Goal: Task Accomplishment & Management: Manage account settings

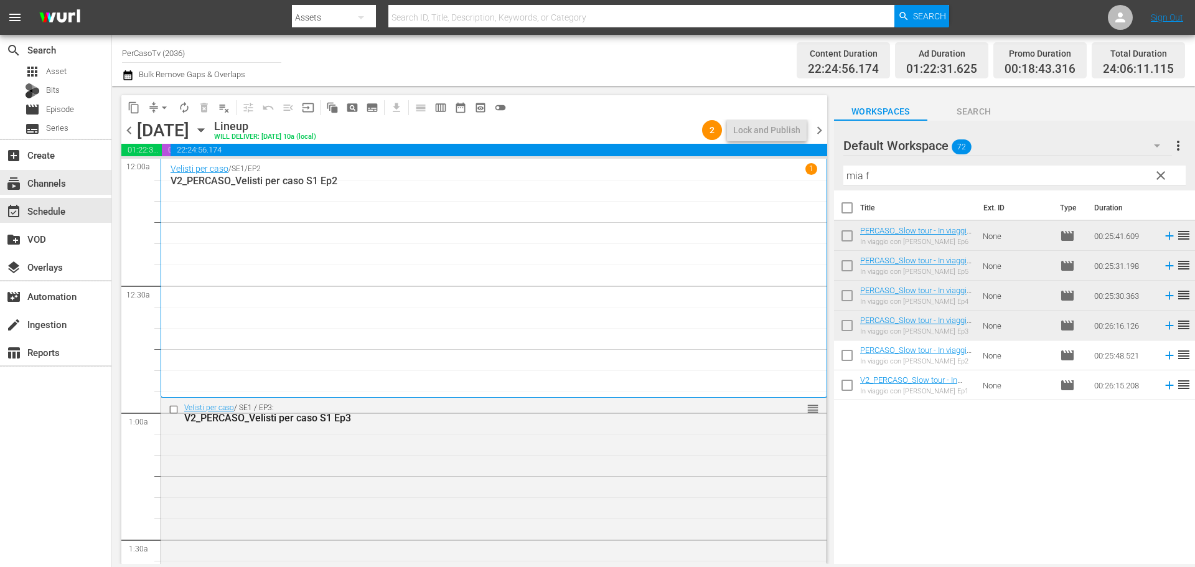
scroll to position [5778, 0]
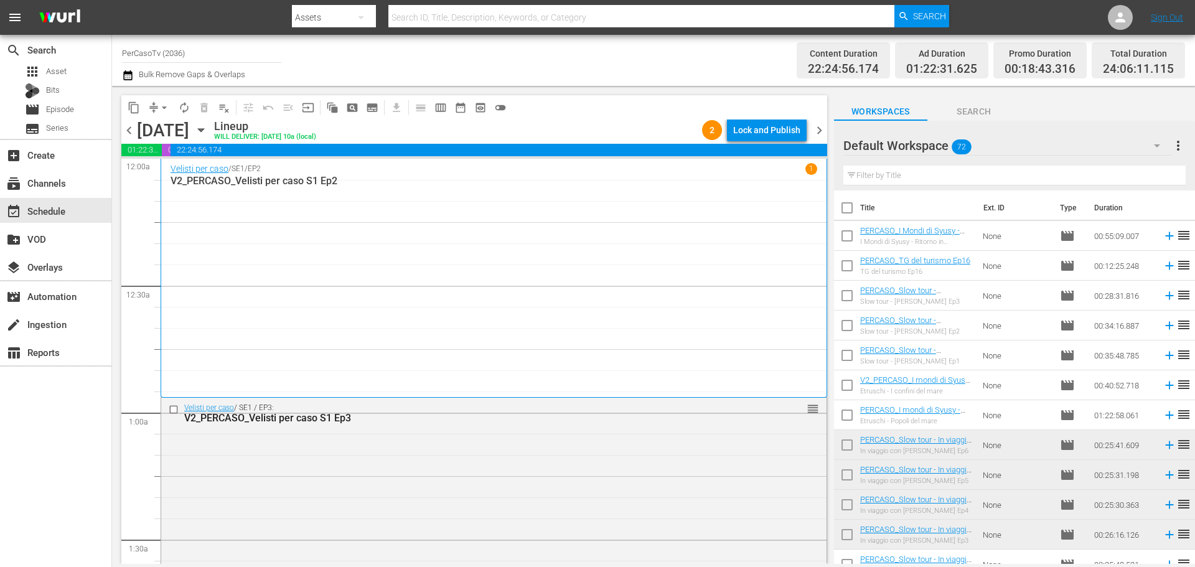
click at [787, 136] on div "Lock and Publish" at bounding box center [766, 130] width 67 height 22
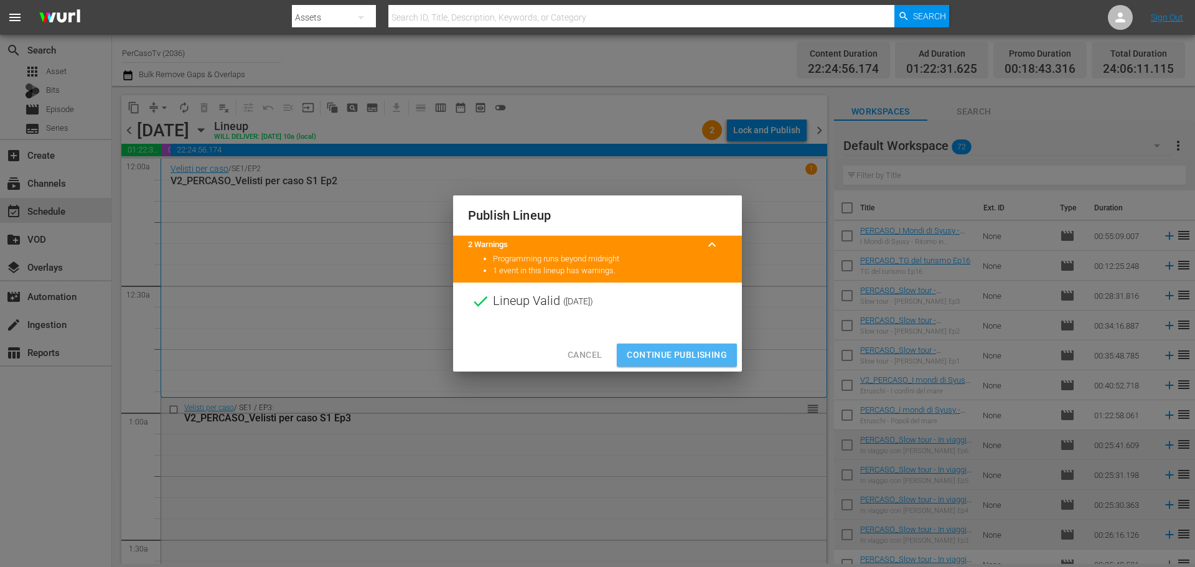
click at [716, 354] on span "Continue Publishing" at bounding box center [677, 355] width 100 height 16
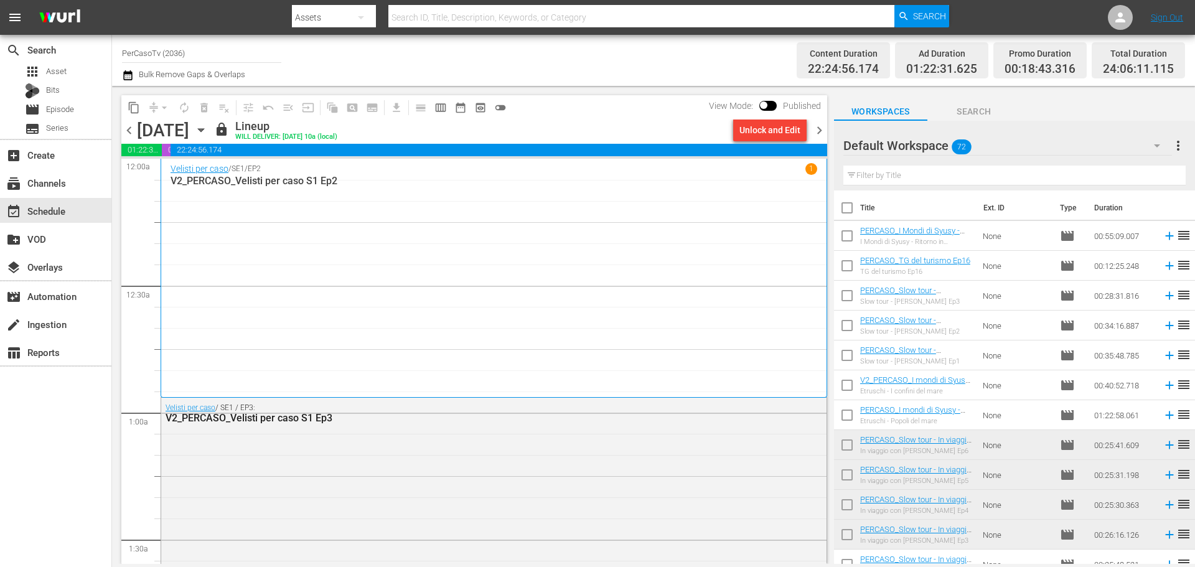
click at [169, 59] on input "PerCasoTv (2036)" at bounding box center [201, 53] width 159 height 30
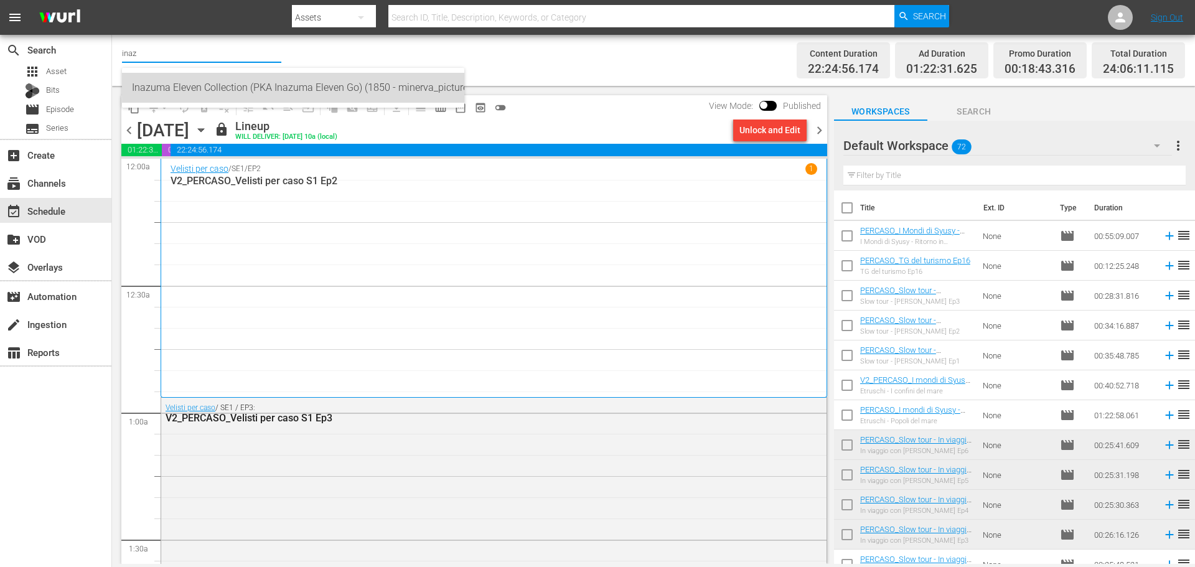
click at [246, 88] on div "Inazuma Eleven Collection (PKA Inazuma Eleven Go) (1850 - minerva_pictures_inaz…" at bounding box center [293, 88] width 322 height 30
type input "Inazuma Eleven Collection (PKA Inazuma Eleven Go) (1850 - minerva_pictures_inaz…"
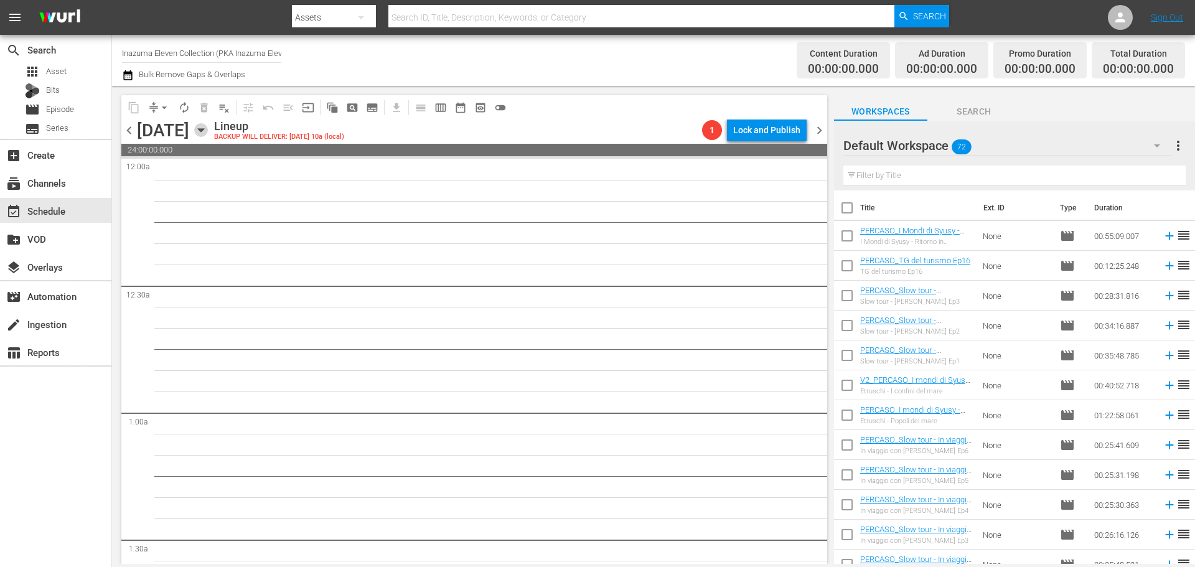
click at [208, 134] on icon "button" at bounding box center [201, 130] width 14 height 14
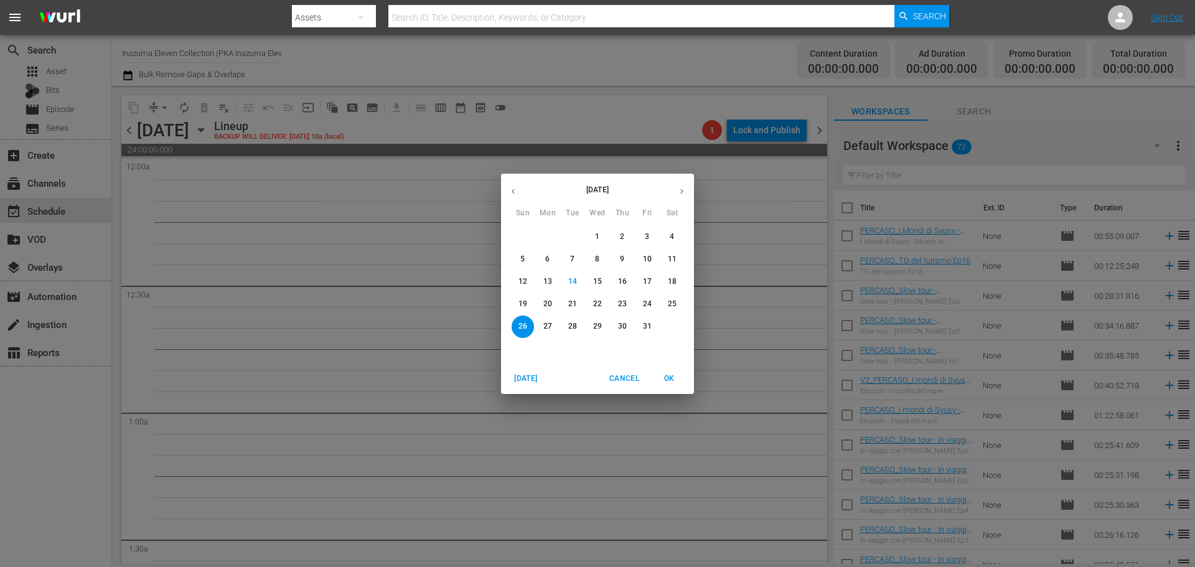
click at [541, 310] on button "20" at bounding box center [548, 304] width 22 height 22
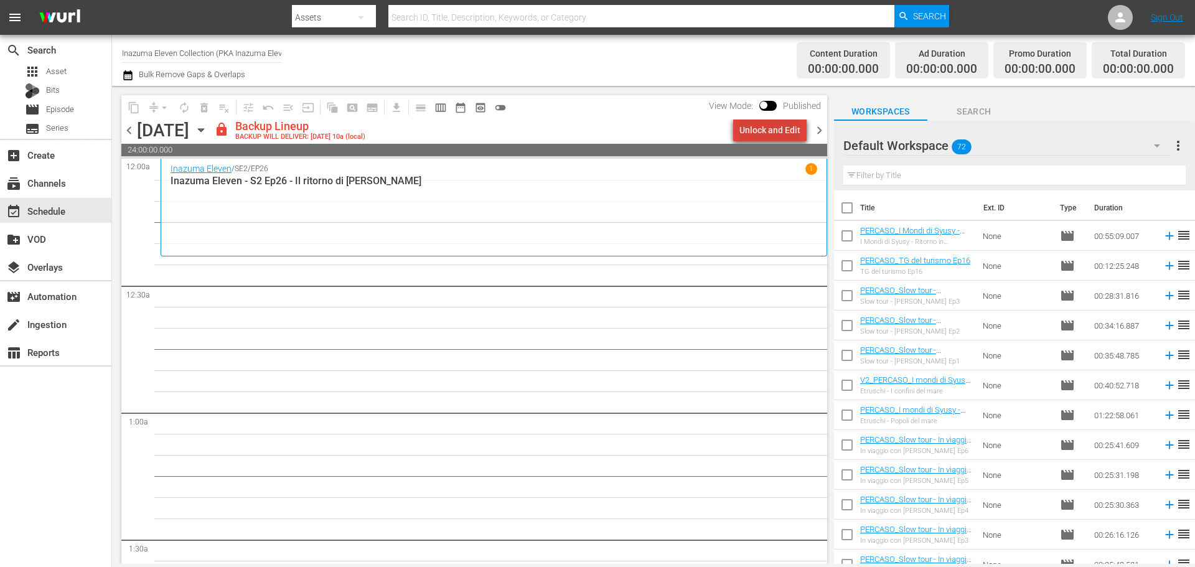
click at [787, 121] on div "Unlock and Edit" at bounding box center [769, 130] width 61 height 22
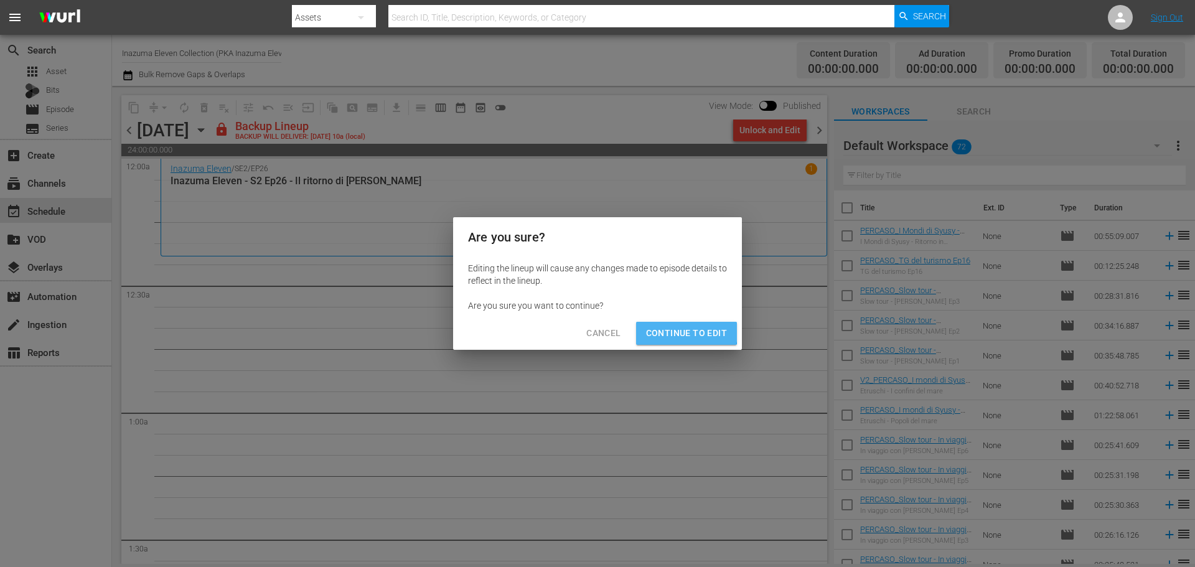
click at [671, 328] on span "Continue to Edit" at bounding box center [686, 334] width 81 height 16
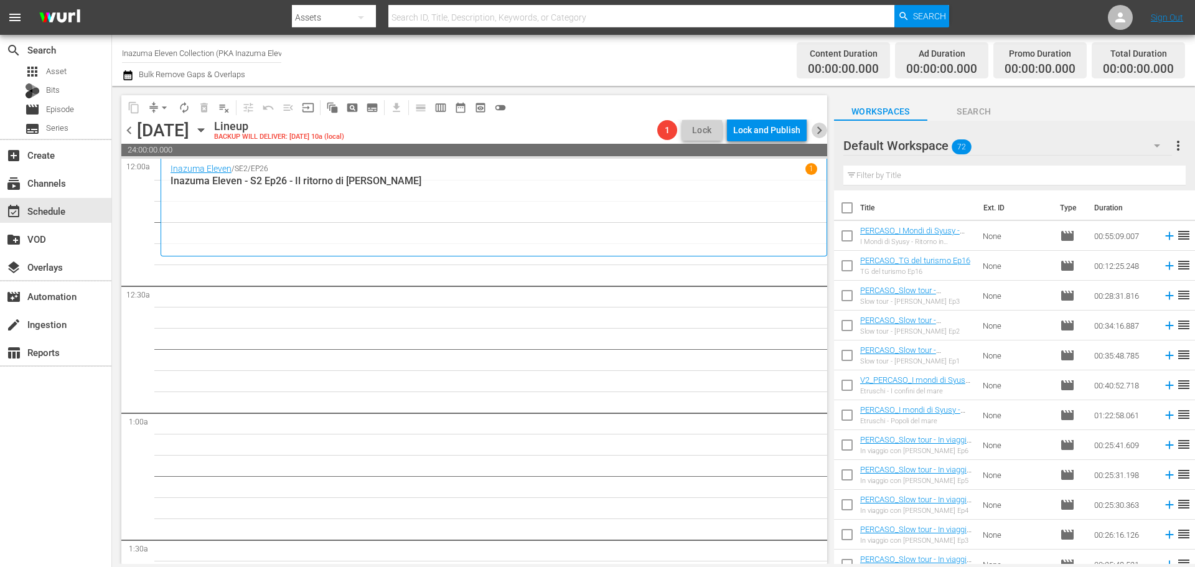
click at [820, 130] on span "chevron_right" at bounding box center [820, 131] width 16 height 16
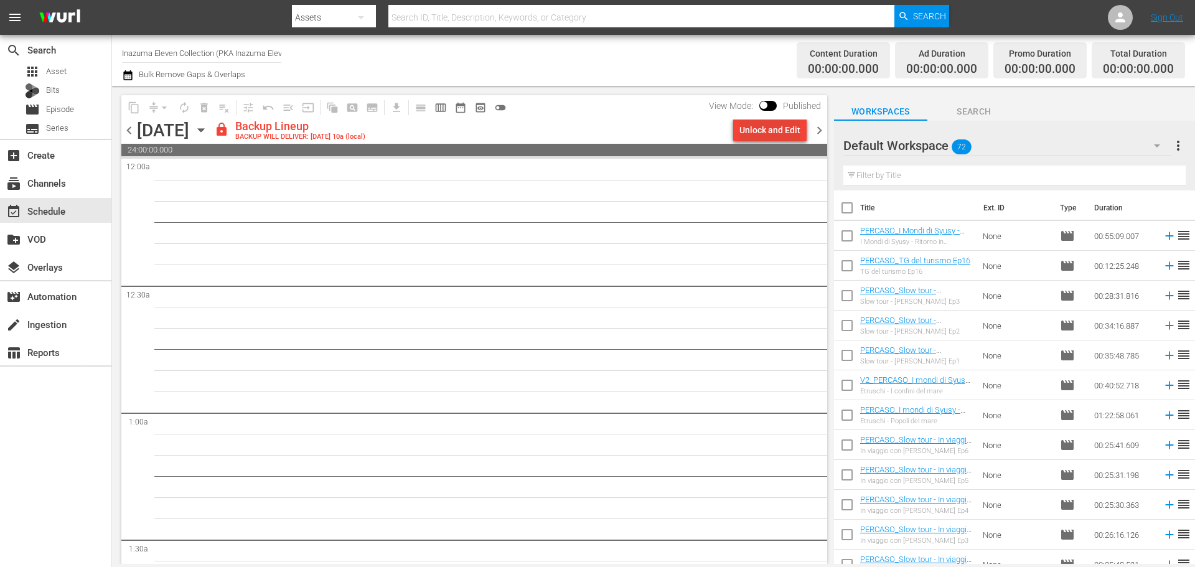
click at [765, 132] on div "Unlock and Edit" at bounding box center [769, 130] width 61 height 22
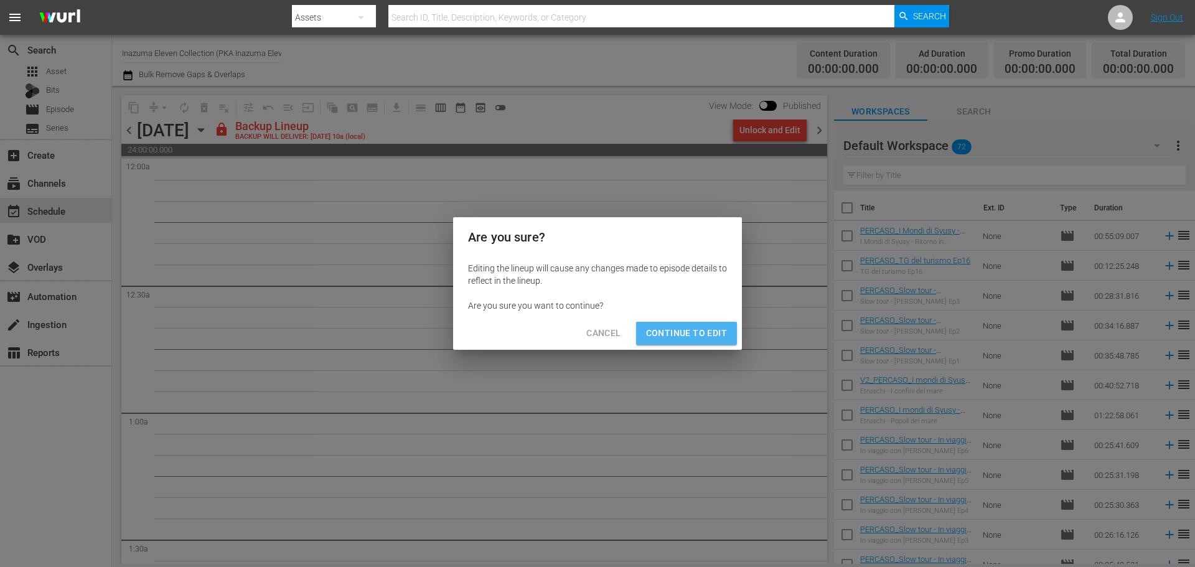
drag, startPoint x: 718, startPoint y: 331, endPoint x: 794, endPoint y: 215, distance: 137.9
click at [718, 329] on span "Continue to Edit" at bounding box center [686, 334] width 81 height 16
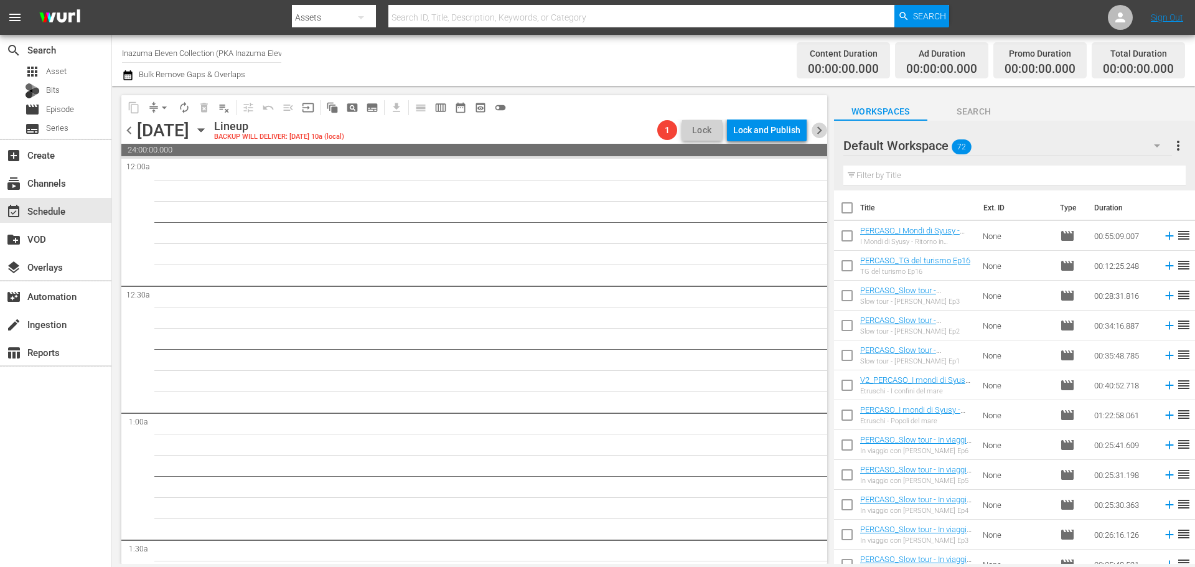
click at [815, 132] on span "chevron_right" at bounding box center [820, 131] width 16 height 16
drag, startPoint x: 772, startPoint y: 132, endPoint x: 647, endPoint y: 69, distance: 139.5
click at [647, 69] on div "Channel Title Inazuma Eleven Collection (PKA Inazuma Eleven Go) (1850) Bulk Rem…" at bounding box center [653, 299] width 1083 height 529
click at [815, 124] on span "chevron_right" at bounding box center [820, 131] width 16 height 16
click at [134, 133] on span "chevron_left" at bounding box center [129, 131] width 16 height 16
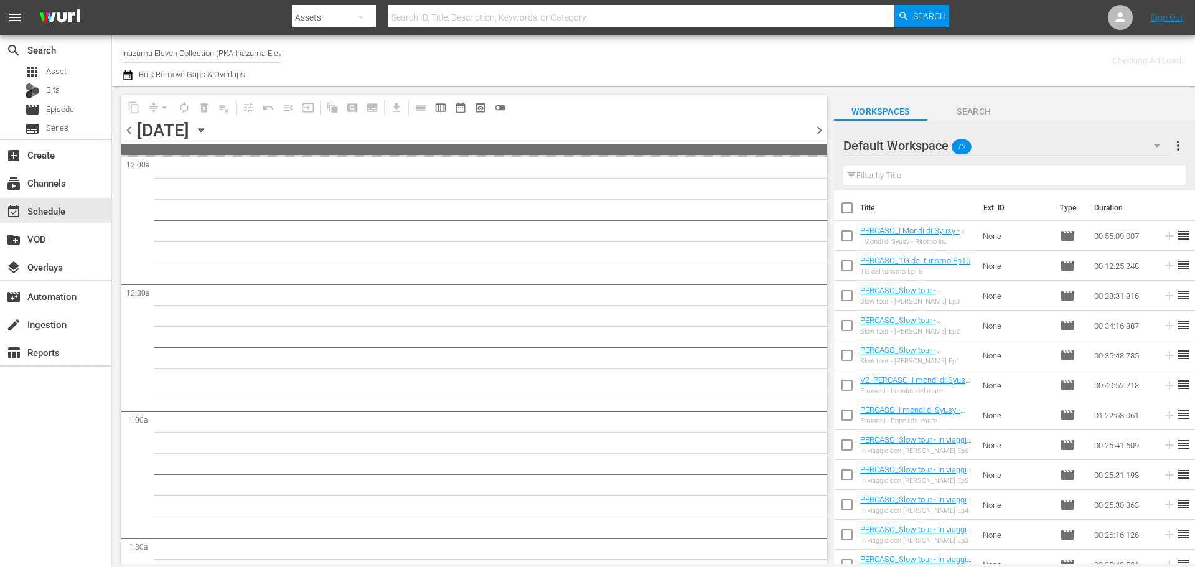
click at [133, 133] on span "chevron_left" at bounding box center [129, 131] width 16 height 16
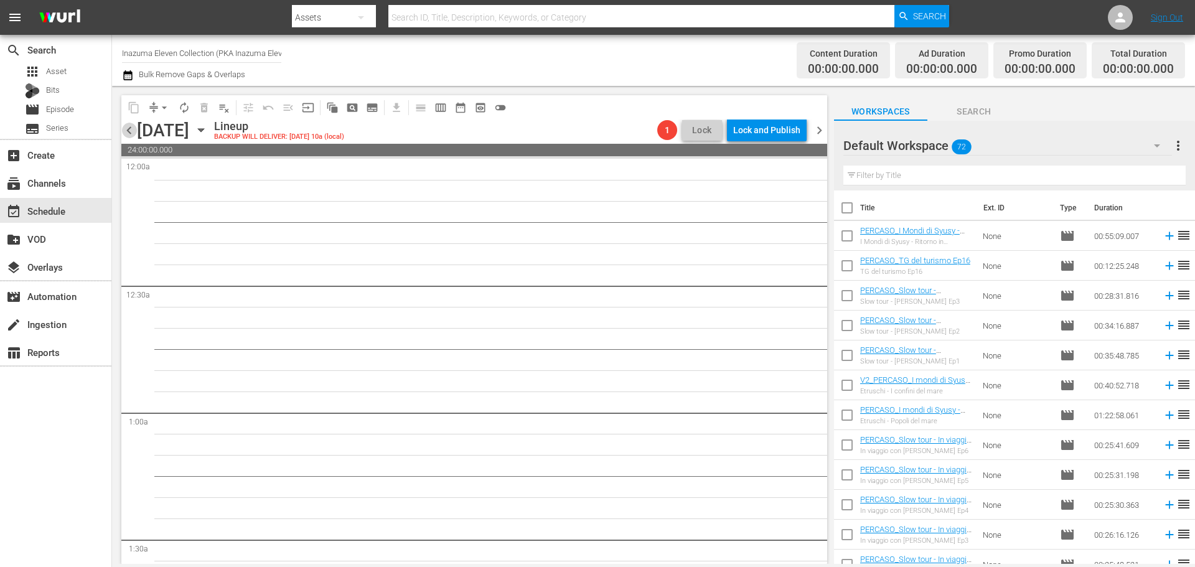
click at [133, 133] on span "chevron_left" at bounding box center [129, 131] width 16 height 16
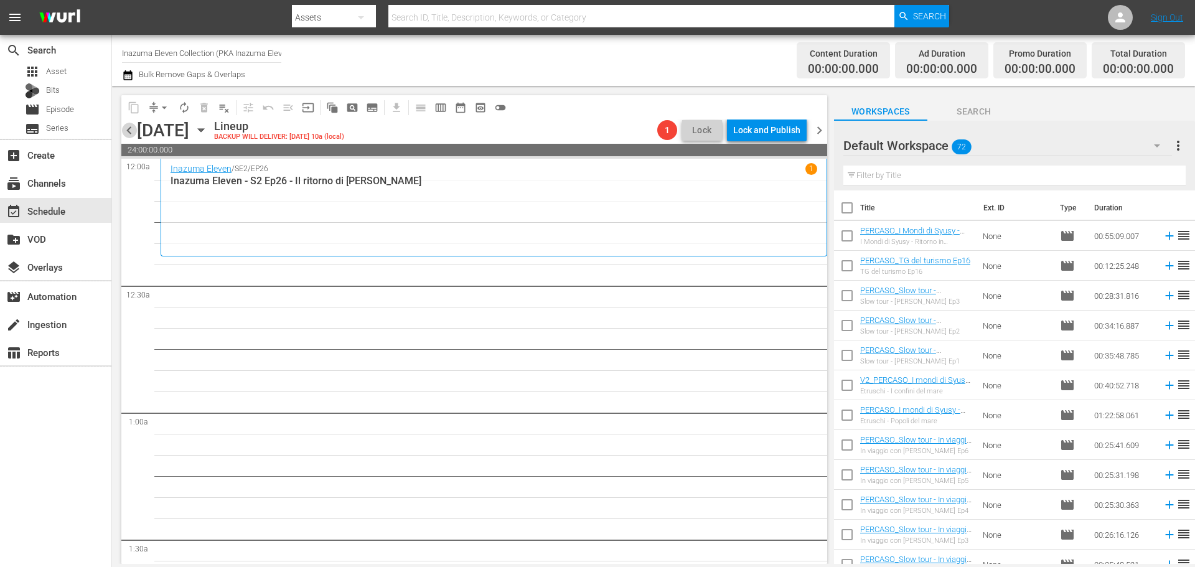
click at [133, 133] on span "chevron_left" at bounding box center [129, 131] width 16 height 16
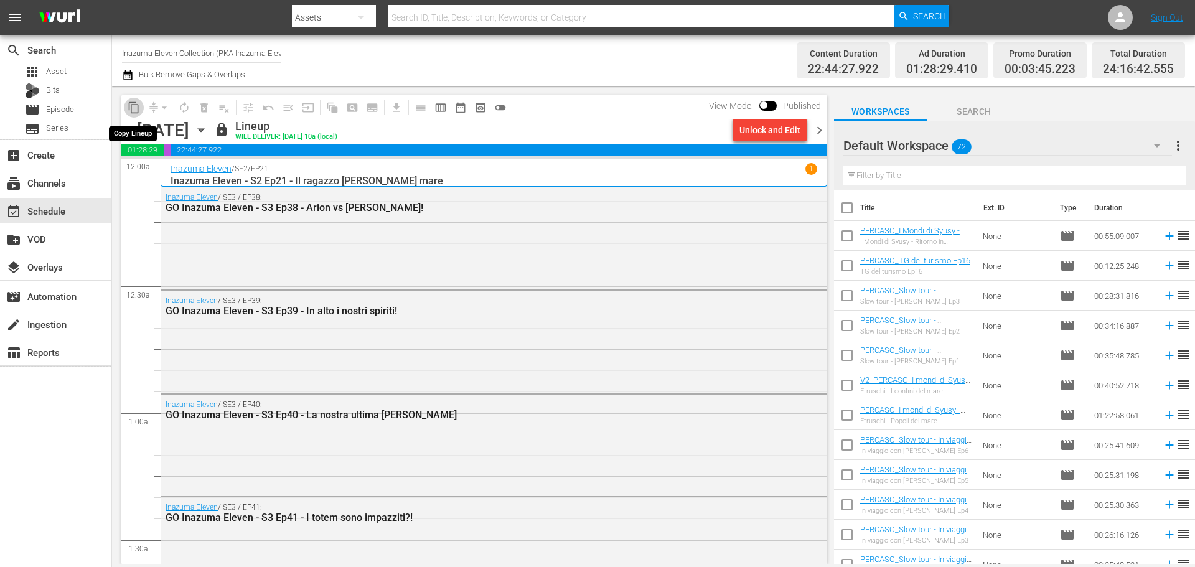
click at [129, 103] on span "content_copy" at bounding box center [134, 107] width 12 height 12
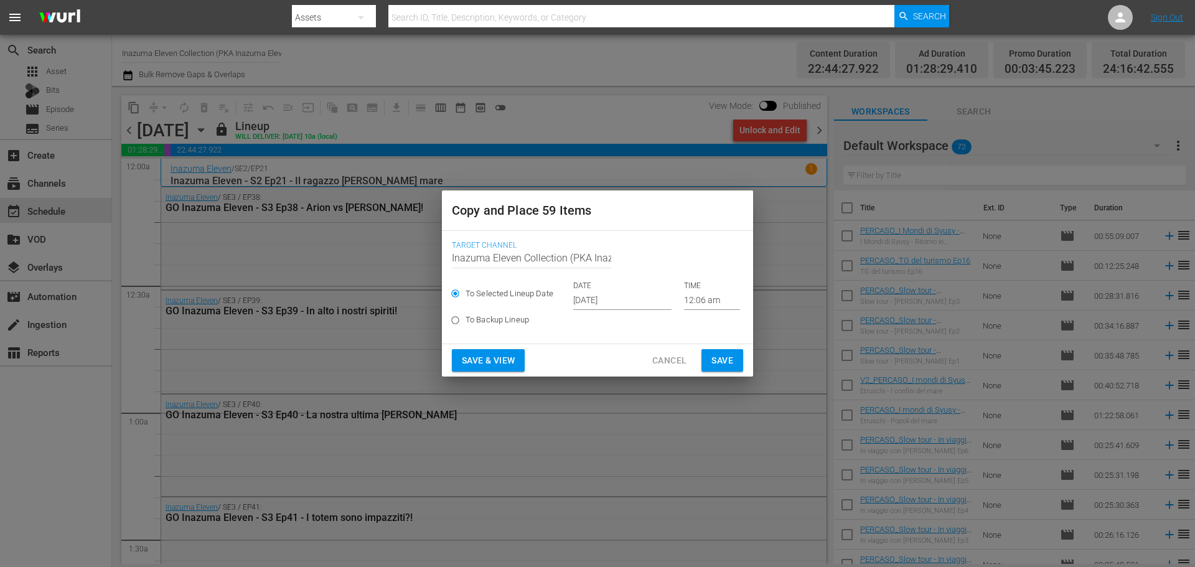
click at [636, 298] on input "[DATE]" at bounding box center [622, 300] width 98 height 19
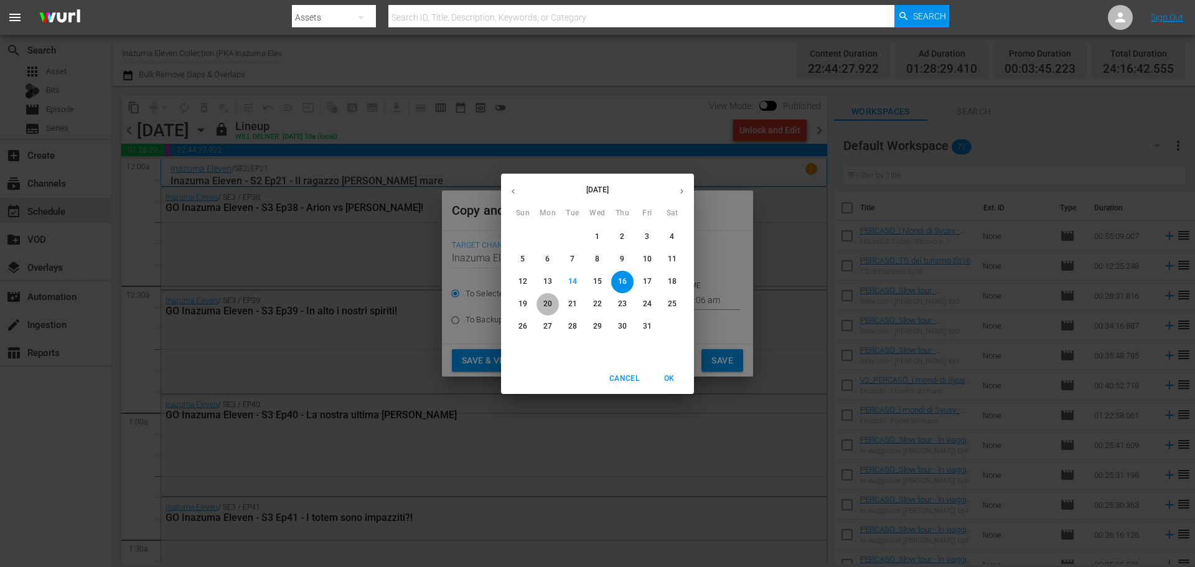
click at [548, 309] on p "20" at bounding box center [547, 304] width 9 height 11
type input "Oct 20th 2025"
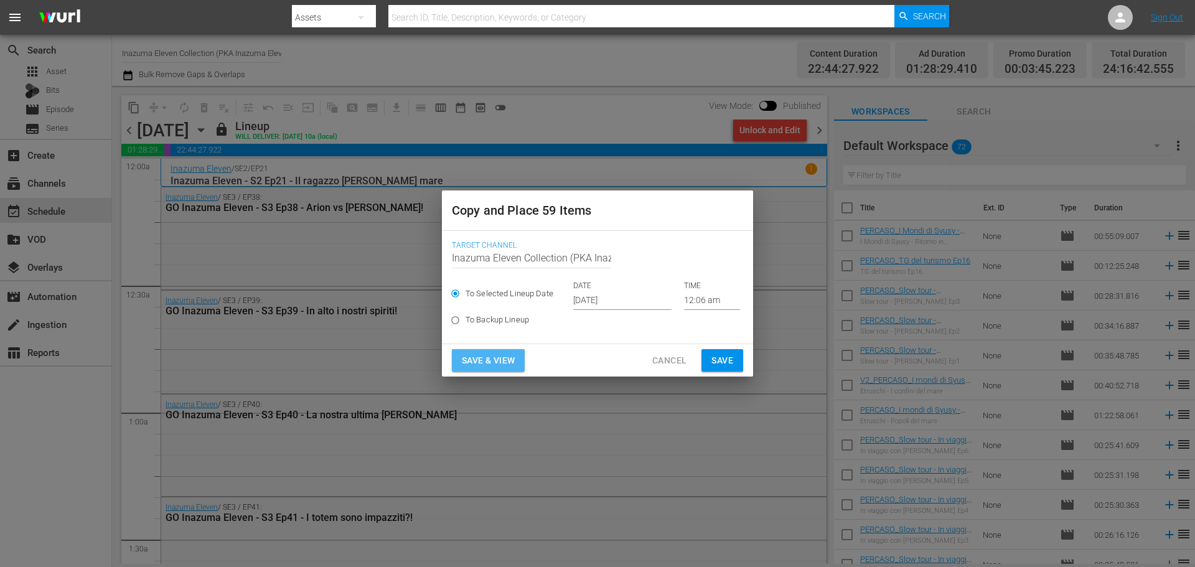
click at [510, 364] on span "Save & View" at bounding box center [488, 361] width 53 height 16
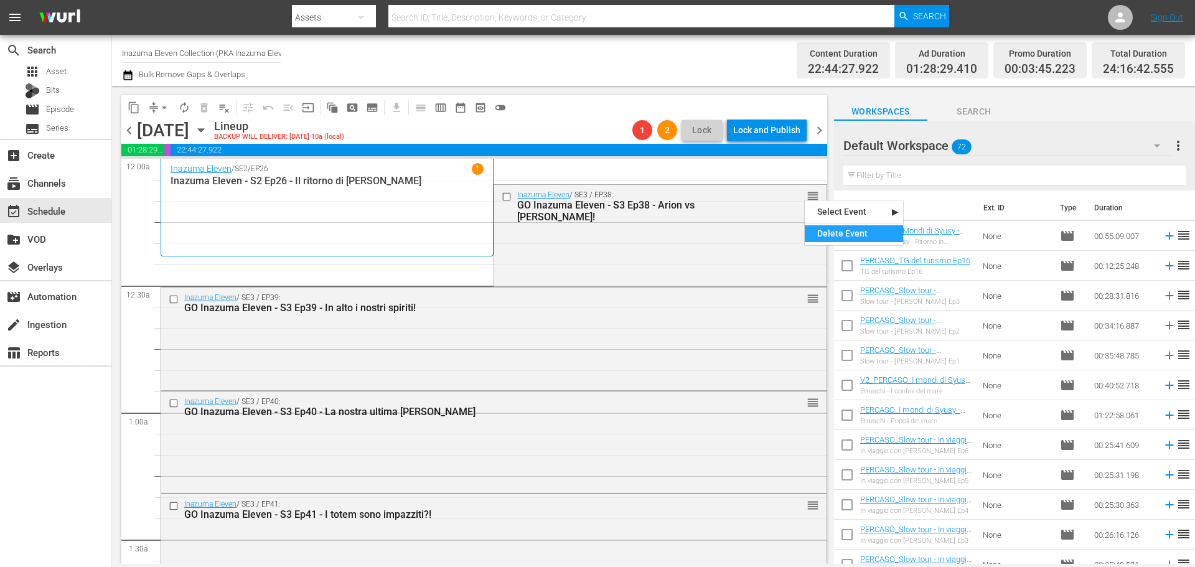
click at [823, 234] on div "Delete Event" at bounding box center [854, 233] width 98 height 17
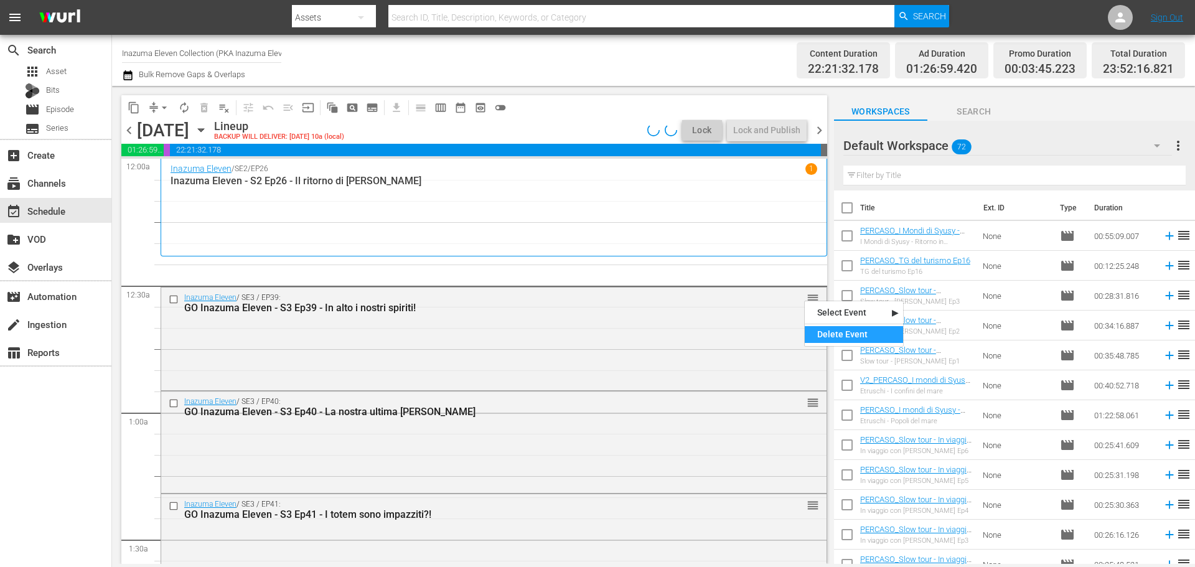
click at [829, 337] on div "Delete Event" at bounding box center [854, 334] width 98 height 17
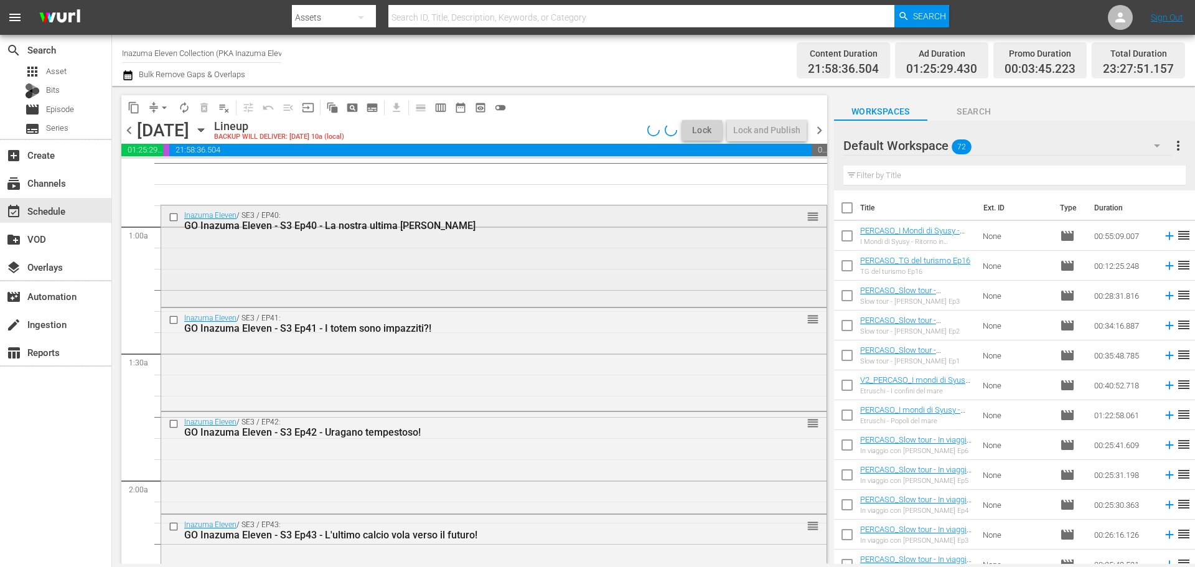
scroll to position [187, 0]
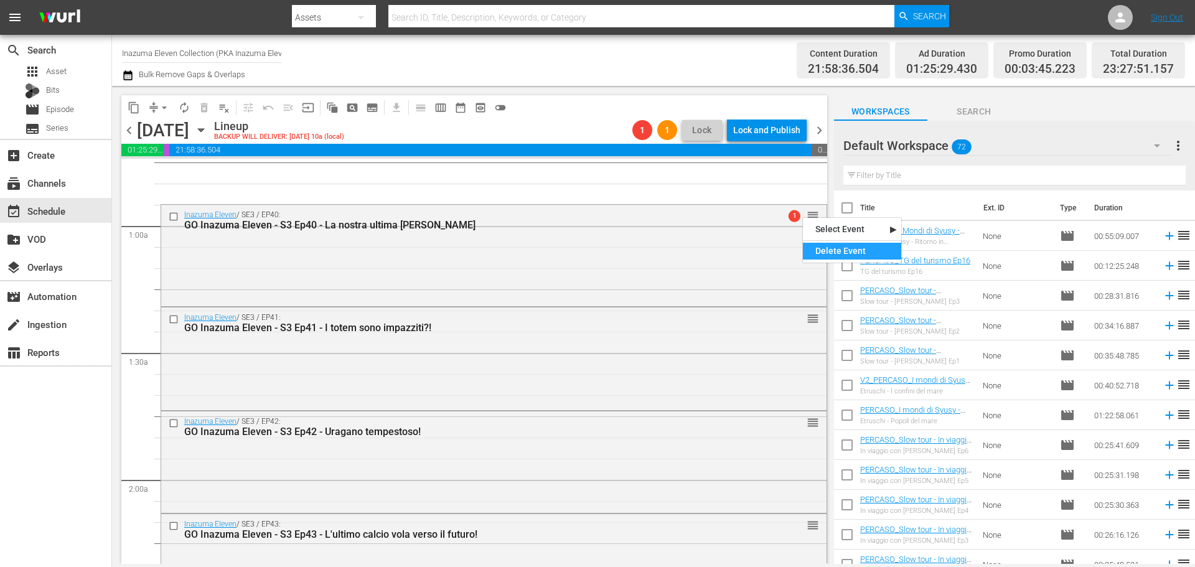
click at [827, 246] on div "Delete Event" at bounding box center [852, 251] width 98 height 17
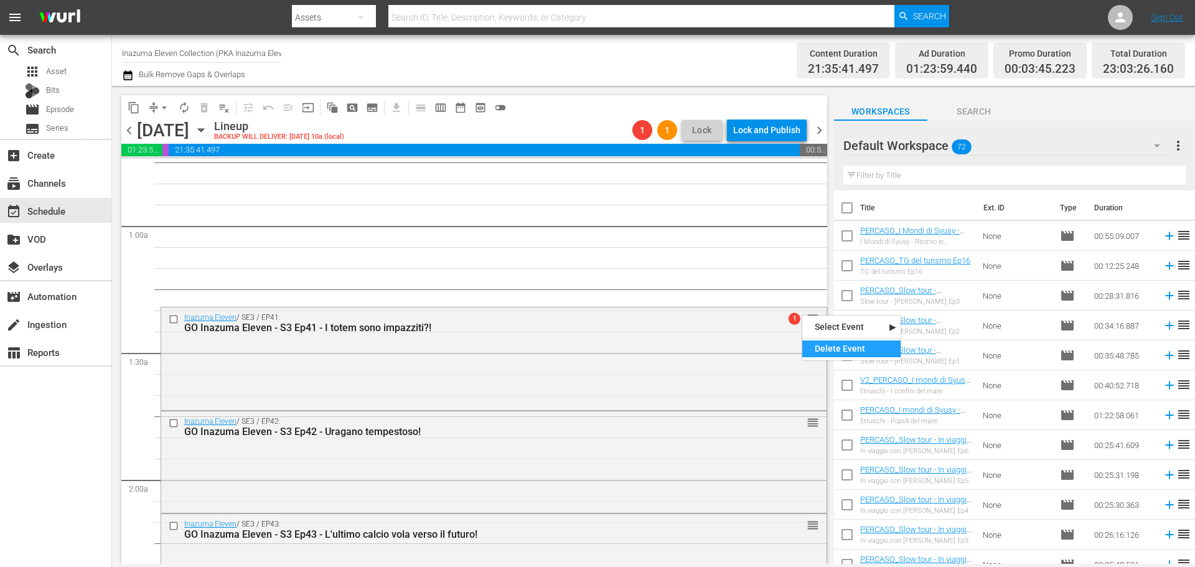
click at [821, 341] on div "Delete Event" at bounding box center [851, 348] width 98 height 17
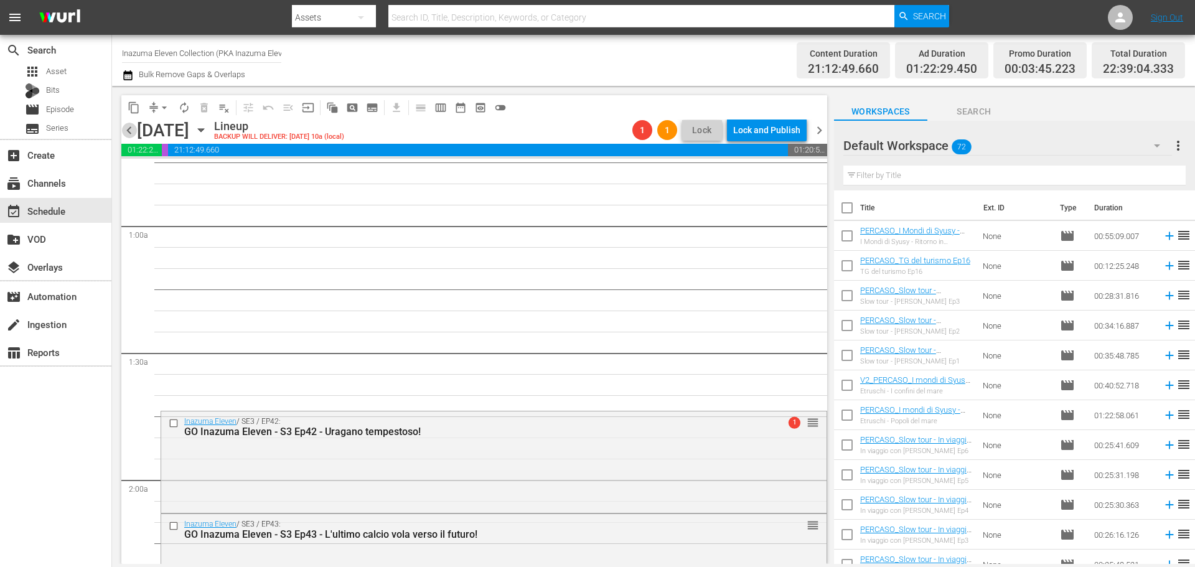
click at [132, 130] on span "chevron_left" at bounding box center [129, 131] width 16 height 16
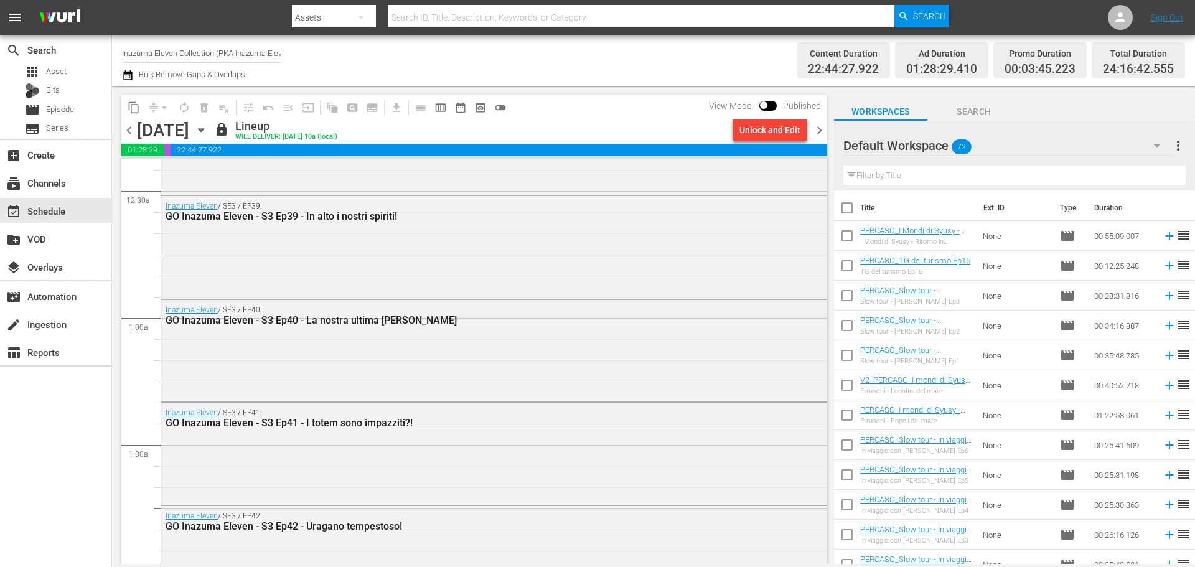
scroll to position [124, 0]
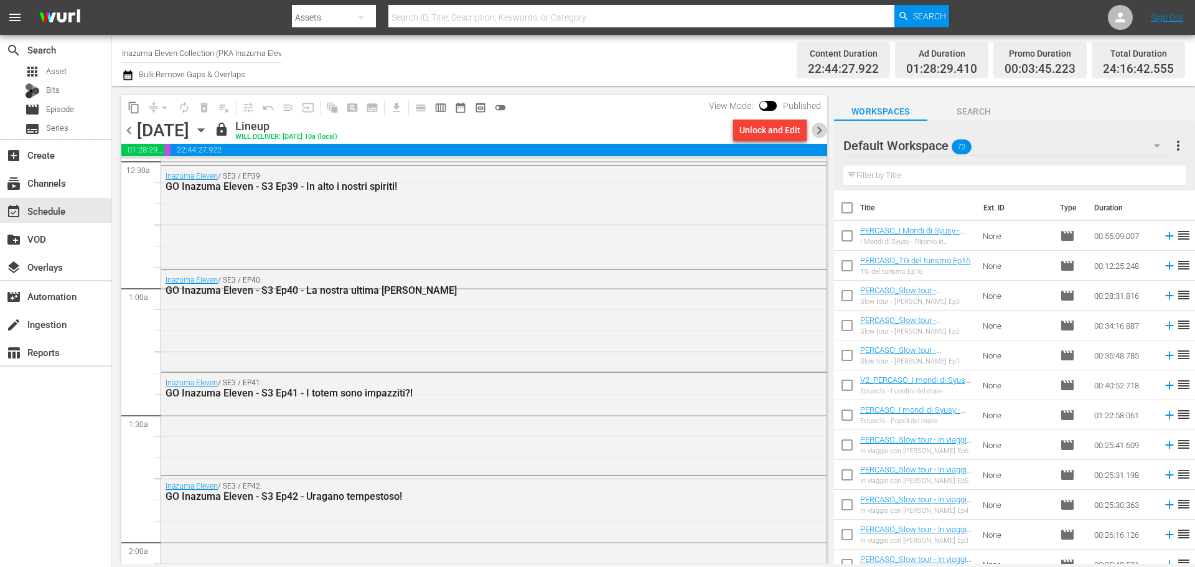
click at [822, 129] on span "chevron_right" at bounding box center [820, 131] width 16 height 16
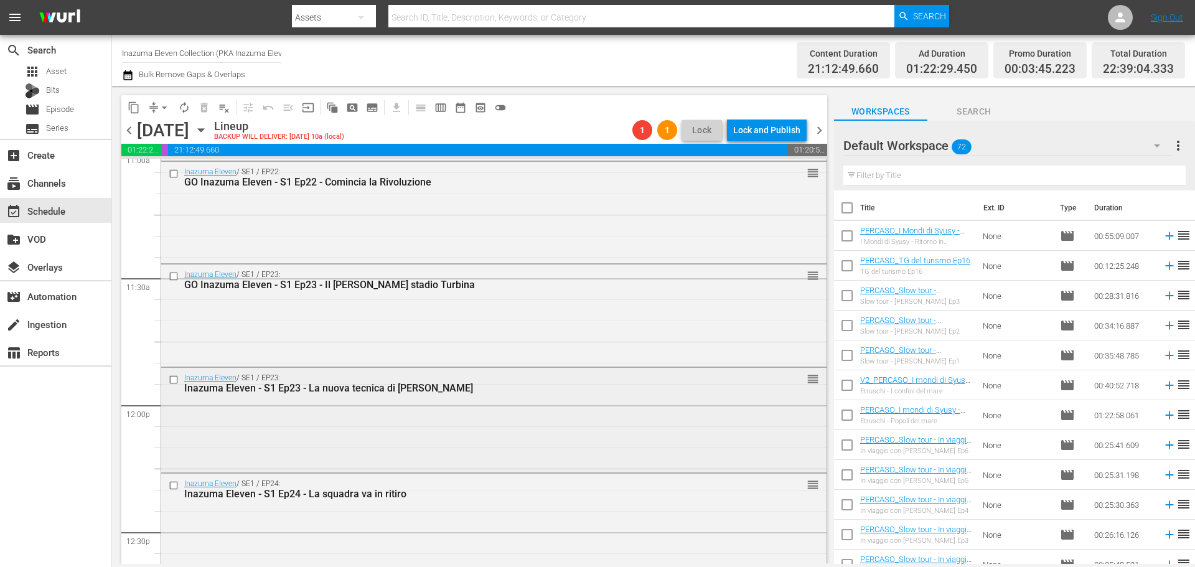
scroll to position [2863, 0]
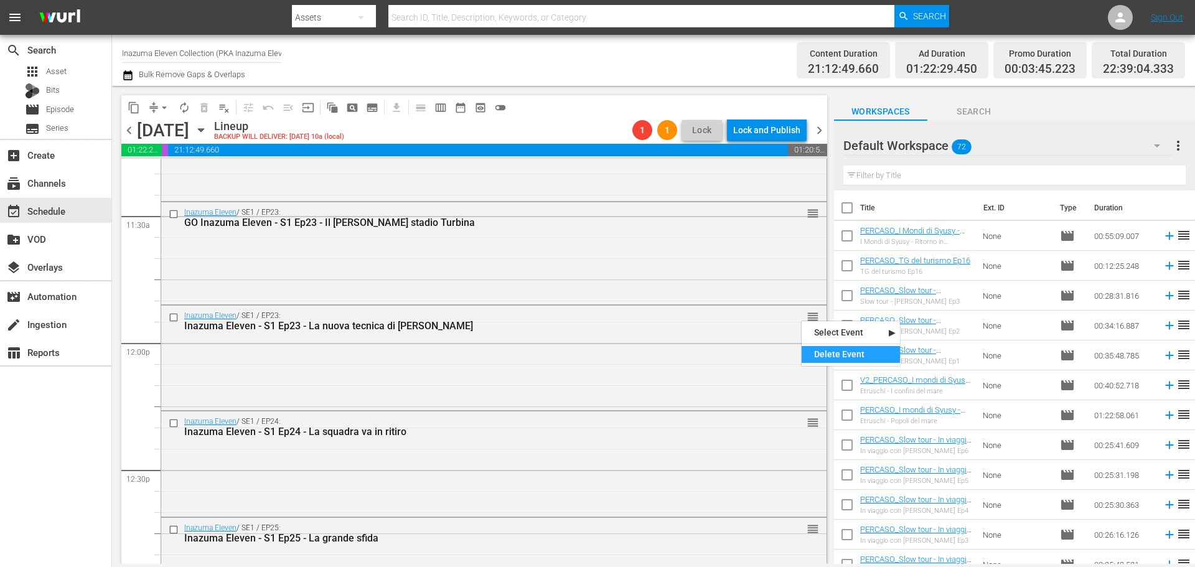
click at [819, 355] on div "Delete Event" at bounding box center [851, 354] width 98 height 17
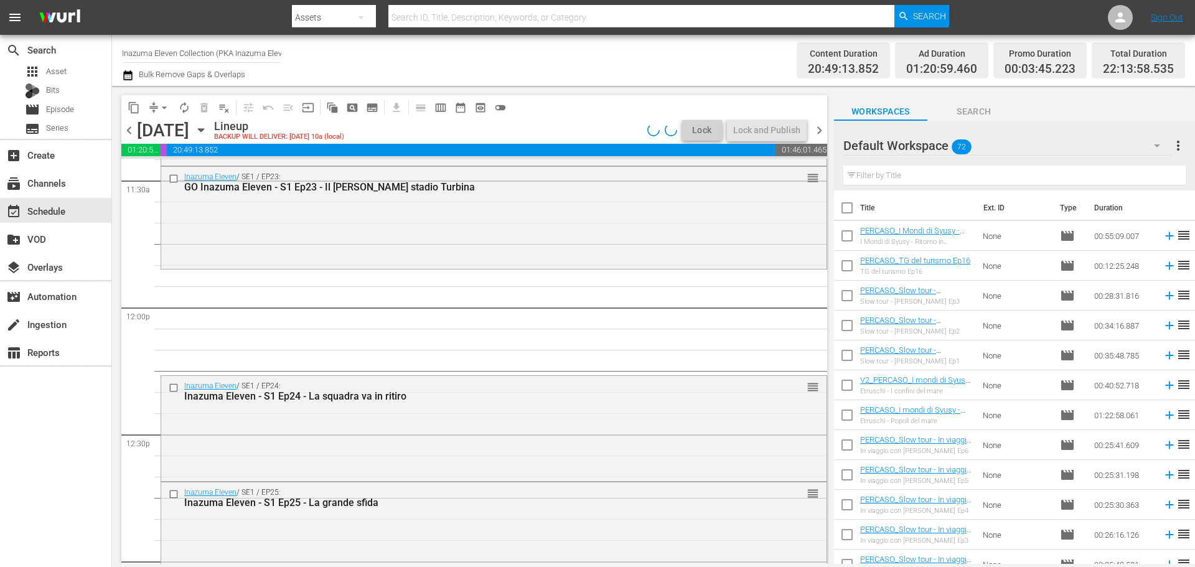
scroll to position [2925, 0]
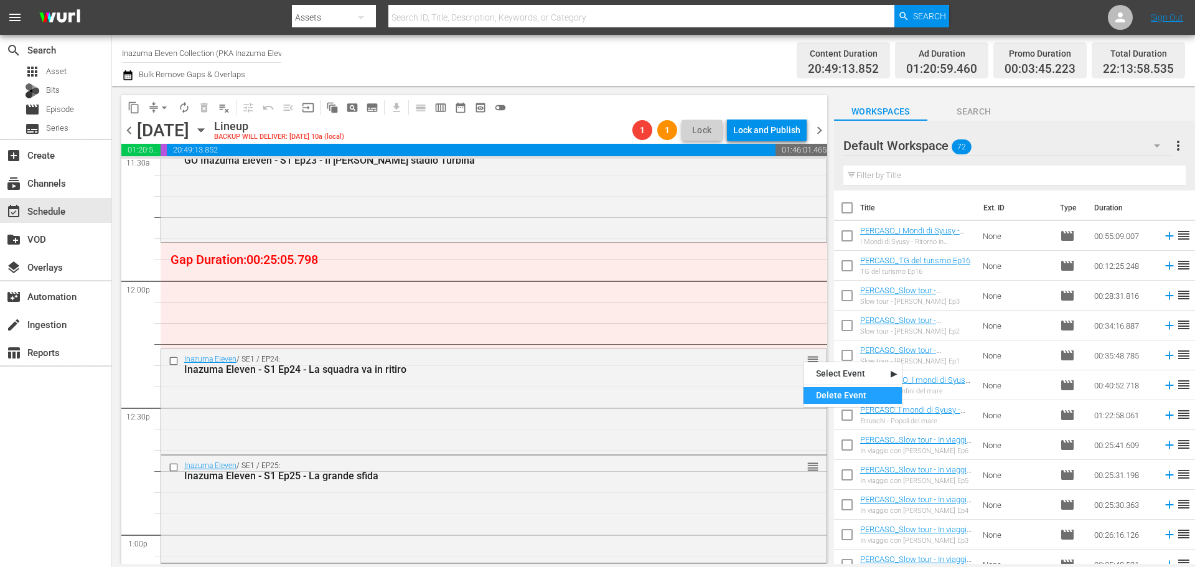
click at [832, 393] on div "Delete Event" at bounding box center [853, 395] width 98 height 17
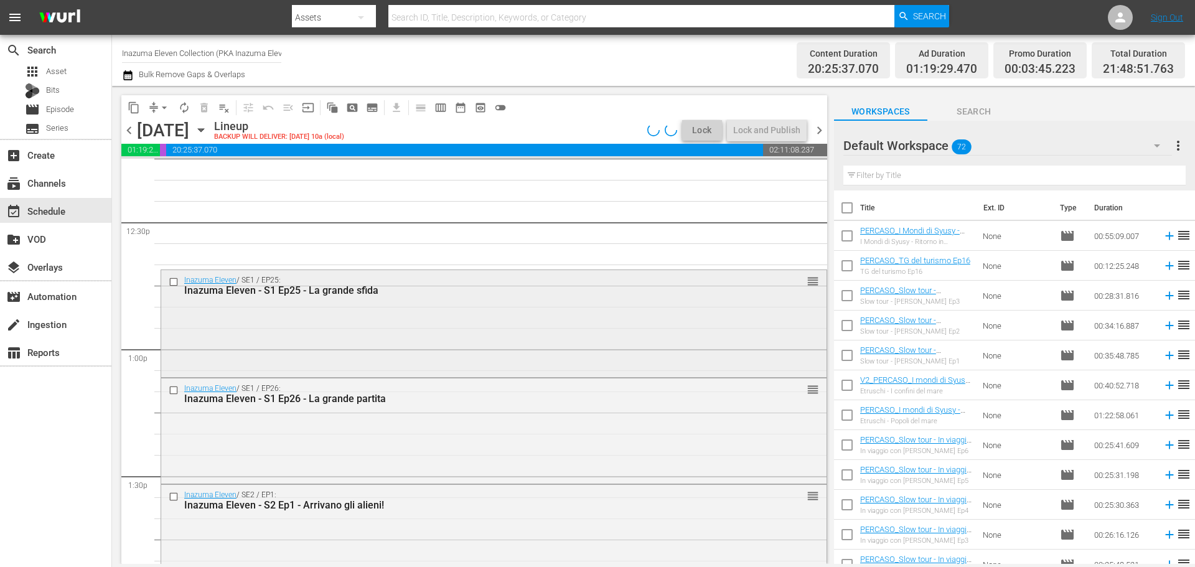
scroll to position [3112, 0]
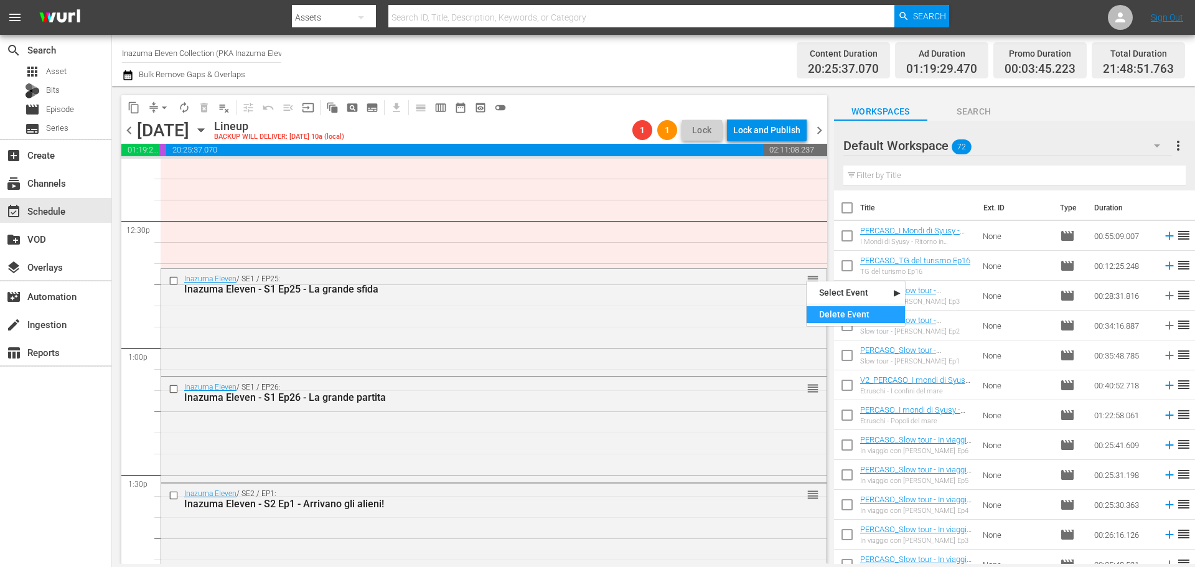
click at [833, 312] on div "Delete Event" at bounding box center [856, 314] width 98 height 17
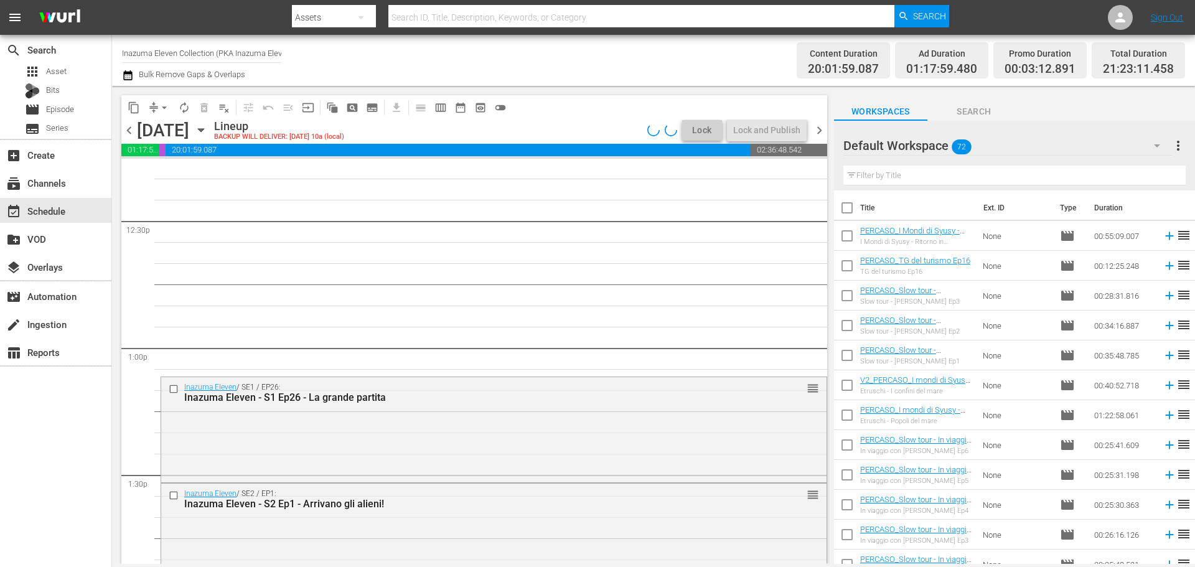
scroll to position [3174, 0]
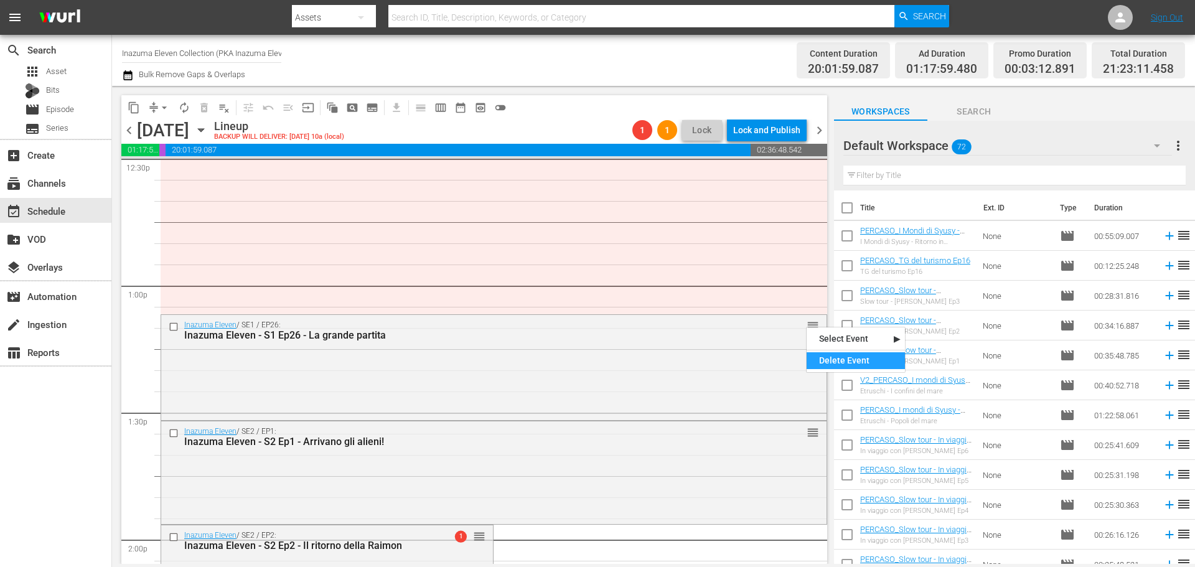
click at [824, 356] on div "Delete Event" at bounding box center [856, 360] width 98 height 17
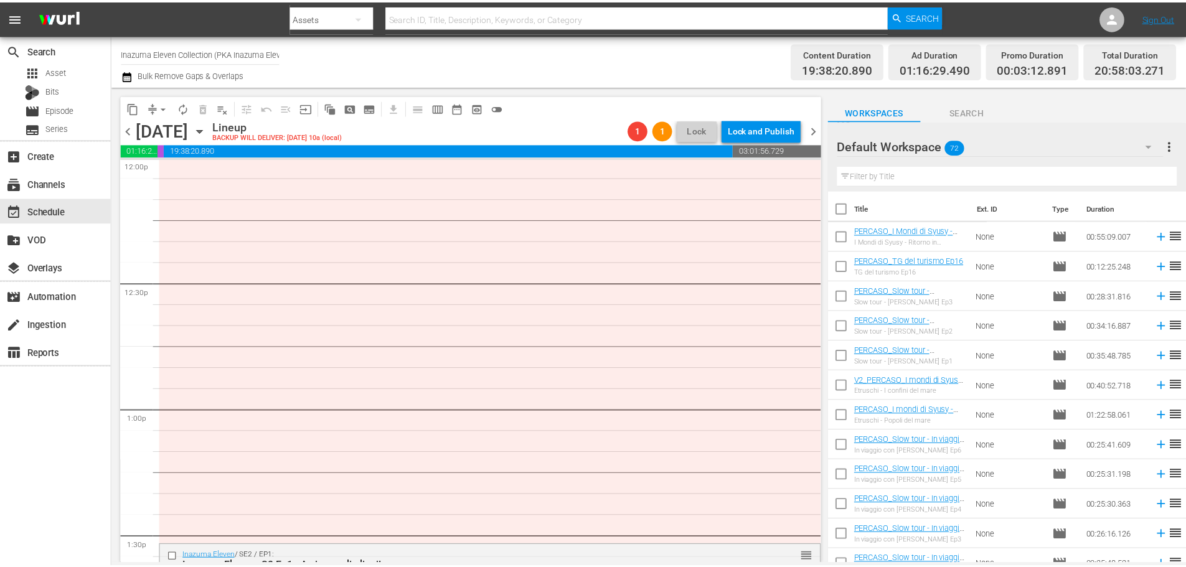
scroll to position [2739, 0]
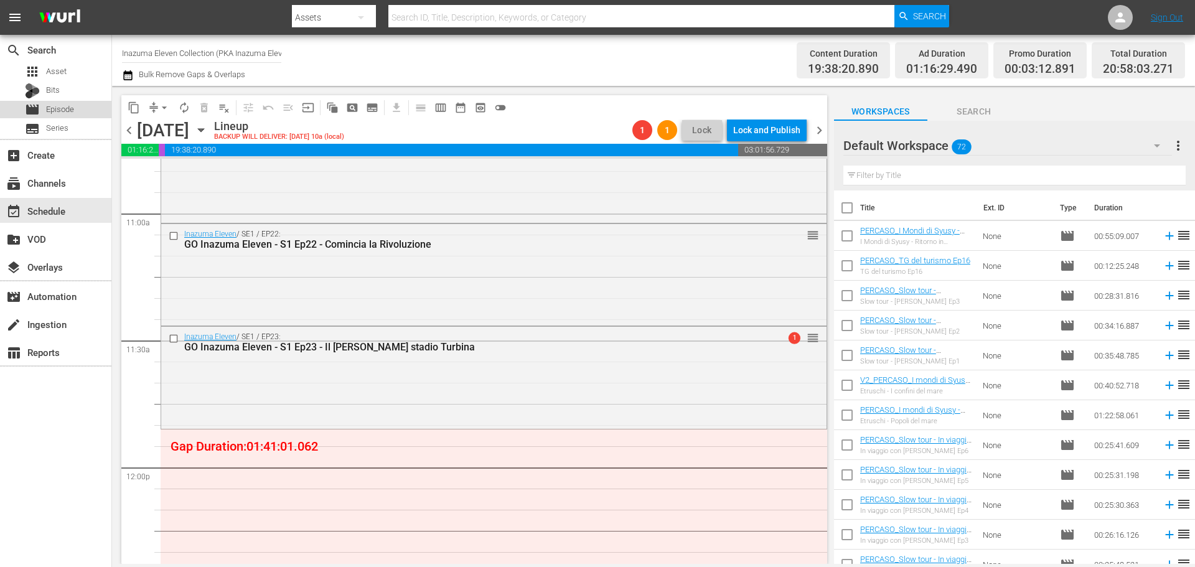
click at [100, 103] on div "movie Episode" at bounding box center [55, 109] width 111 height 17
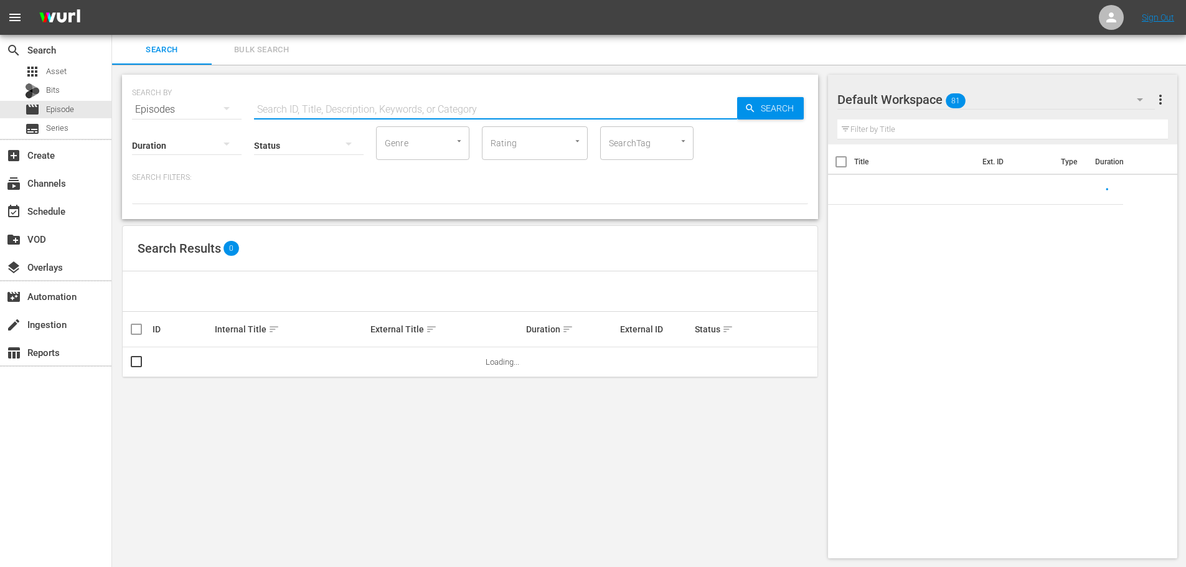
drag, startPoint x: 303, startPoint y: 108, endPoint x: 528, endPoint y: 68, distance: 229.4
click at [303, 108] on input "text" at bounding box center [495, 110] width 483 height 30
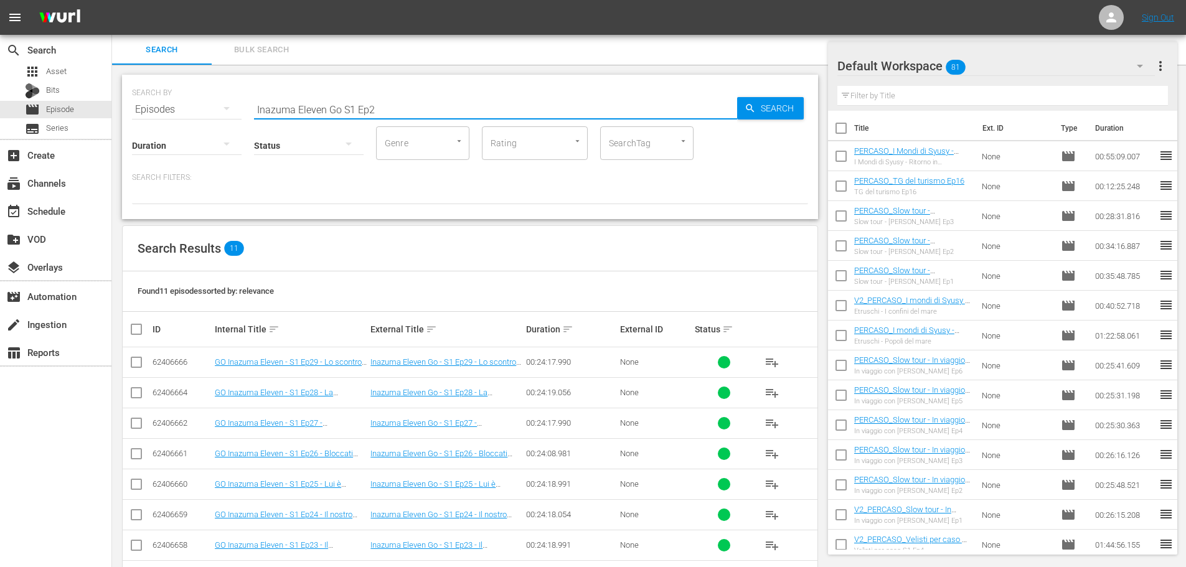
scroll to position [124, 0]
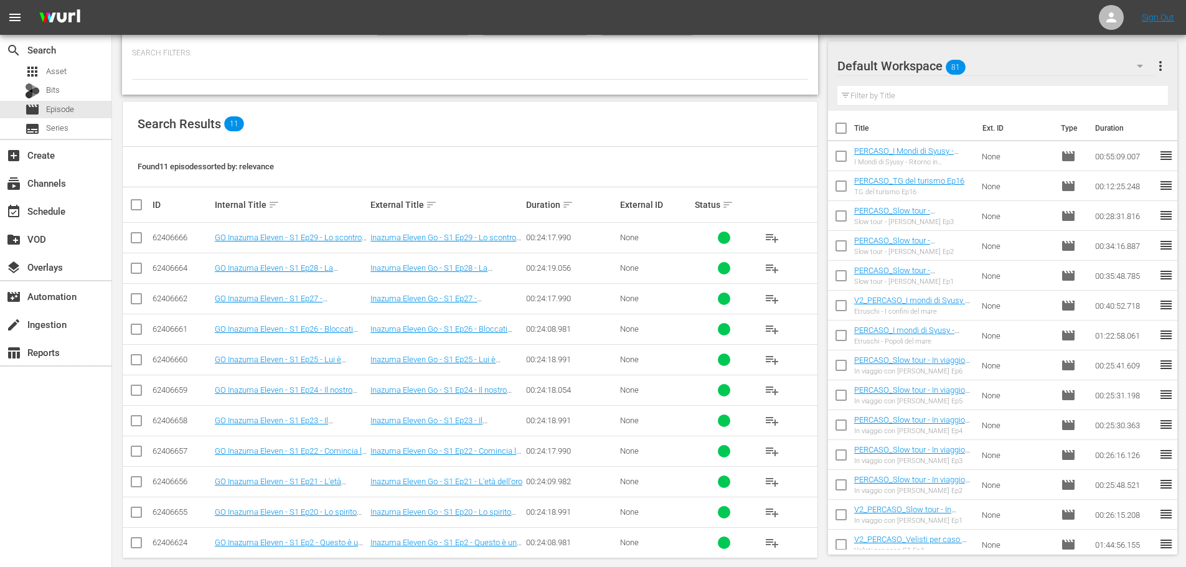
type input "Inazuma Eleven Go S1 Ep2"
click at [776, 299] on span "playlist_add" at bounding box center [771, 298] width 15 height 15
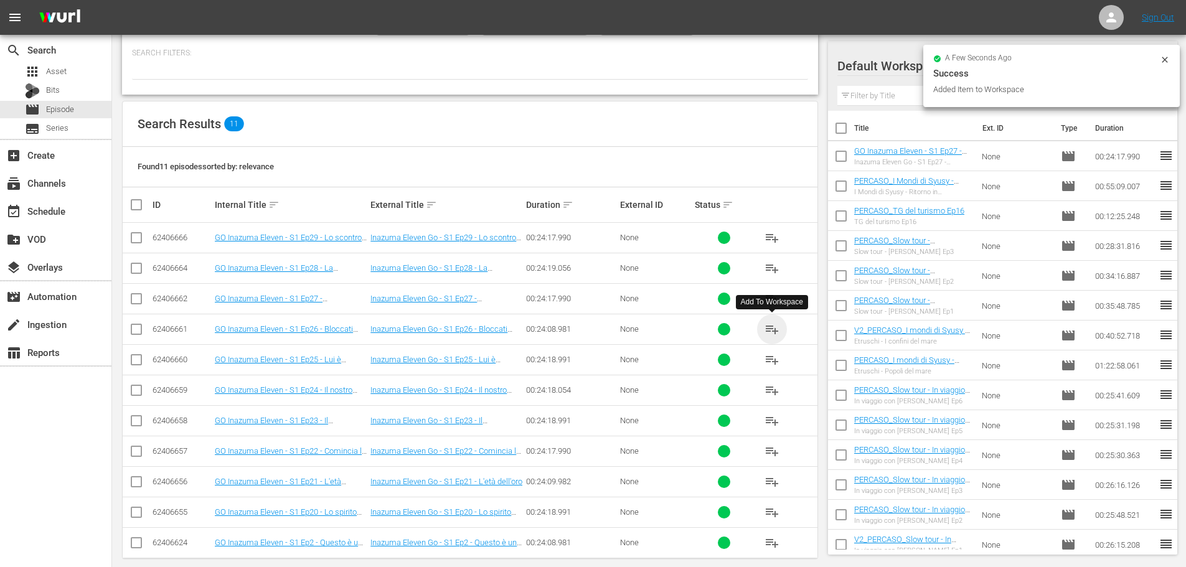
click at [776, 329] on span "playlist_add" at bounding box center [771, 329] width 15 height 15
click at [765, 362] on span "playlist_add" at bounding box center [771, 359] width 15 height 15
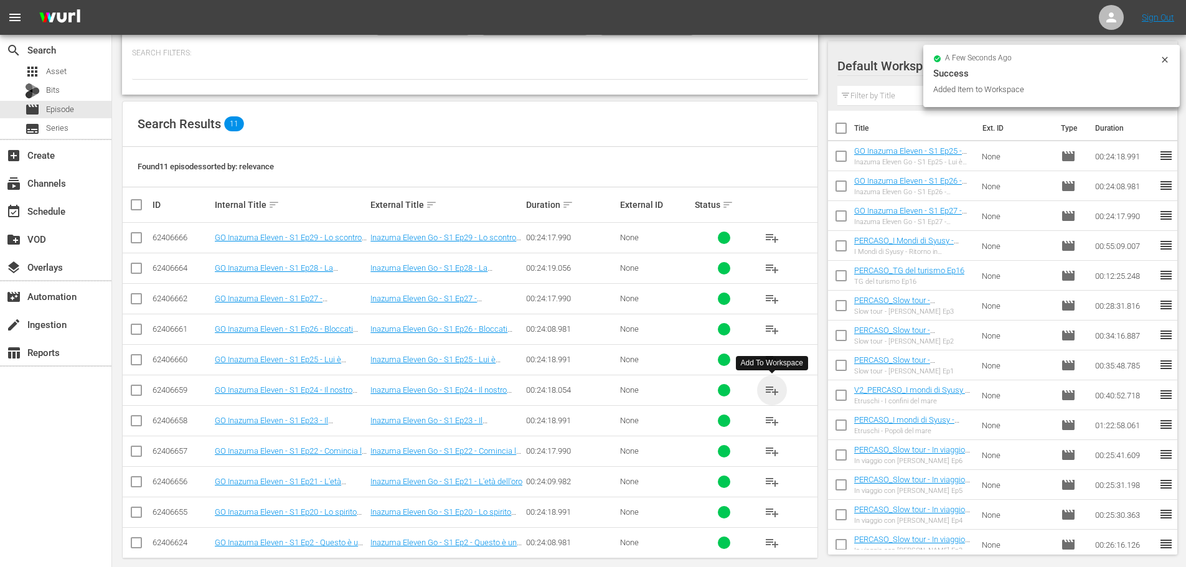
click at [773, 392] on span "playlist_add" at bounding box center [771, 390] width 15 height 15
click at [64, 214] on div "event_available Schedule" at bounding box center [35, 209] width 70 height 11
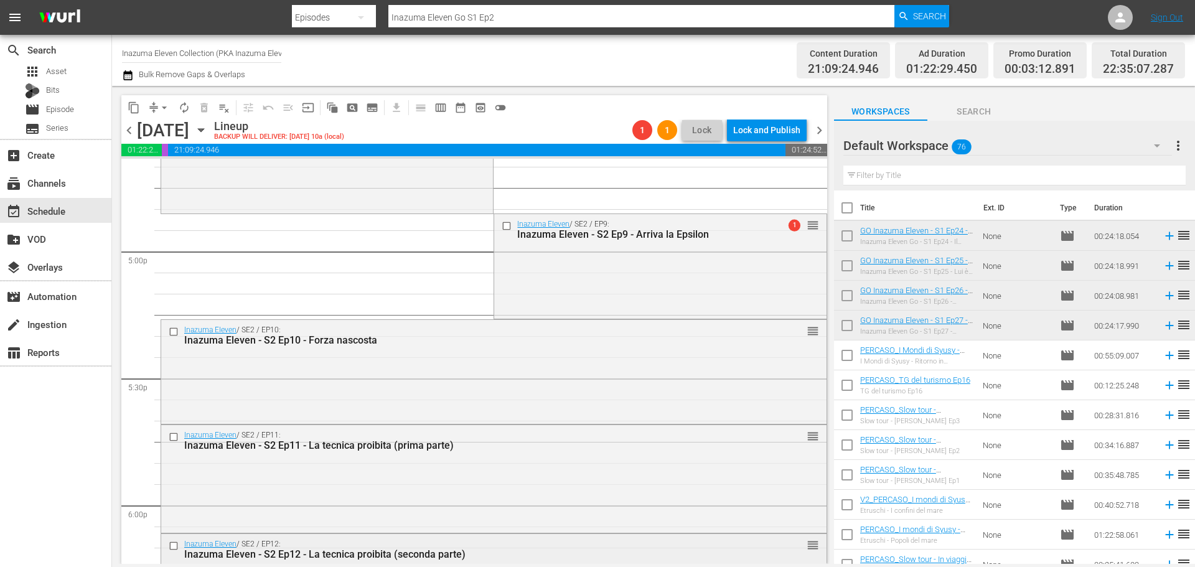
scroll to position [4473, 0]
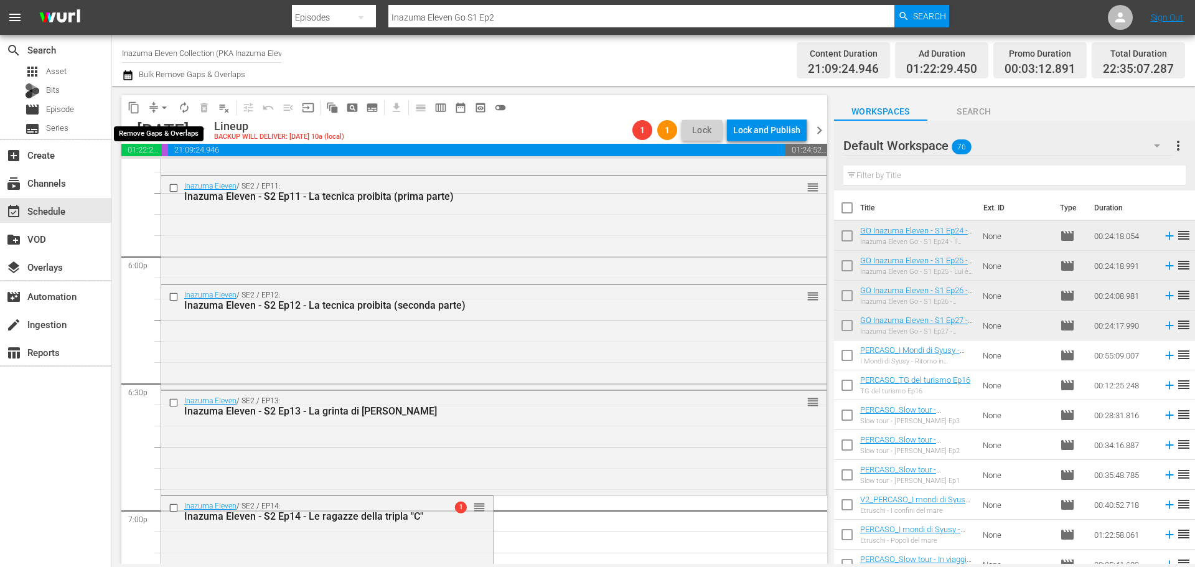
click at [161, 103] on span "arrow_drop_down" at bounding box center [164, 107] width 12 height 12
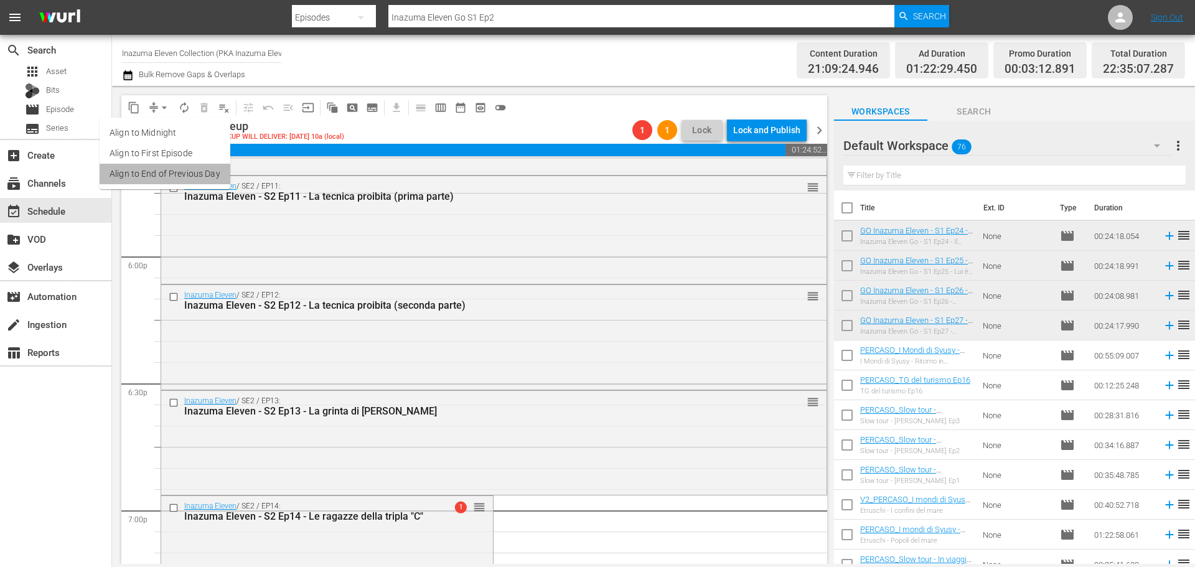
click at [168, 174] on li "Align to End of Previous Day" at bounding box center [165, 174] width 131 height 21
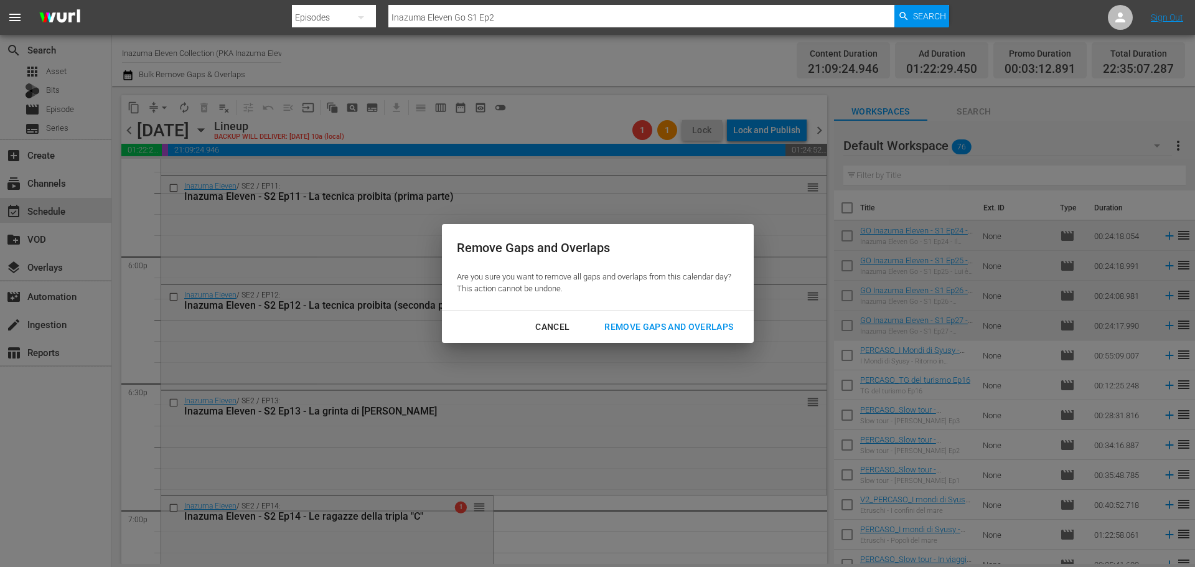
click at [695, 325] on div "Remove Gaps and Overlaps" at bounding box center [668, 327] width 149 height 16
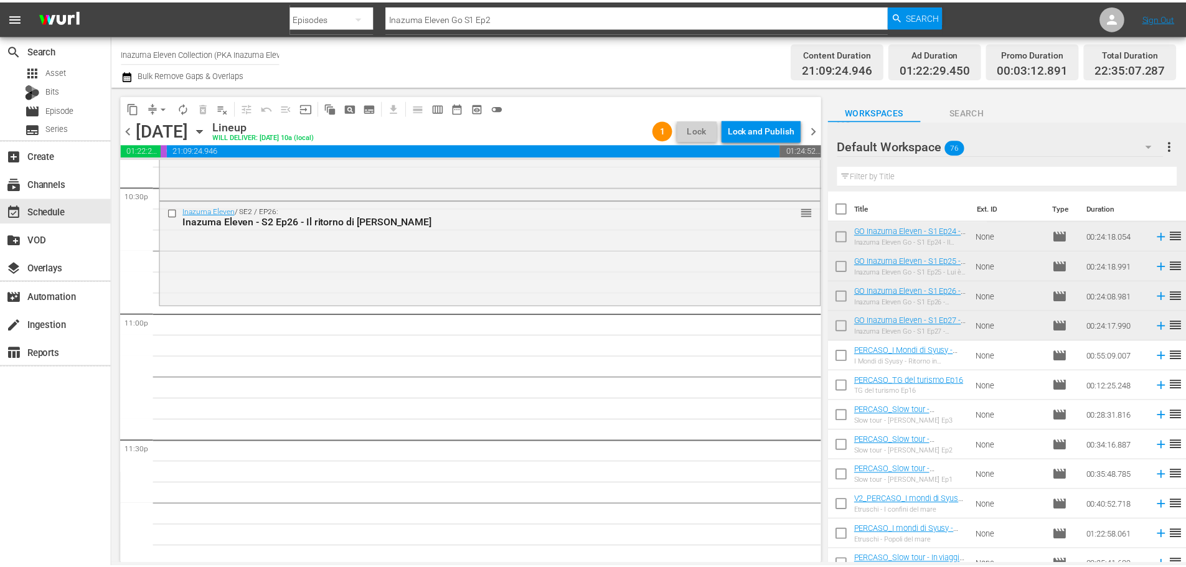
scroll to position [5690, 0]
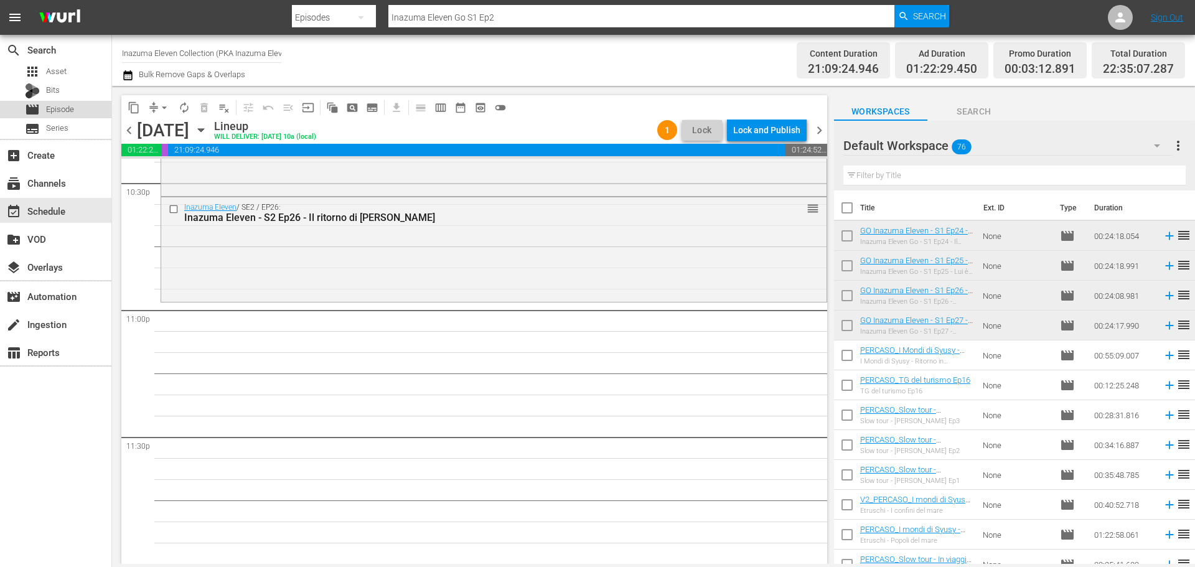
click at [77, 110] on div "movie Episode" at bounding box center [55, 109] width 111 height 17
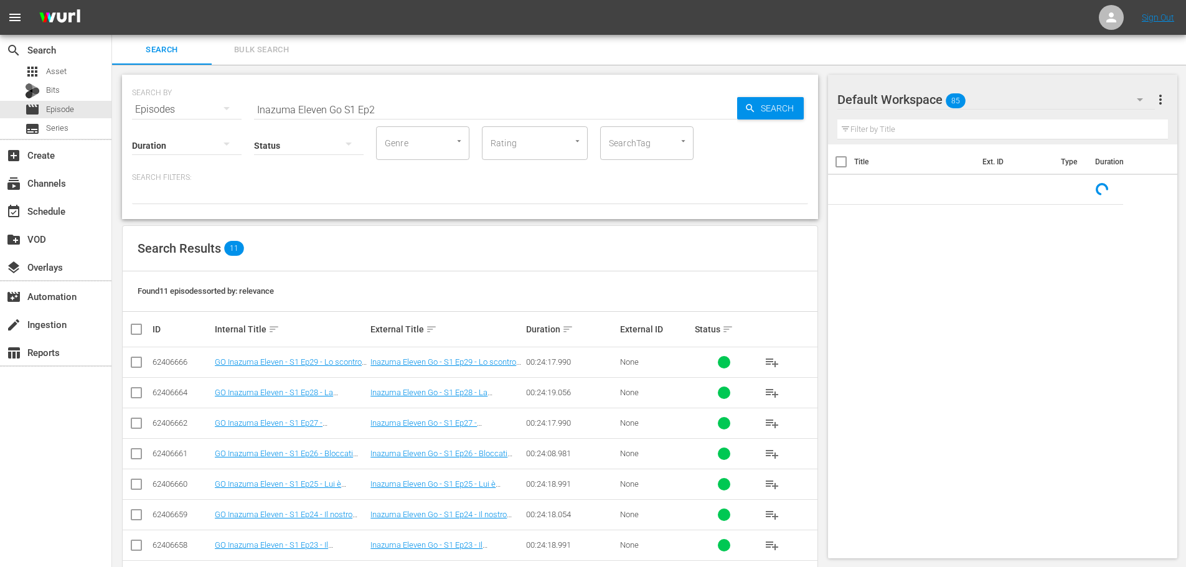
click at [341, 111] on input "Inazuma Eleven Go S1 Ep2" at bounding box center [495, 110] width 483 height 30
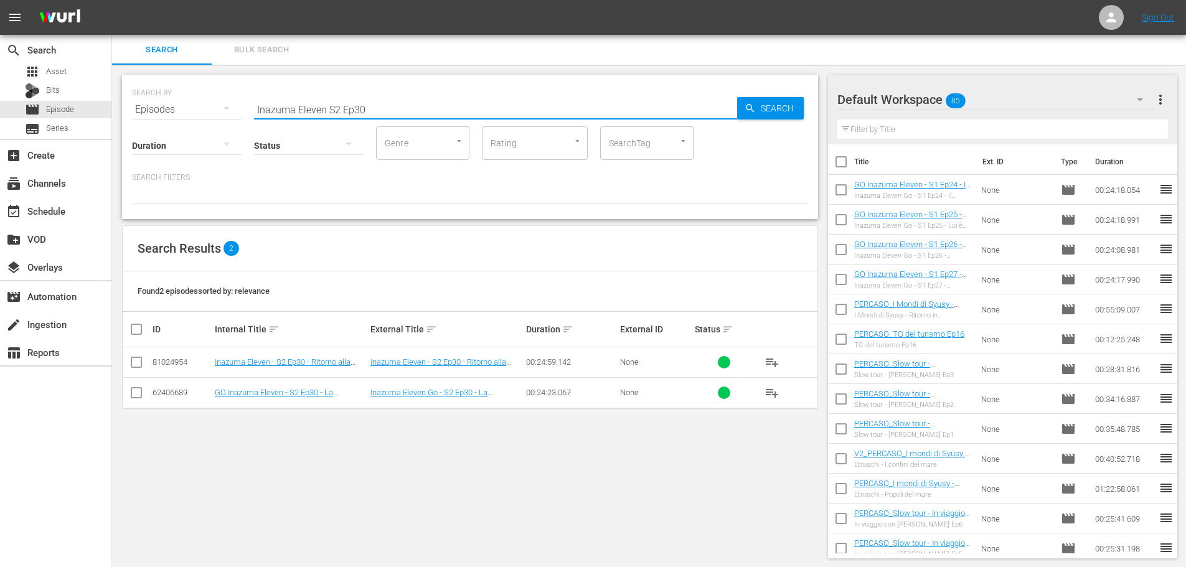
click at [772, 359] on span "playlist_add" at bounding box center [771, 362] width 15 height 15
click at [375, 103] on input "Inazuma Eleven S2 Ep30" at bounding box center [495, 110] width 483 height 30
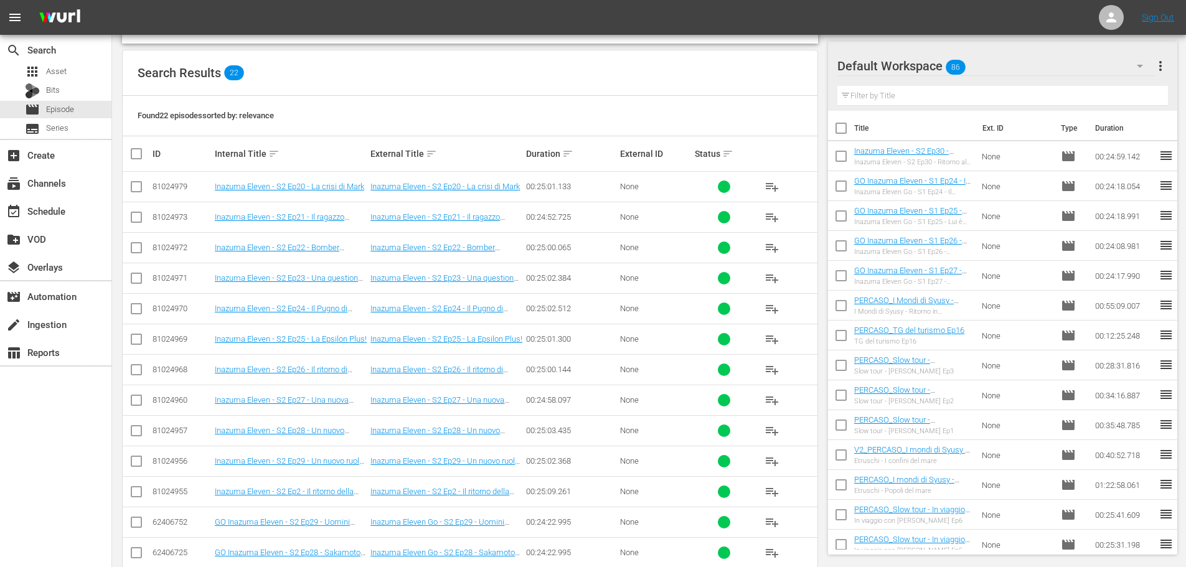
scroll to position [187, 0]
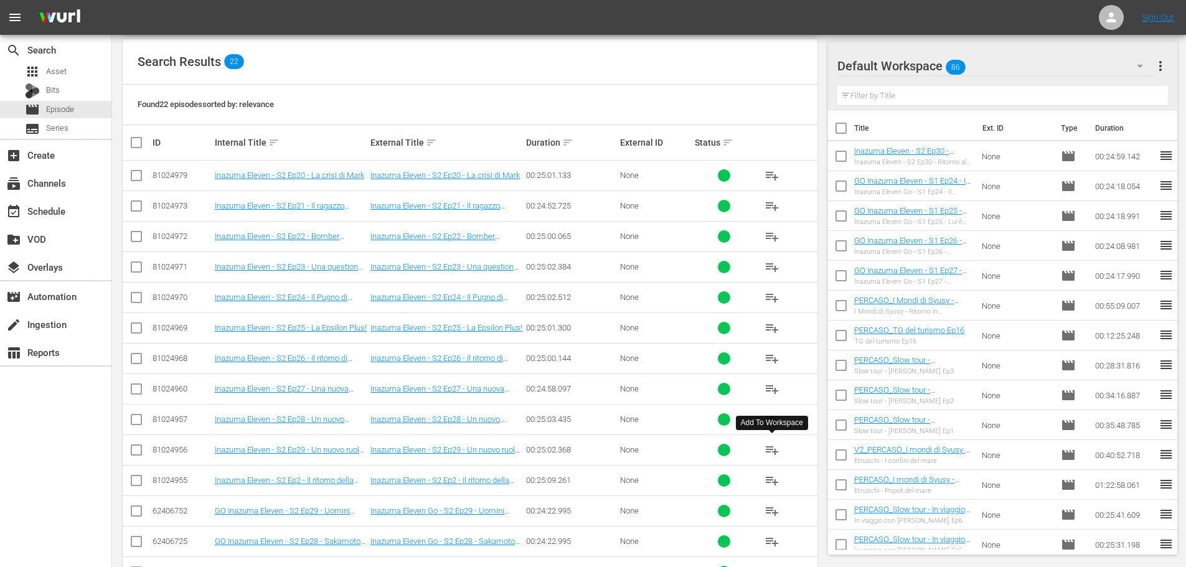
type input "Inazuma Eleven S2 Ep2"
click at [771, 448] on span "playlist_add" at bounding box center [771, 450] width 15 height 15
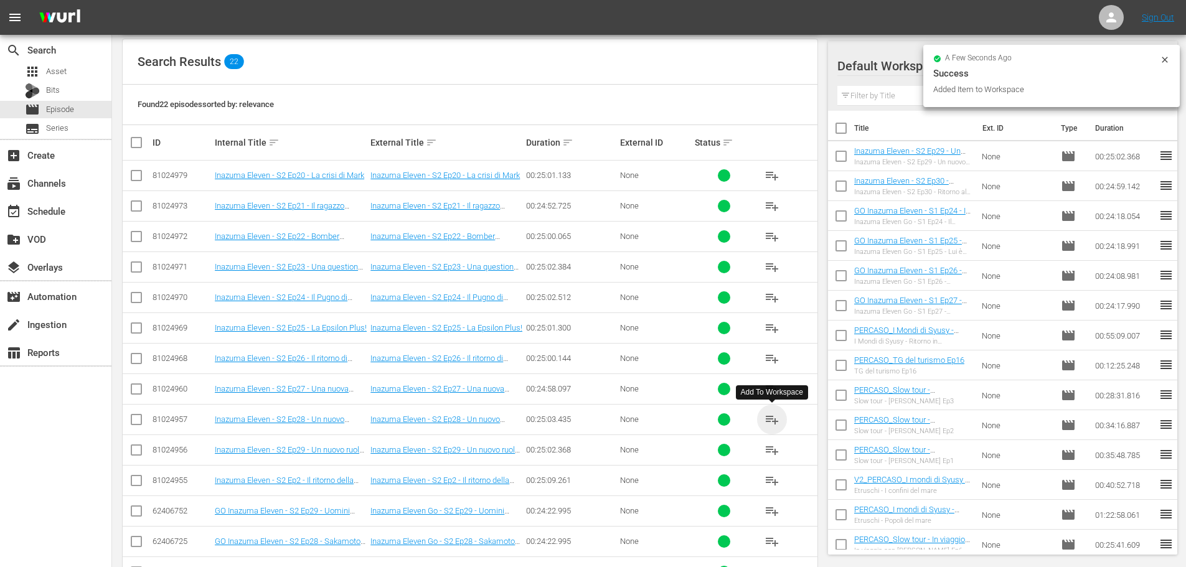
click at [771, 418] on span "playlist_add" at bounding box center [771, 419] width 15 height 15
click at [767, 391] on span "playlist_add" at bounding box center [771, 389] width 15 height 15
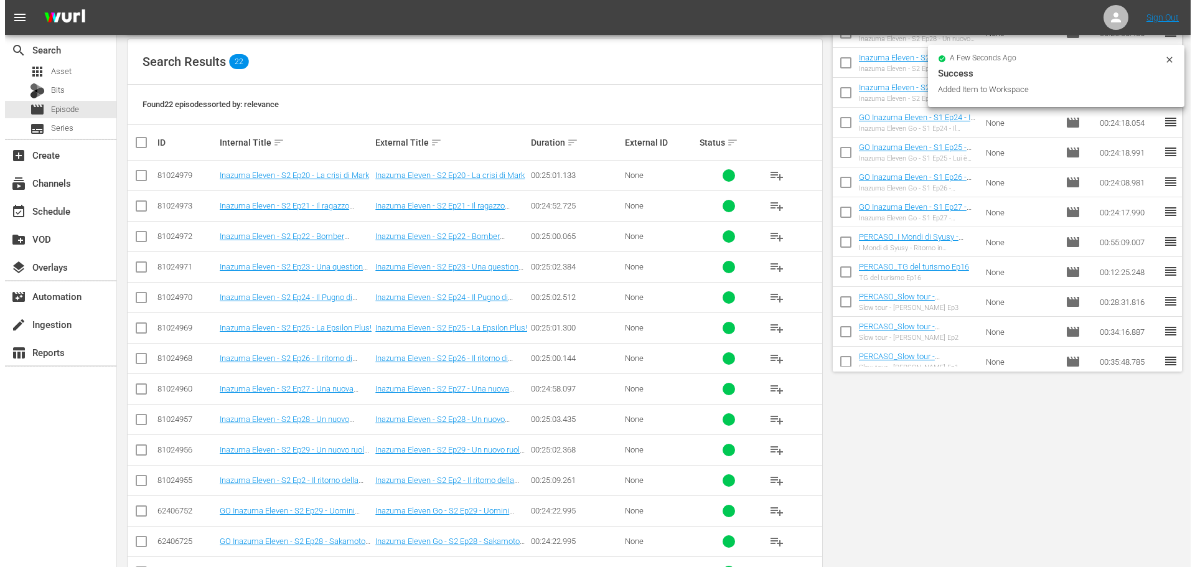
scroll to position [0, 0]
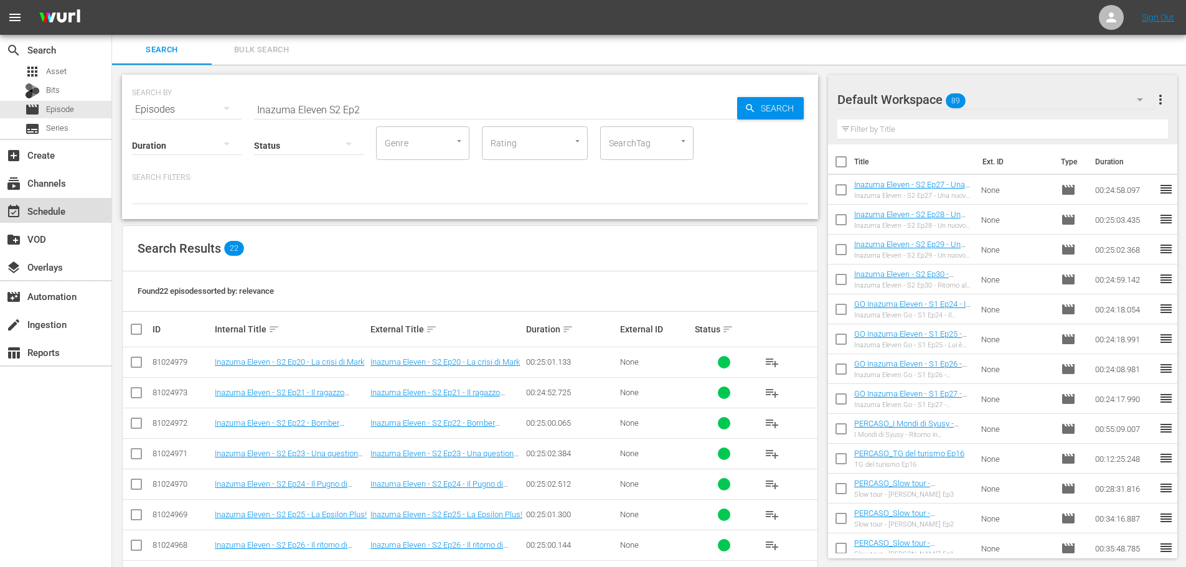
click at [74, 221] on div "event_available Schedule" at bounding box center [55, 210] width 111 height 25
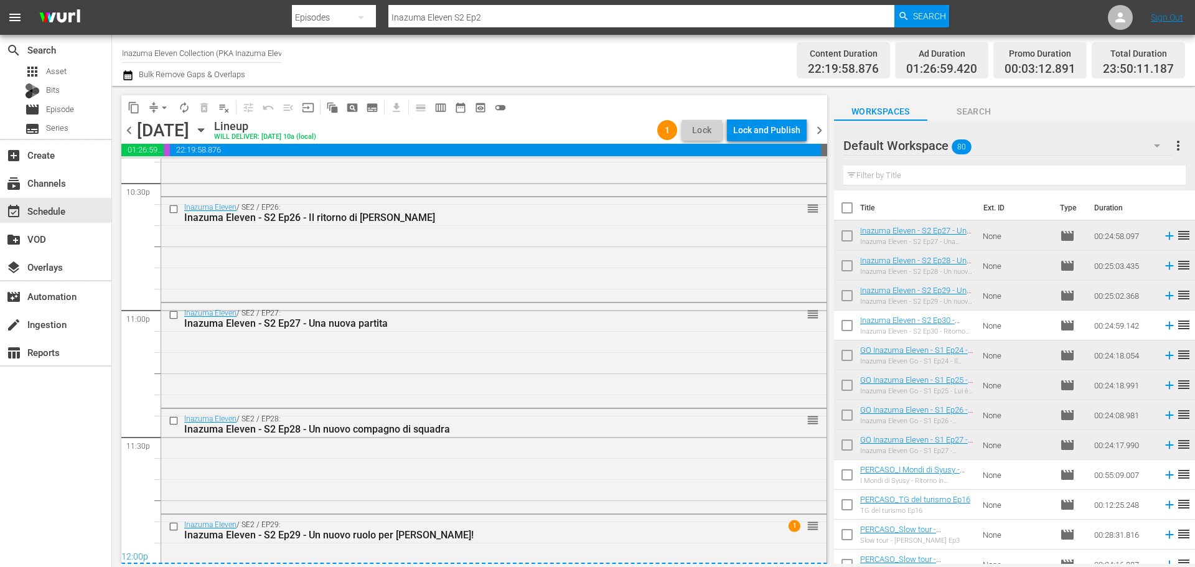
scroll to position [5746, 0]
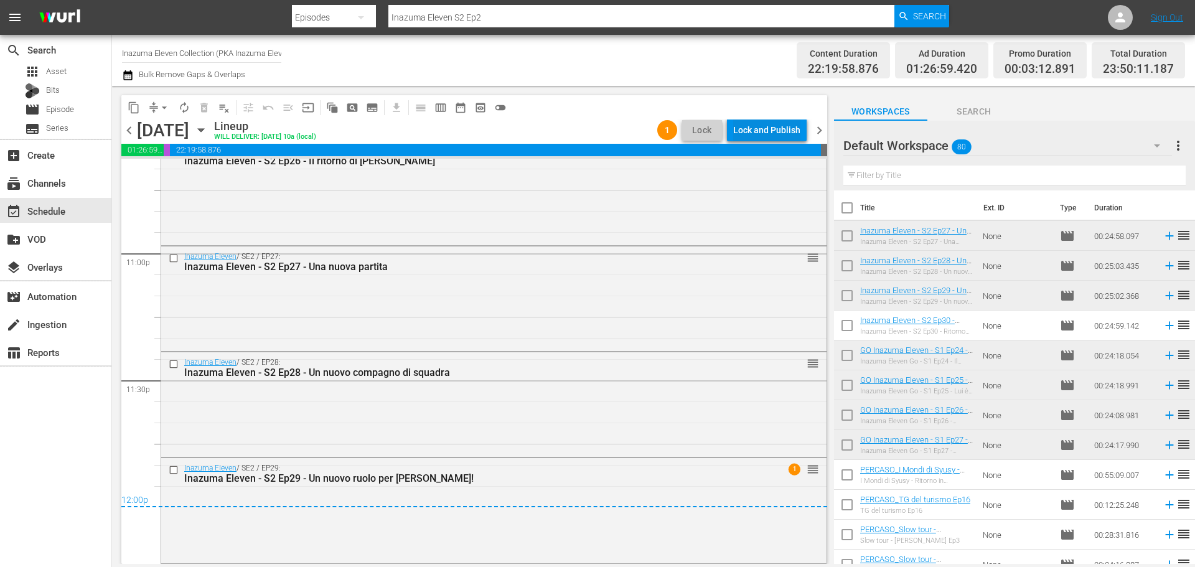
click at [761, 130] on div "Lock and Publish" at bounding box center [766, 130] width 67 height 22
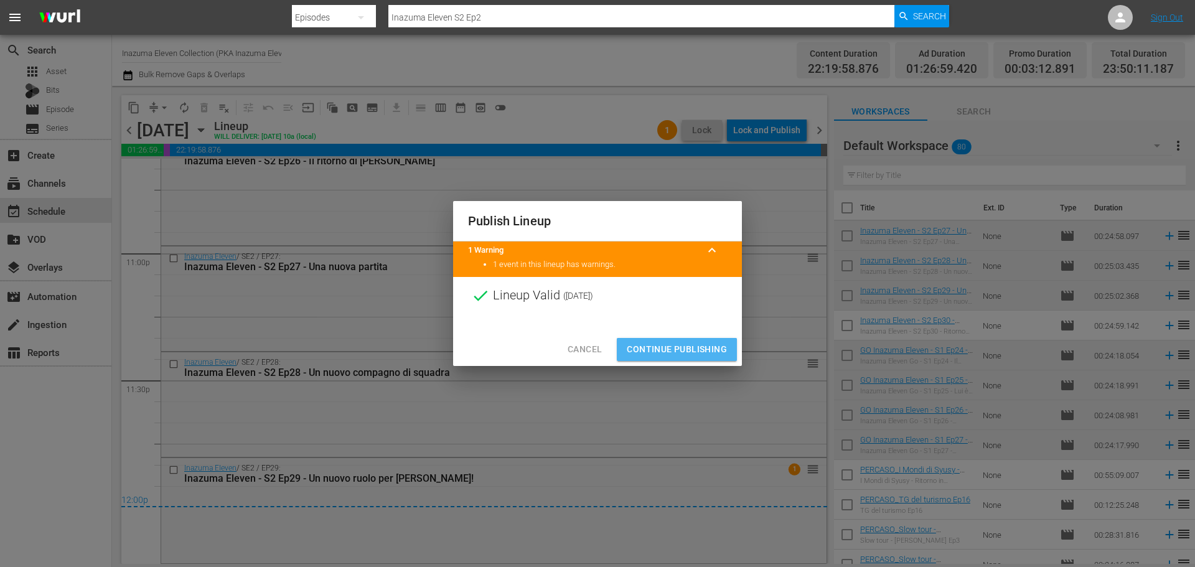
click at [715, 343] on span "Continue Publishing" at bounding box center [677, 350] width 100 height 16
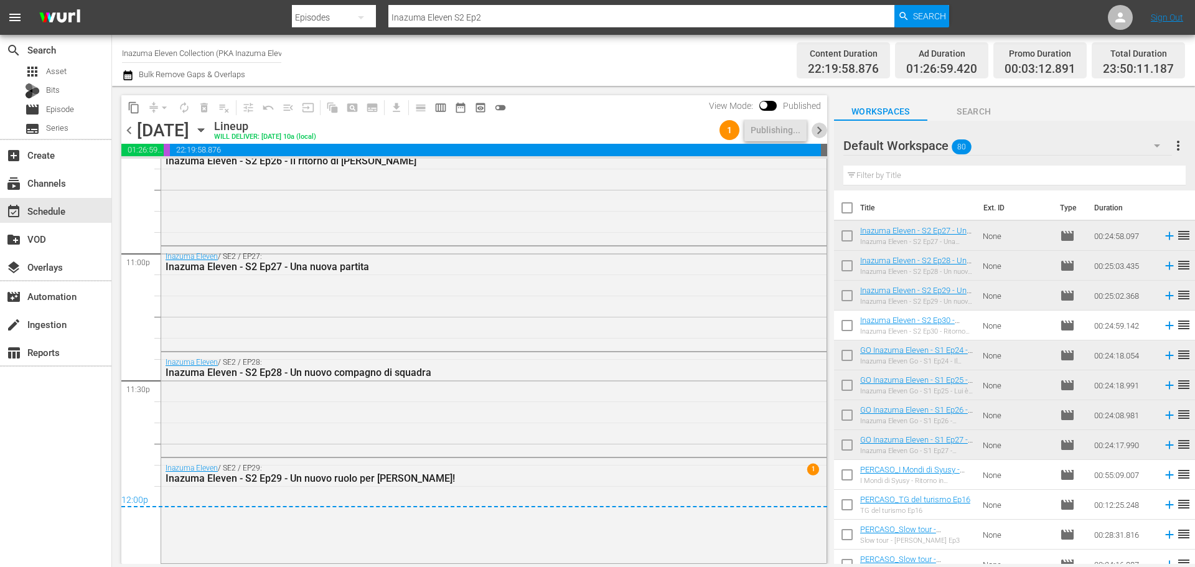
click at [818, 133] on span "chevron_right" at bounding box center [820, 131] width 16 height 16
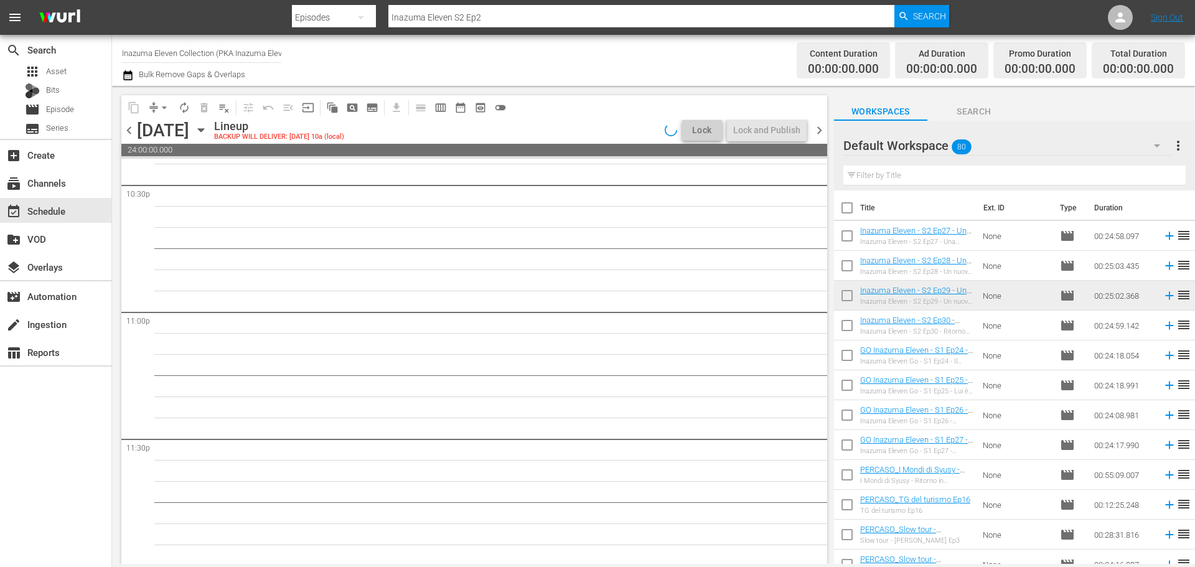
scroll to position [5690, 0]
drag, startPoint x: 125, startPoint y: 129, endPoint x: 719, endPoint y: 565, distance: 736.5
click at [125, 129] on span "chevron_left" at bounding box center [129, 131] width 16 height 16
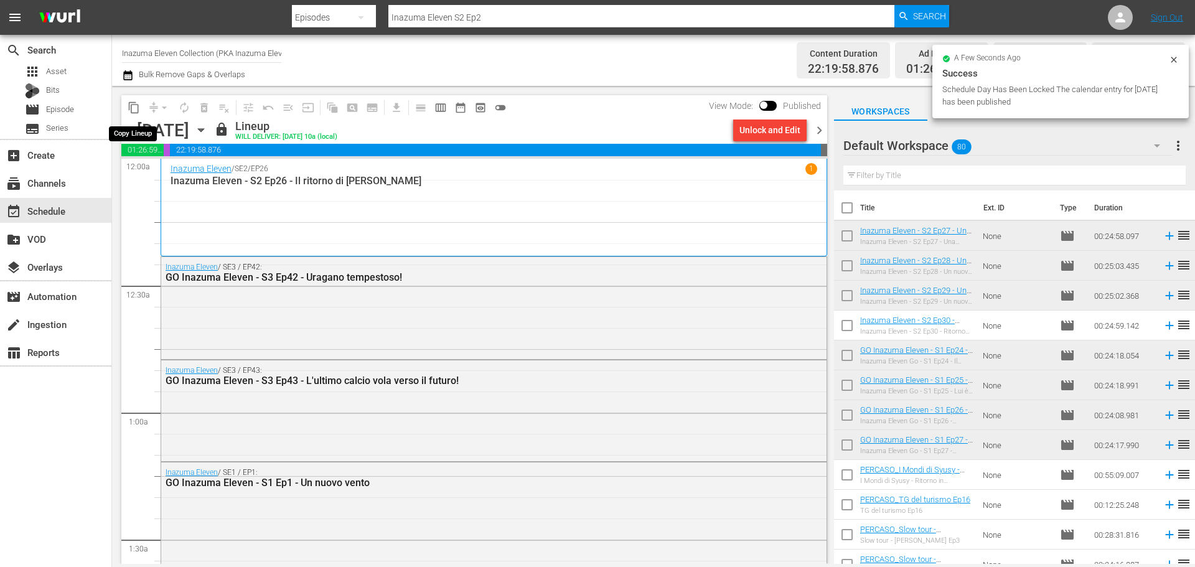
click at [134, 108] on span "content_copy" at bounding box center [134, 107] width 12 height 12
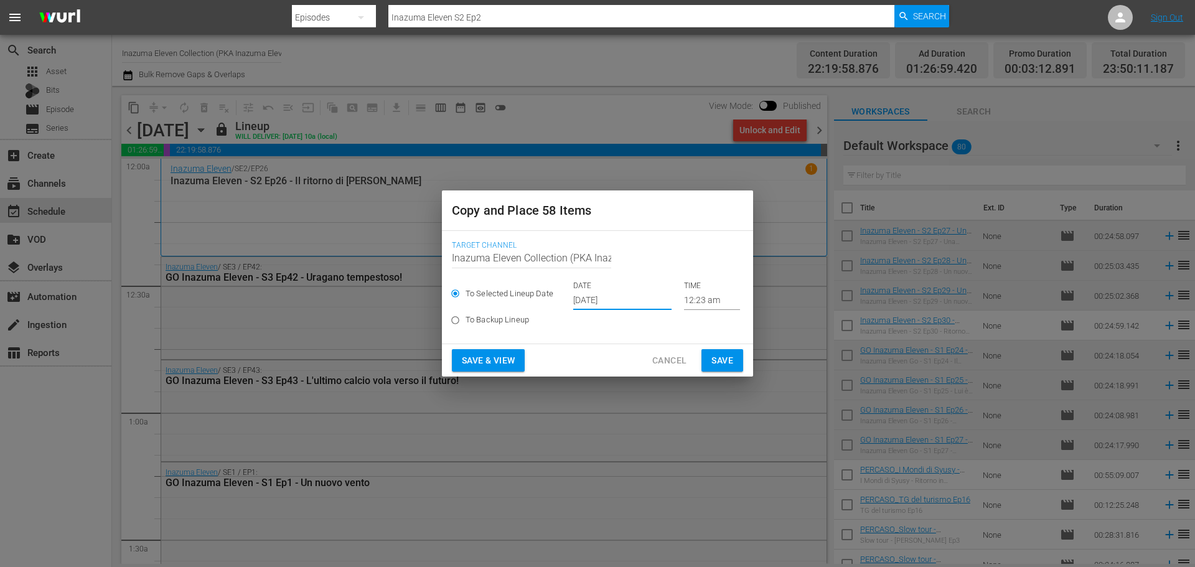
click at [598, 301] on input "[DATE]" at bounding box center [622, 300] width 98 height 19
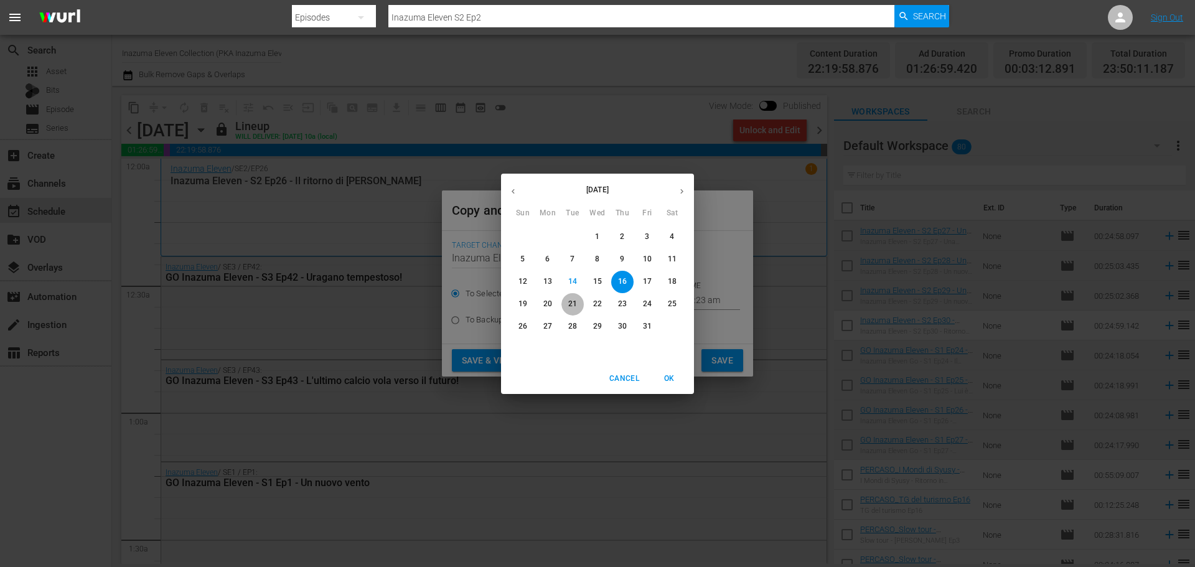
click at [579, 304] on span "21" at bounding box center [572, 304] width 22 height 11
type input "Oct 21st 2025"
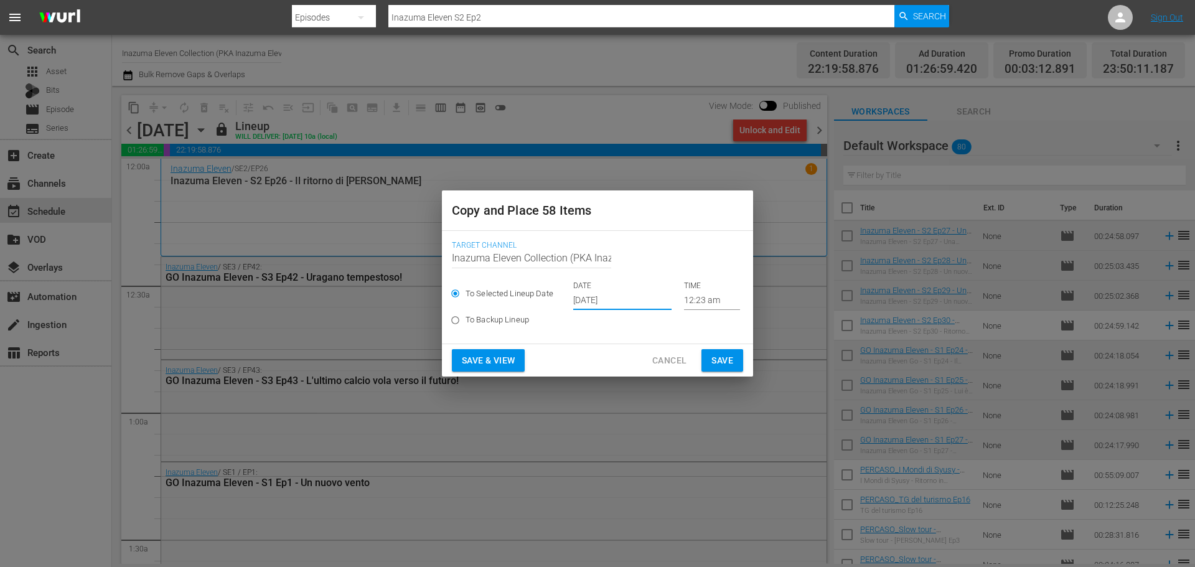
click at [506, 365] on span "Save & View" at bounding box center [488, 361] width 53 height 16
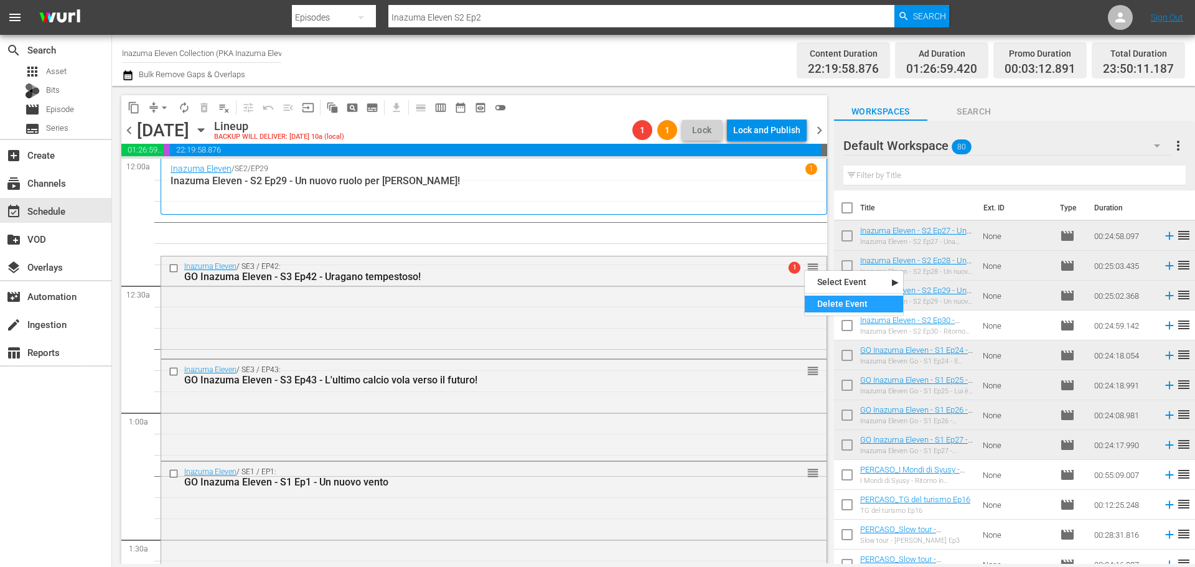
click at [829, 304] on div "Delete Event" at bounding box center [854, 304] width 98 height 17
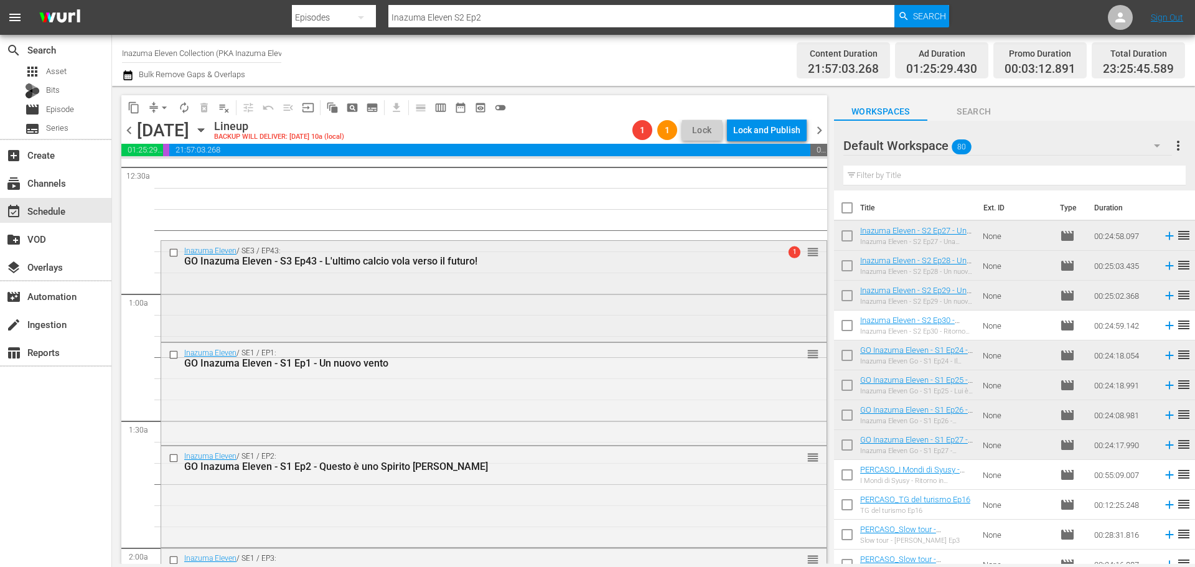
scroll to position [124, 0]
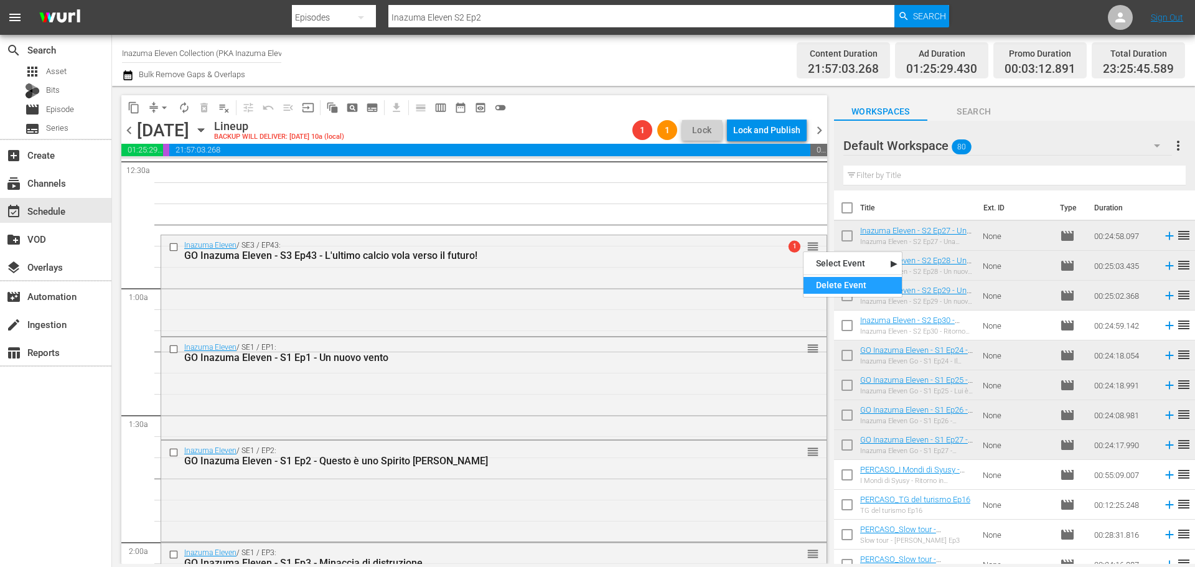
click at [823, 280] on div "Delete Event" at bounding box center [853, 285] width 98 height 17
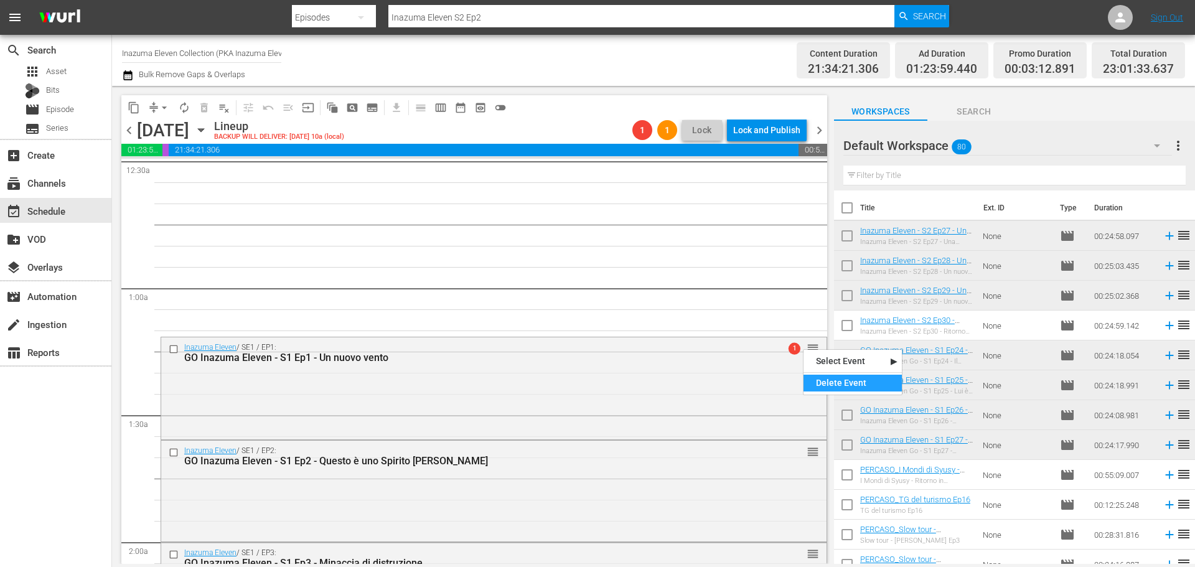
click at [822, 382] on div "Delete Event" at bounding box center [853, 383] width 98 height 17
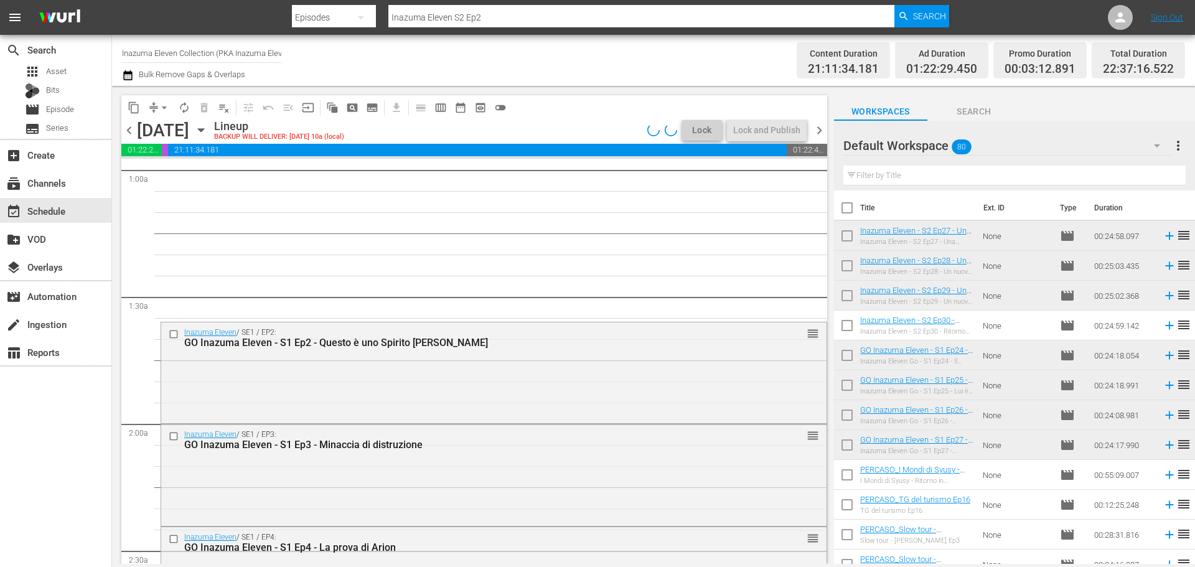
scroll to position [311, 0]
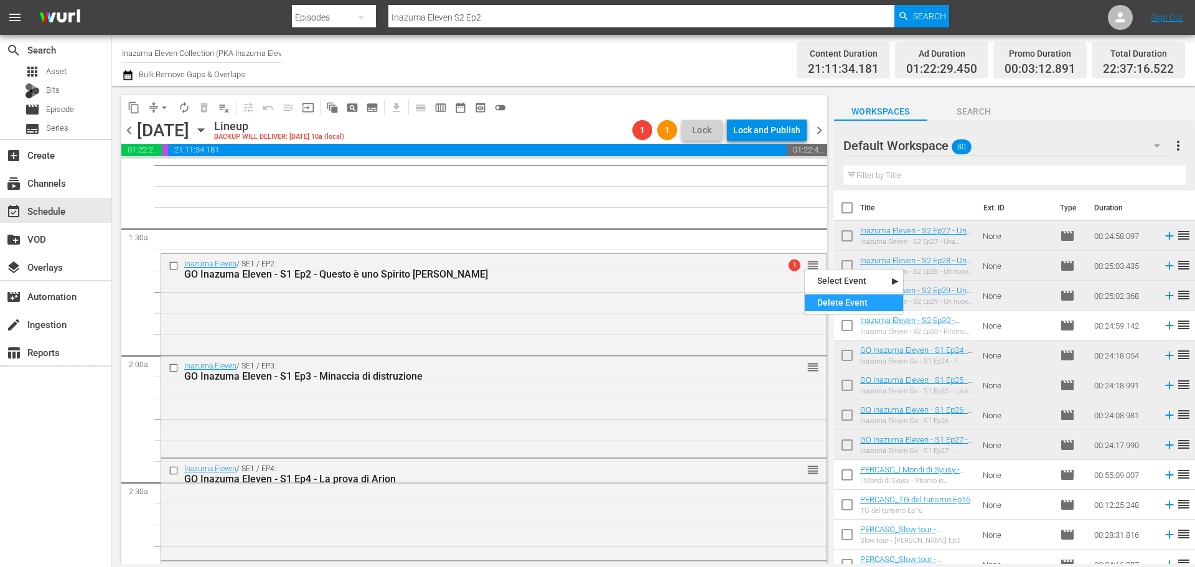
click at [817, 302] on div "Delete Event" at bounding box center [854, 302] width 98 height 17
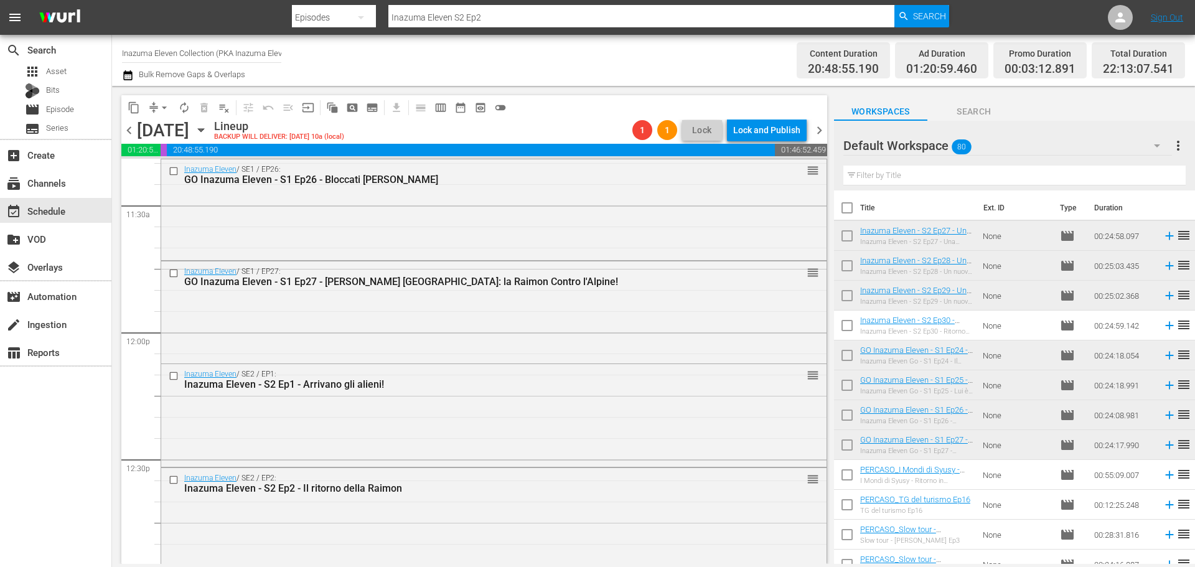
scroll to position [2924, 0]
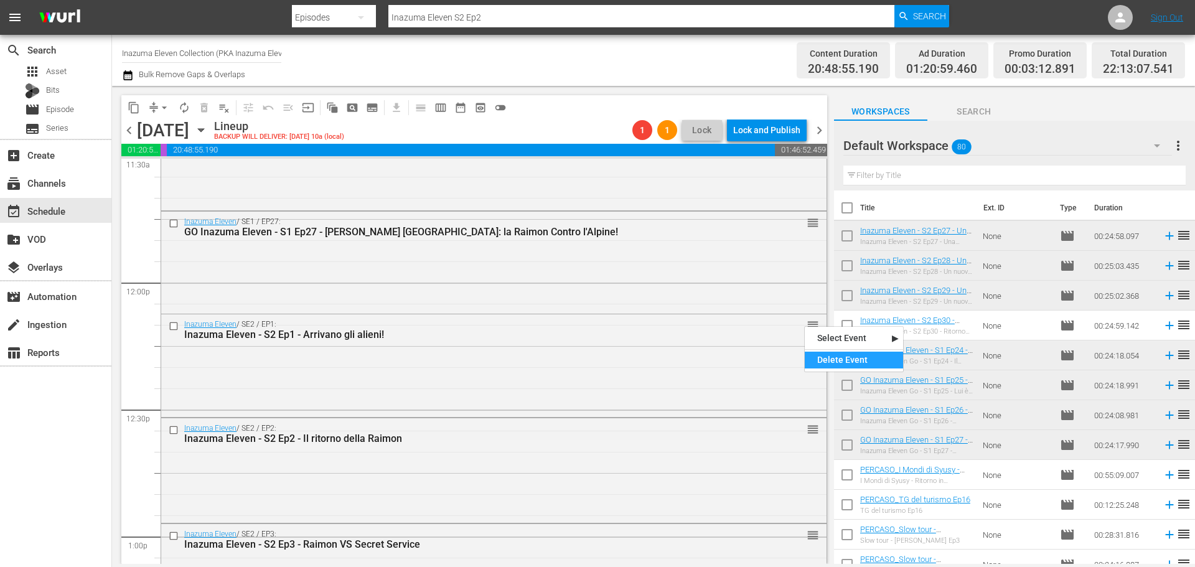
click at [832, 357] on div "Delete Event" at bounding box center [854, 360] width 98 height 17
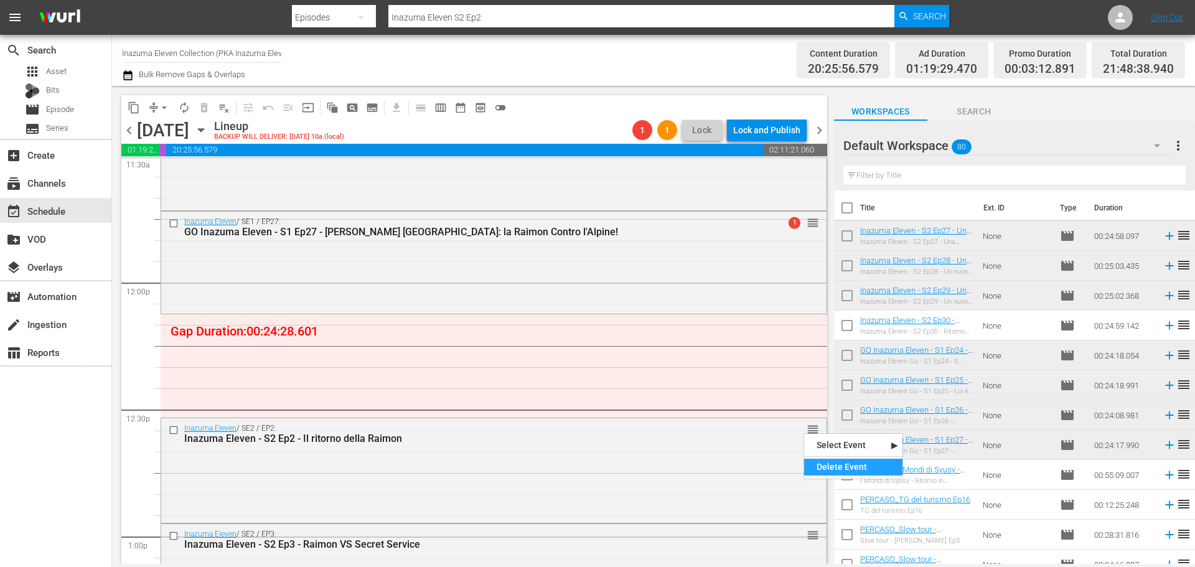
click at [827, 463] on div "Delete Event" at bounding box center [853, 467] width 98 height 17
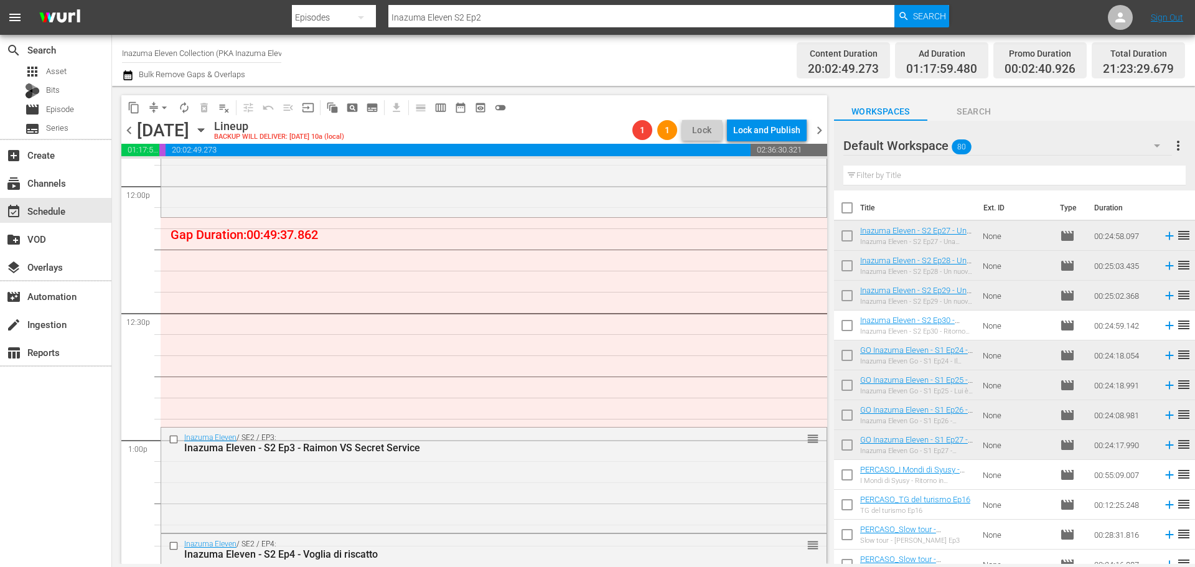
scroll to position [3048, 0]
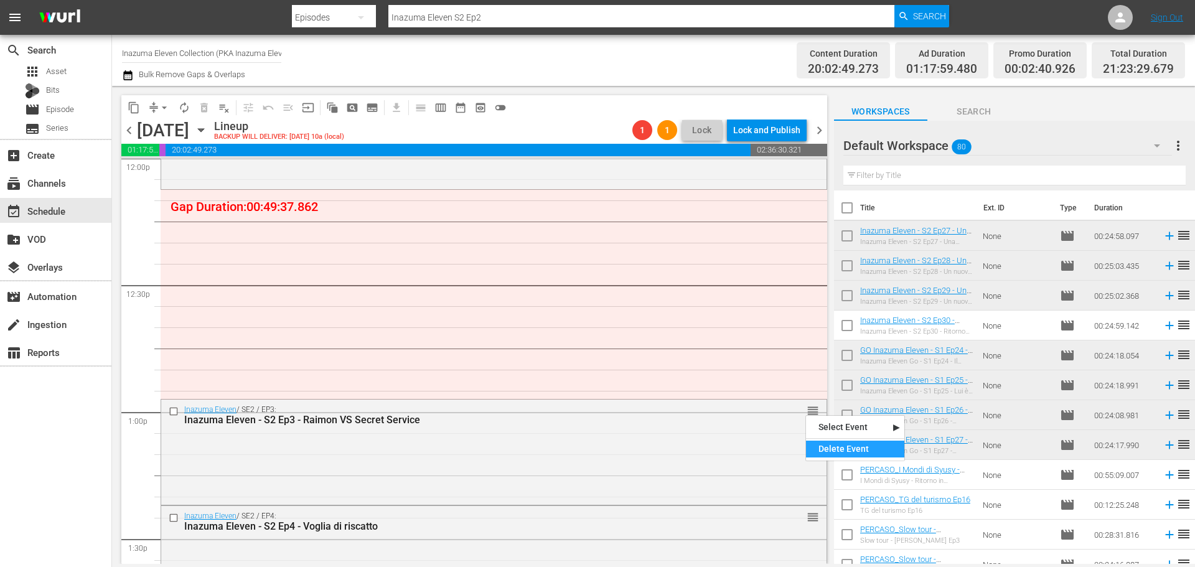
click at [832, 445] on div "Delete Event" at bounding box center [855, 449] width 98 height 17
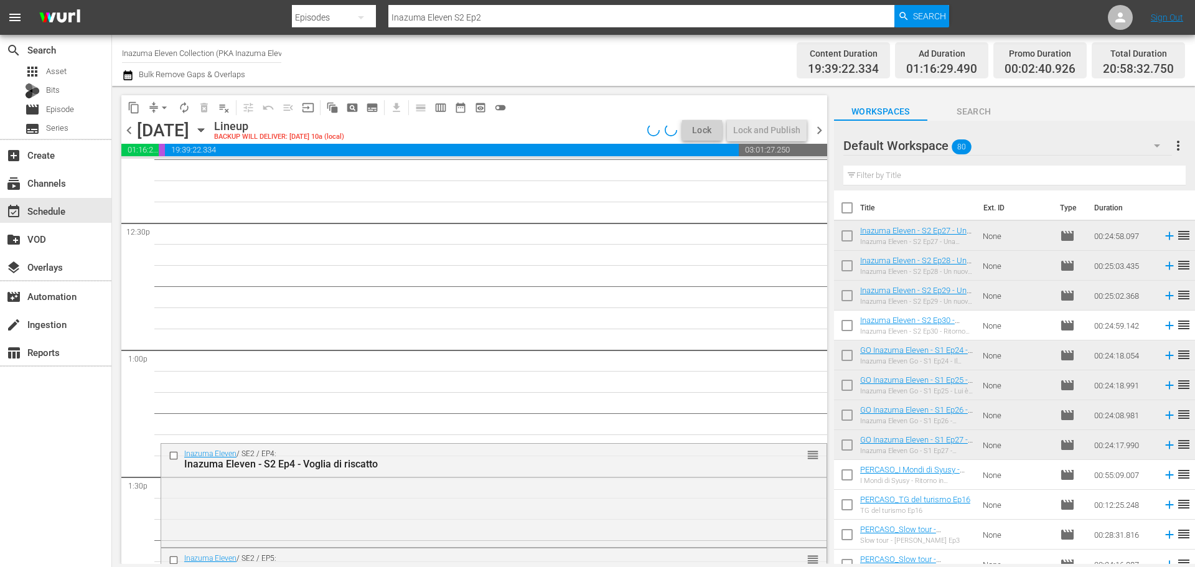
scroll to position [3173, 0]
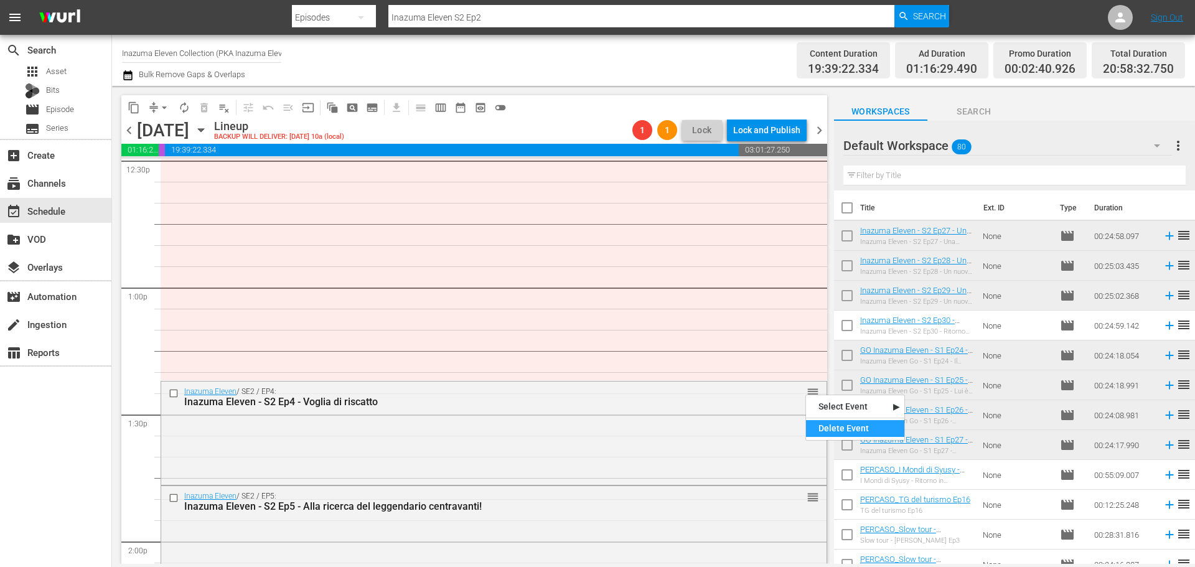
click at [825, 428] on div "Delete Event" at bounding box center [855, 428] width 98 height 17
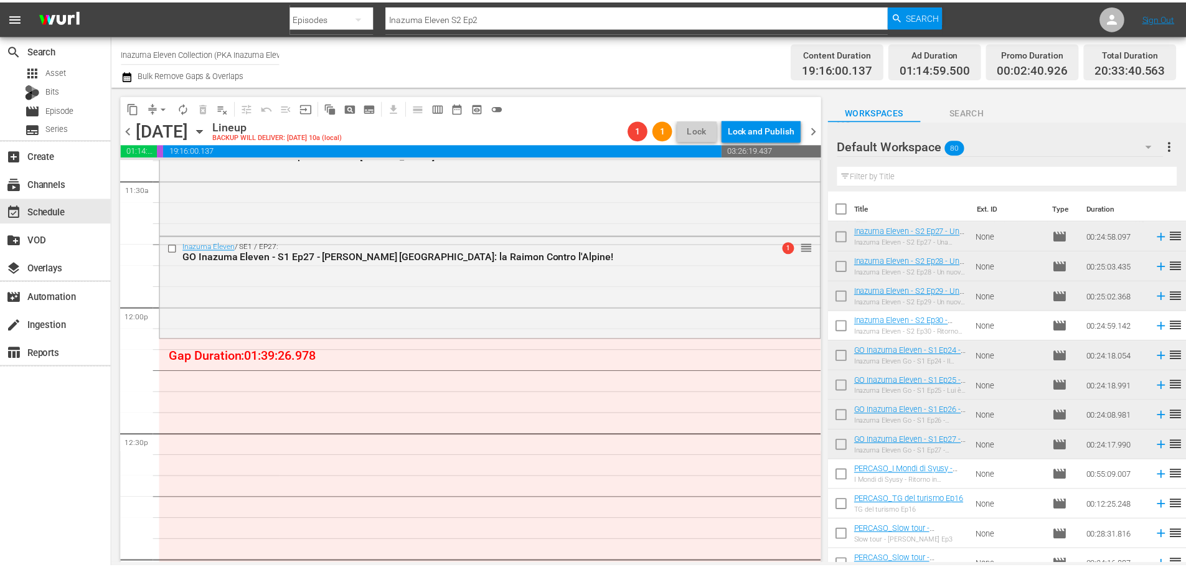
scroll to position [2861, 0]
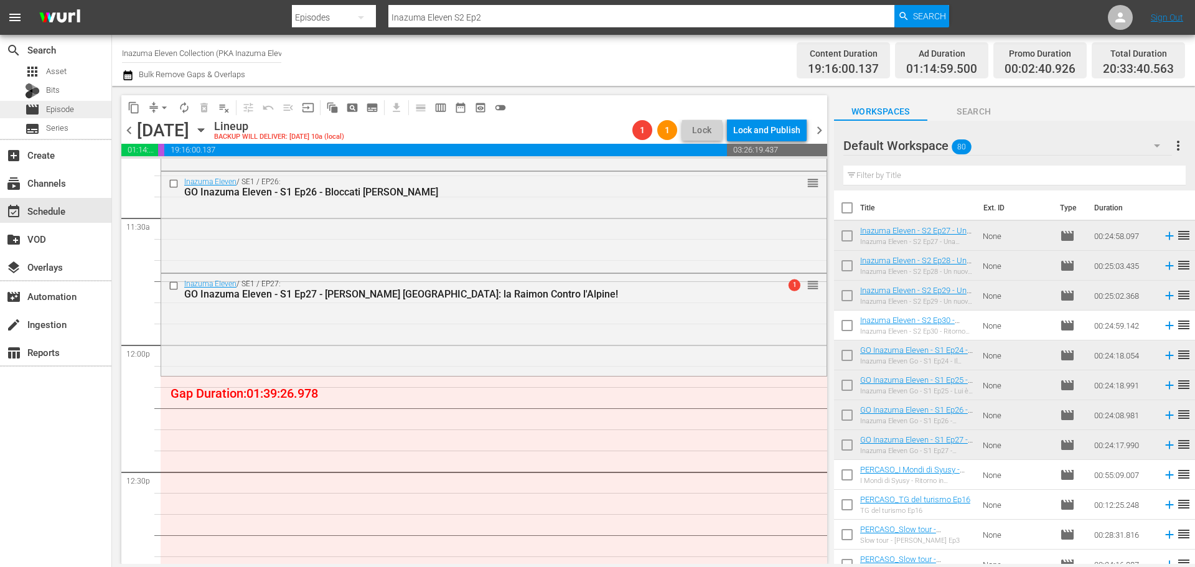
click at [90, 115] on div "movie Episode" at bounding box center [55, 109] width 111 height 17
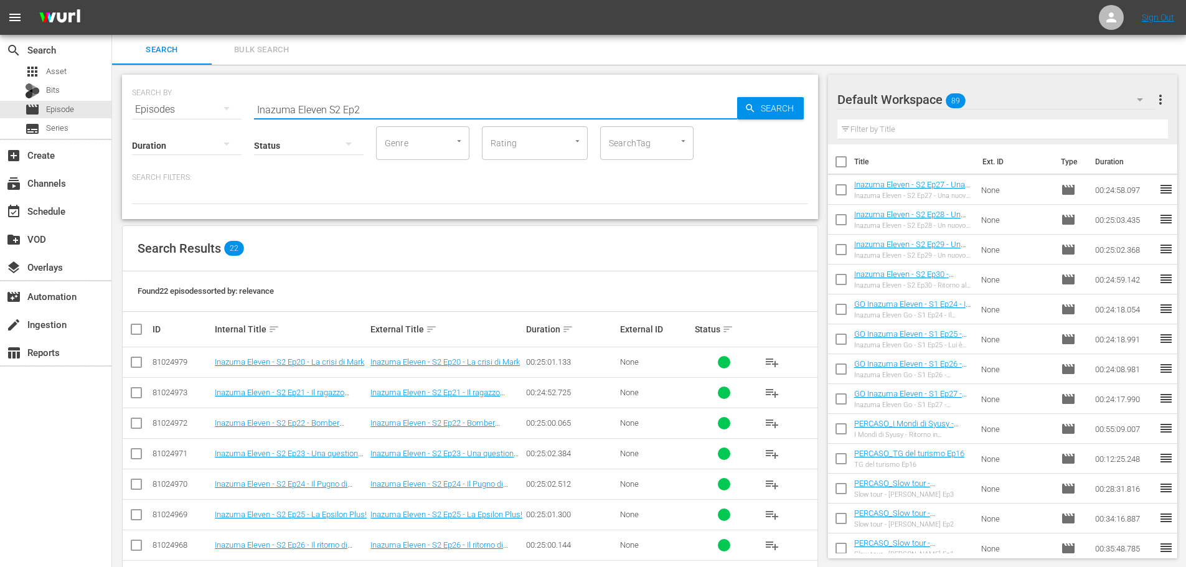
click at [329, 108] on input "Inazuma Eleven S2 Ep2" at bounding box center [495, 110] width 483 height 30
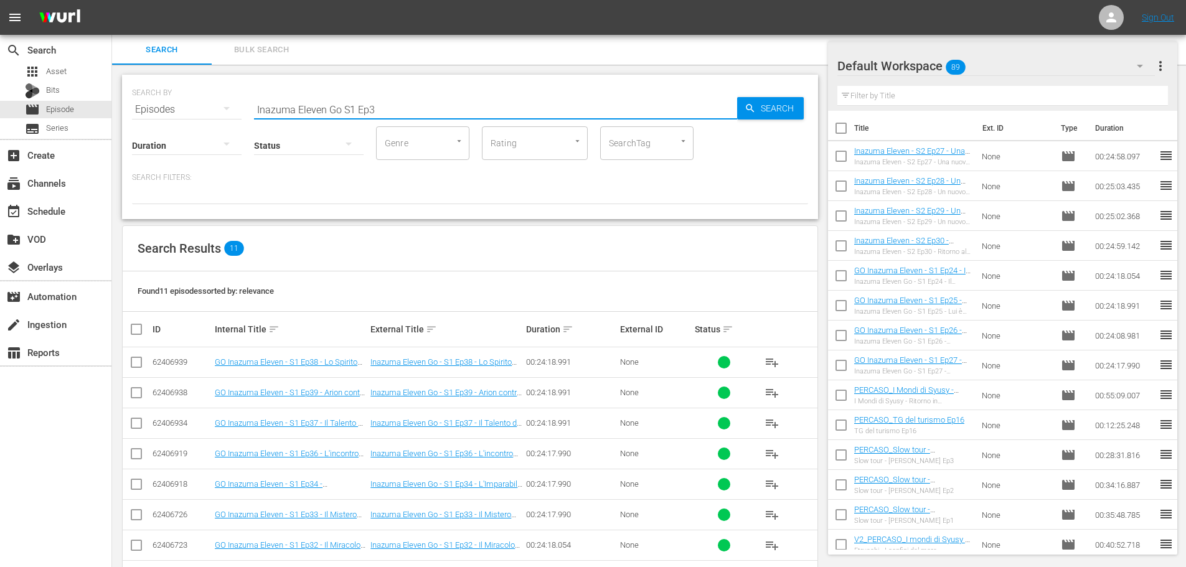
scroll to position [139, 0]
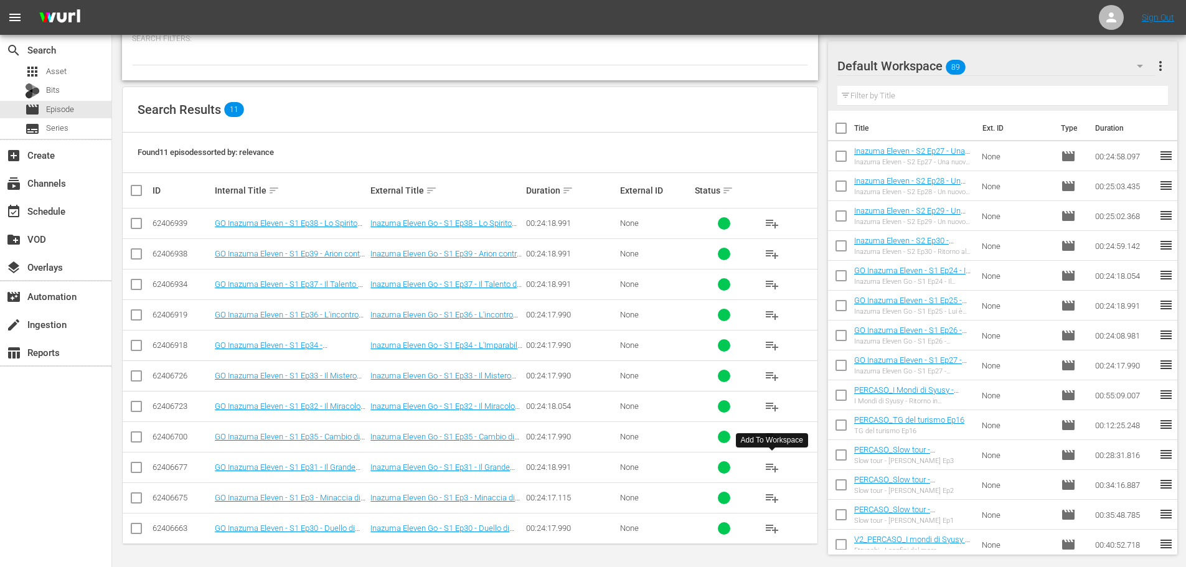
click at [776, 467] on span "playlist_add" at bounding box center [771, 467] width 15 height 15
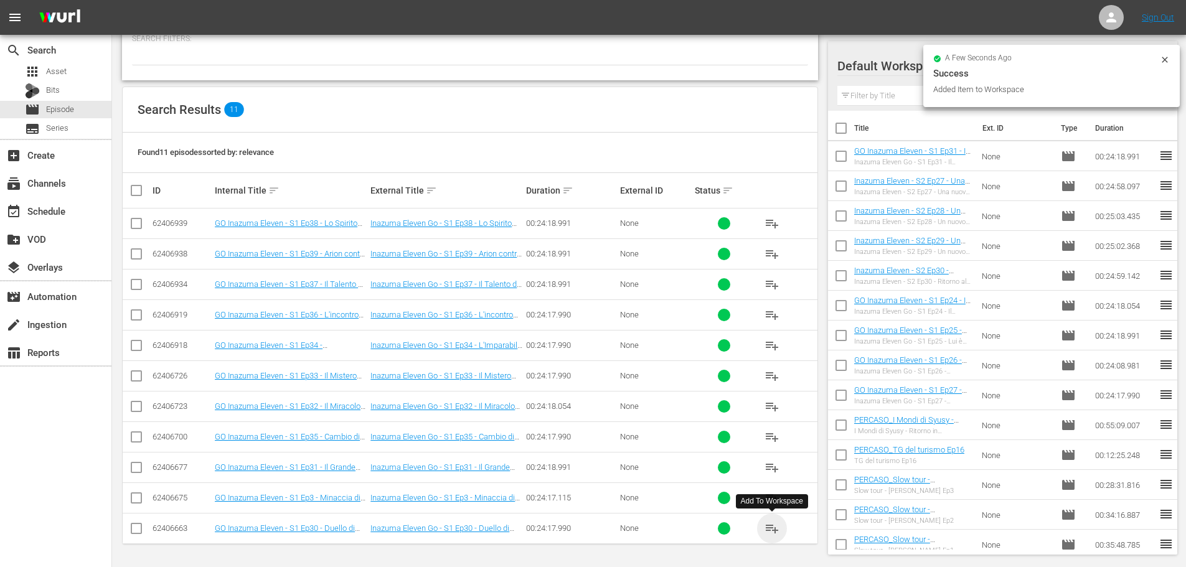
click at [773, 529] on span "playlist_add" at bounding box center [771, 528] width 15 height 15
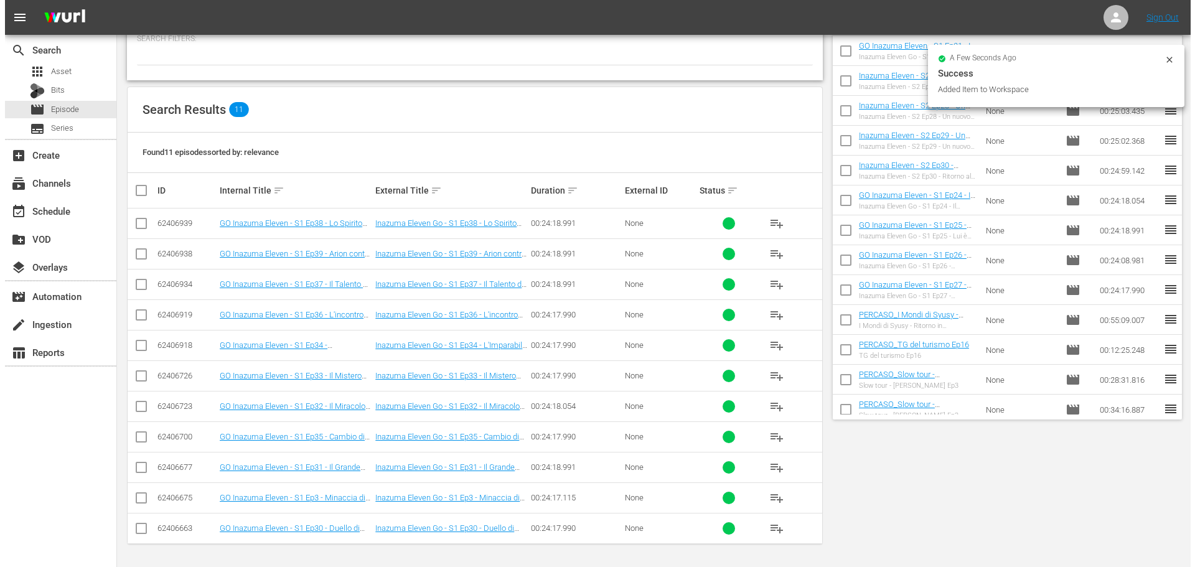
scroll to position [0, 0]
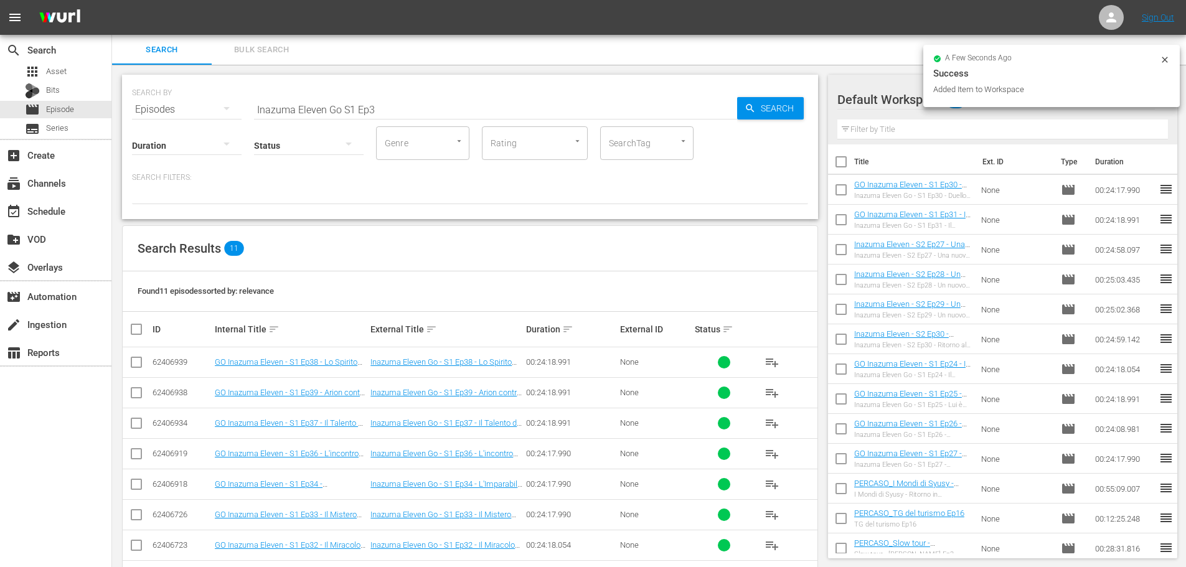
click at [406, 103] on input "Inazuma Eleven Go S1 Ep3" at bounding box center [495, 110] width 483 height 30
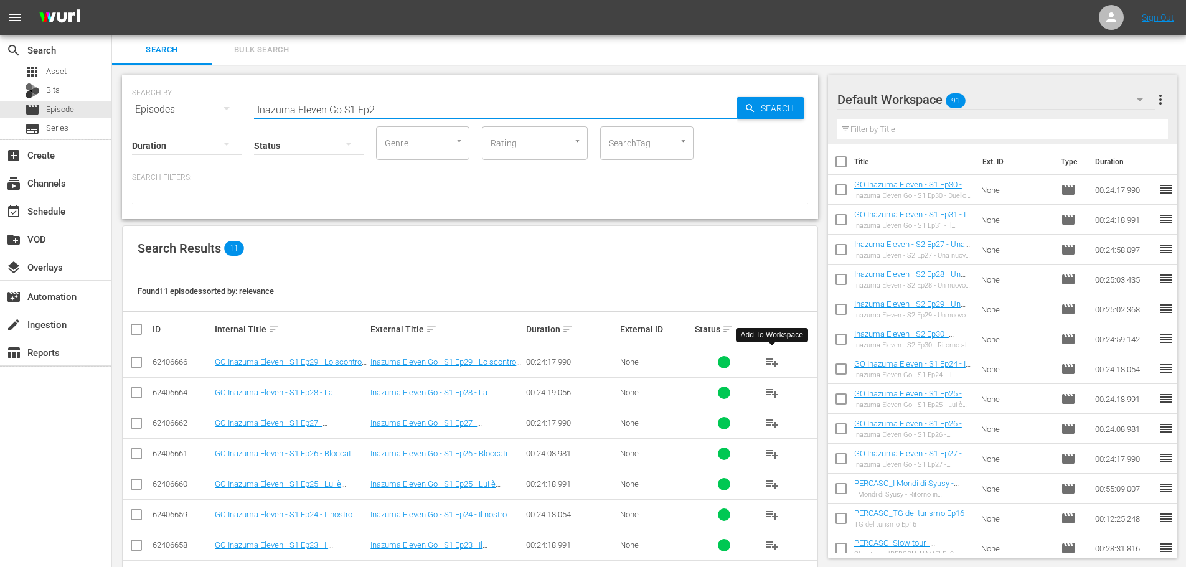
type input "Inazuma Eleven Go S1 Ep2"
click at [773, 361] on span "playlist_add" at bounding box center [771, 362] width 15 height 15
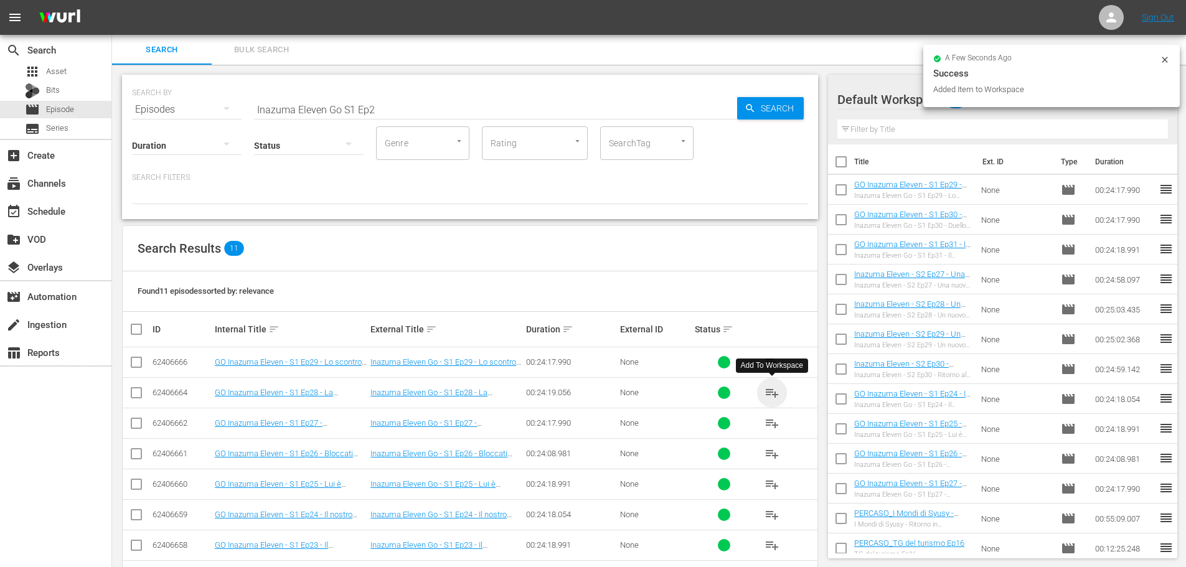
click at [769, 392] on span "playlist_add" at bounding box center [771, 392] width 15 height 15
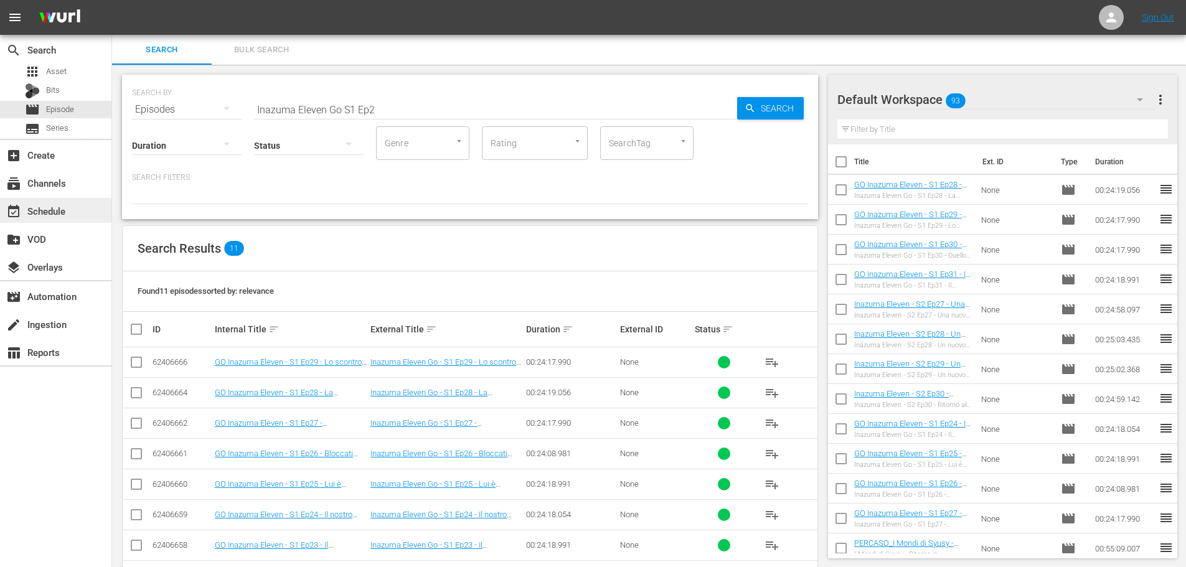
click at [65, 215] on div "event_available Schedule" at bounding box center [35, 209] width 70 height 11
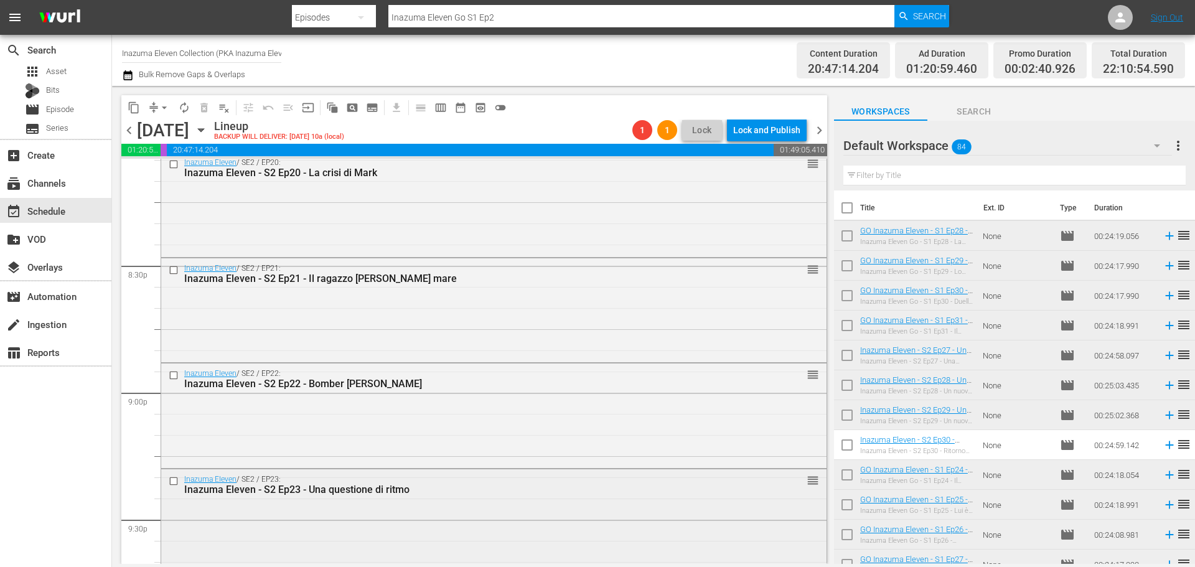
scroll to position [5410, 0]
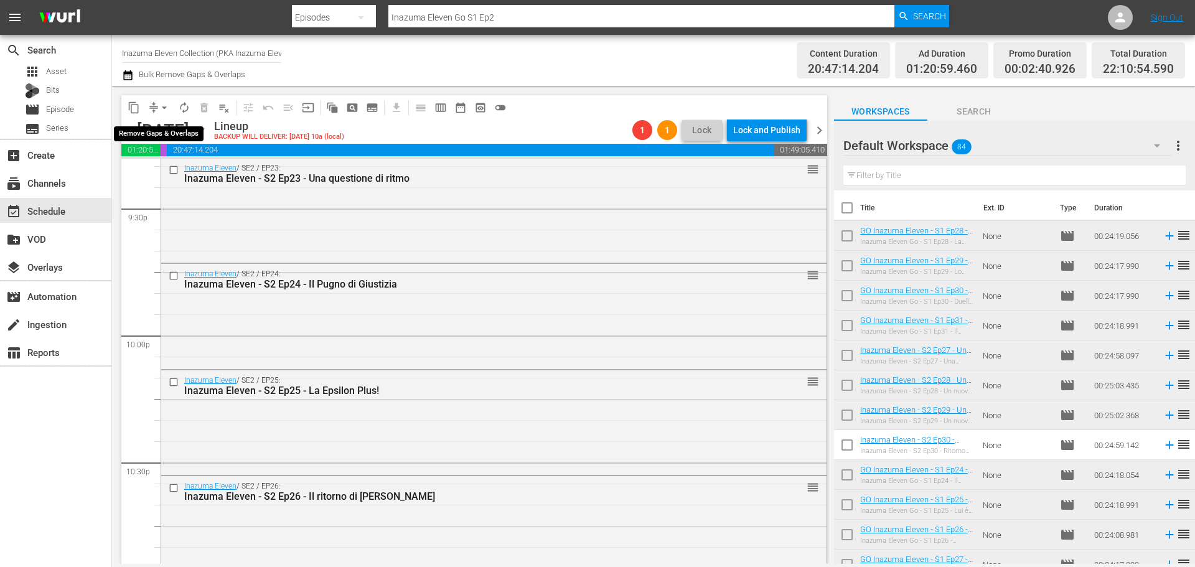
click at [163, 108] on span "arrow_drop_down" at bounding box center [164, 107] width 12 height 12
click at [154, 177] on li "Align to End of Previous Day" at bounding box center [165, 174] width 131 height 21
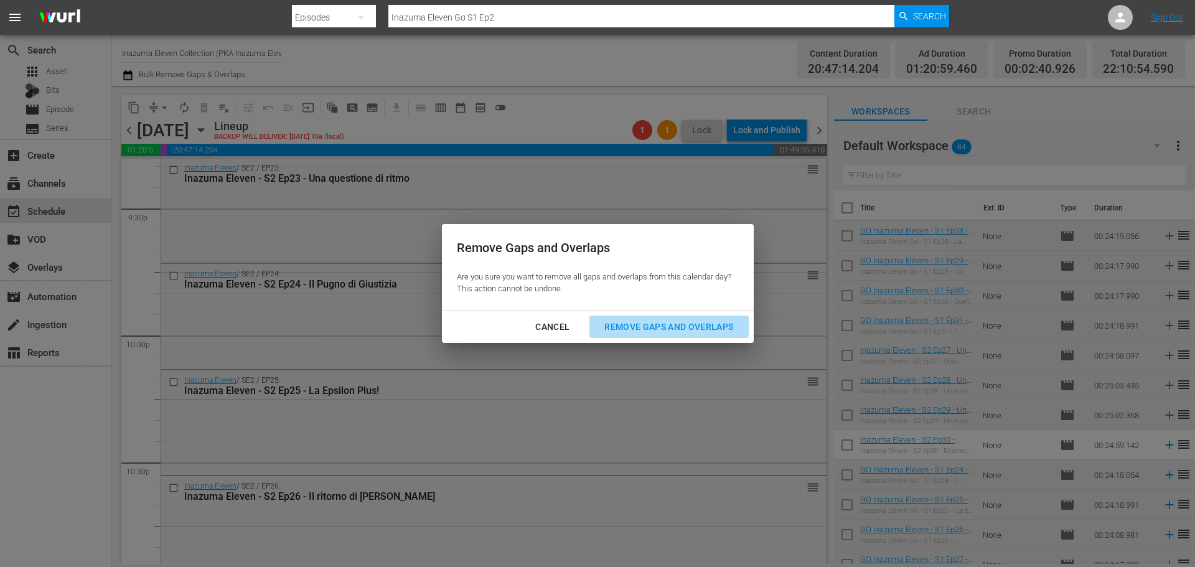
click at [685, 322] on div "Remove Gaps and Overlaps" at bounding box center [668, 327] width 149 height 16
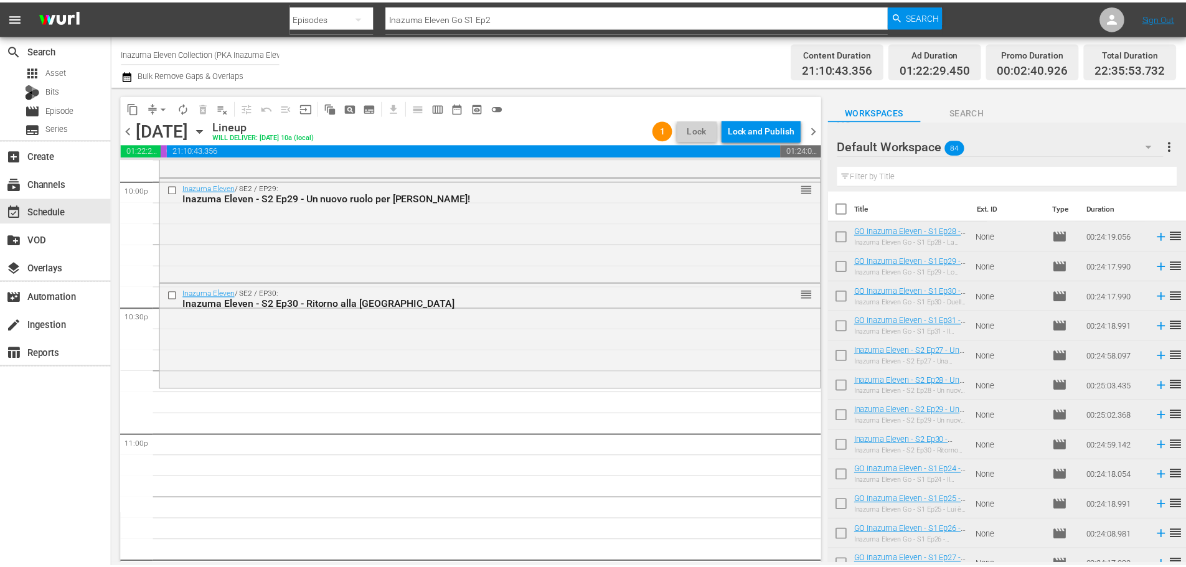
scroll to position [5690, 0]
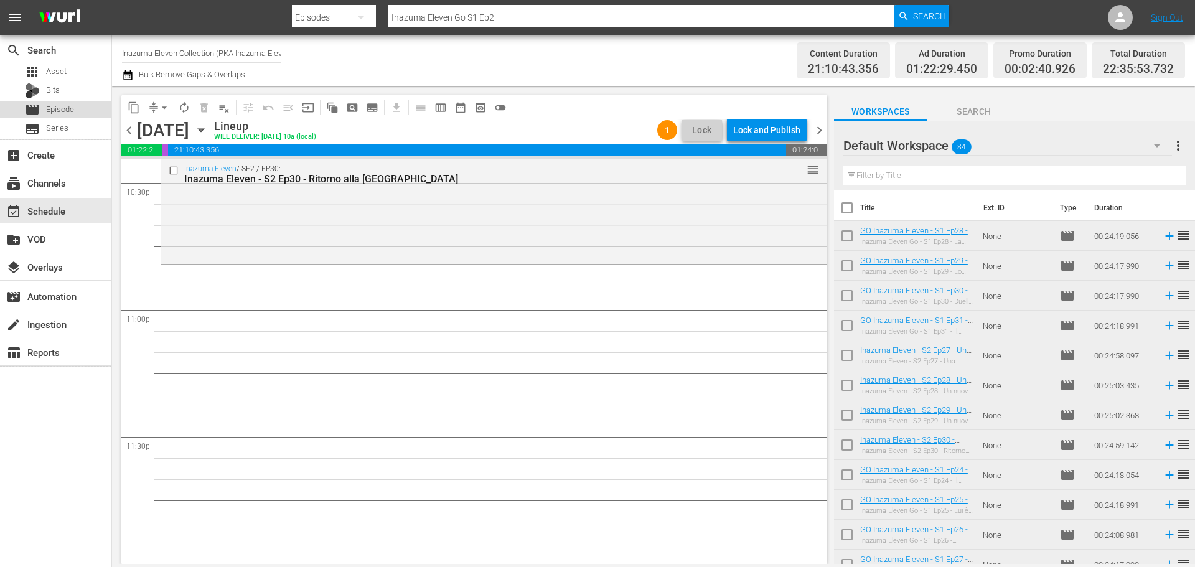
click at [88, 112] on div "movie Episode" at bounding box center [55, 109] width 111 height 17
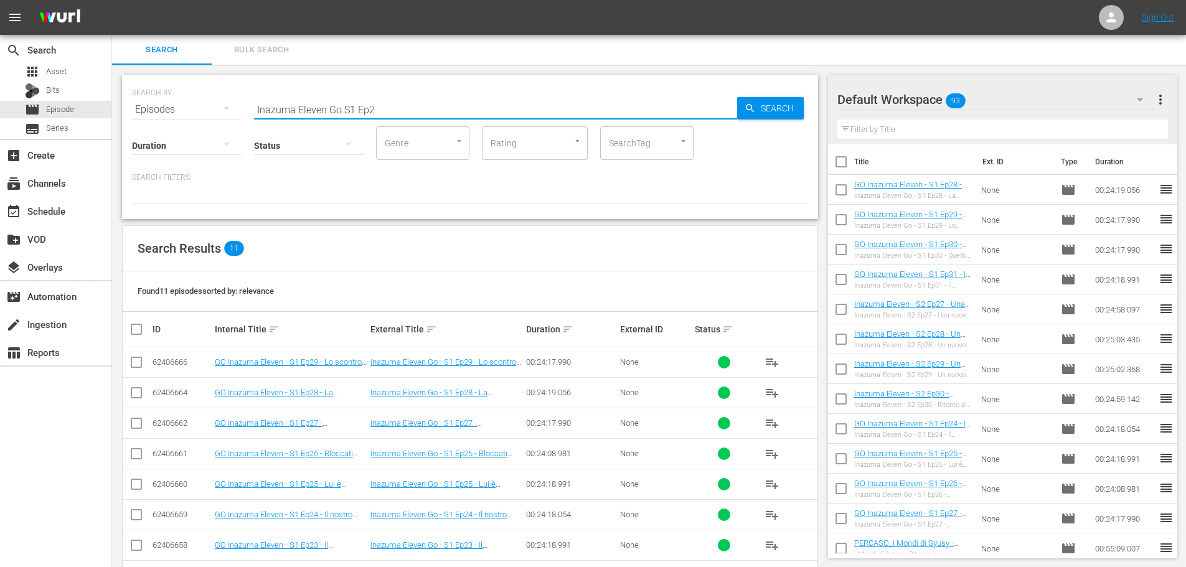
drag, startPoint x: 330, startPoint y: 106, endPoint x: 375, endPoint y: 95, distance: 47.0
click at [330, 106] on input "Inazuma Eleven Go S1 Ep2" at bounding box center [495, 110] width 483 height 30
type input "Inazuma Eleven S2 Ep3"
click at [776, 487] on span "playlist_add" at bounding box center [771, 484] width 15 height 15
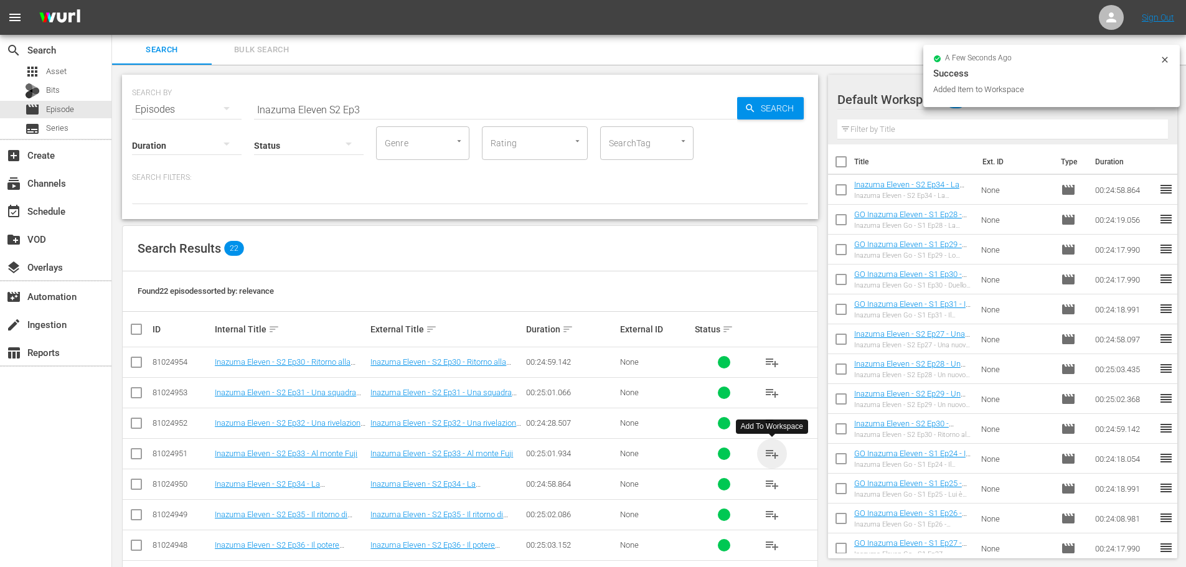
click at [772, 453] on span "playlist_add" at bounding box center [771, 453] width 15 height 15
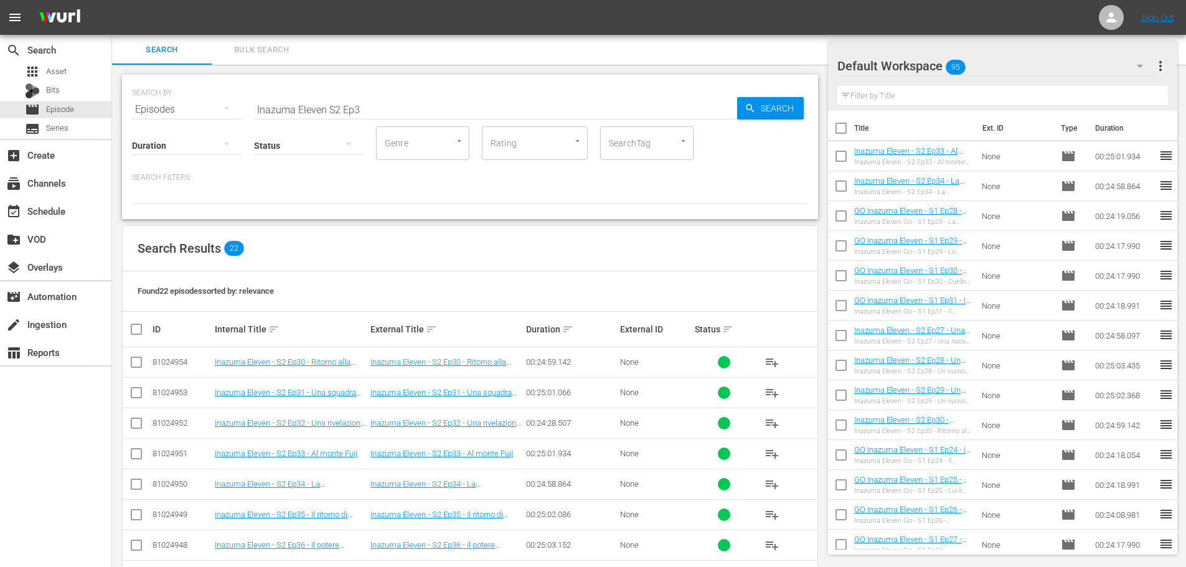
scroll to position [62, 0]
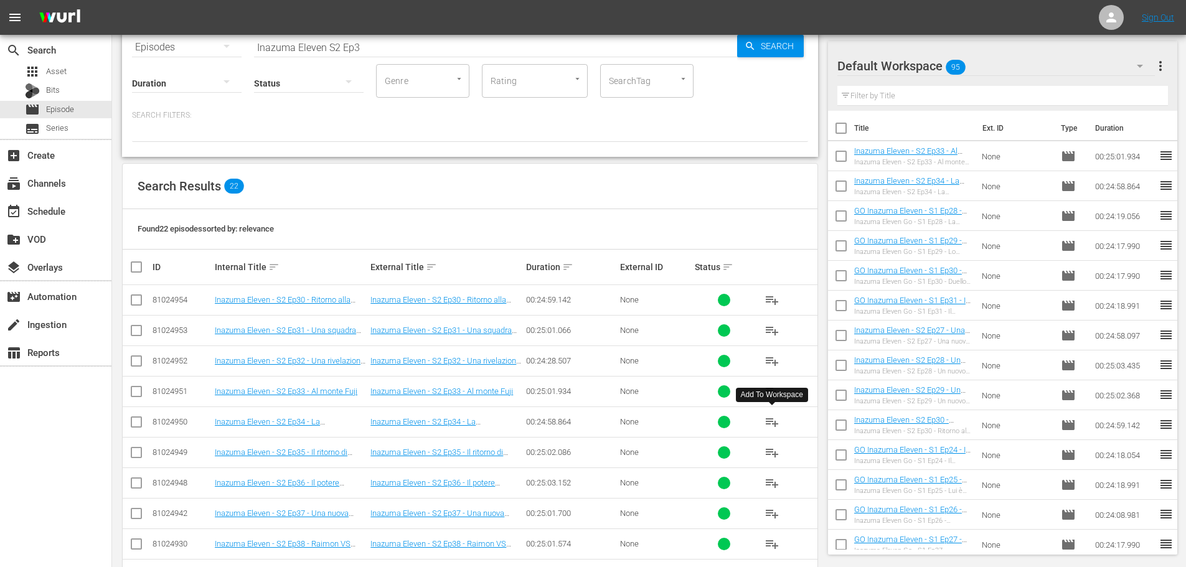
click at [772, 424] on span "playlist_add" at bounding box center [771, 422] width 15 height 15
click at [776, 368] on button "playlist_add" at bounding box center [772, 361] width 30 height 30
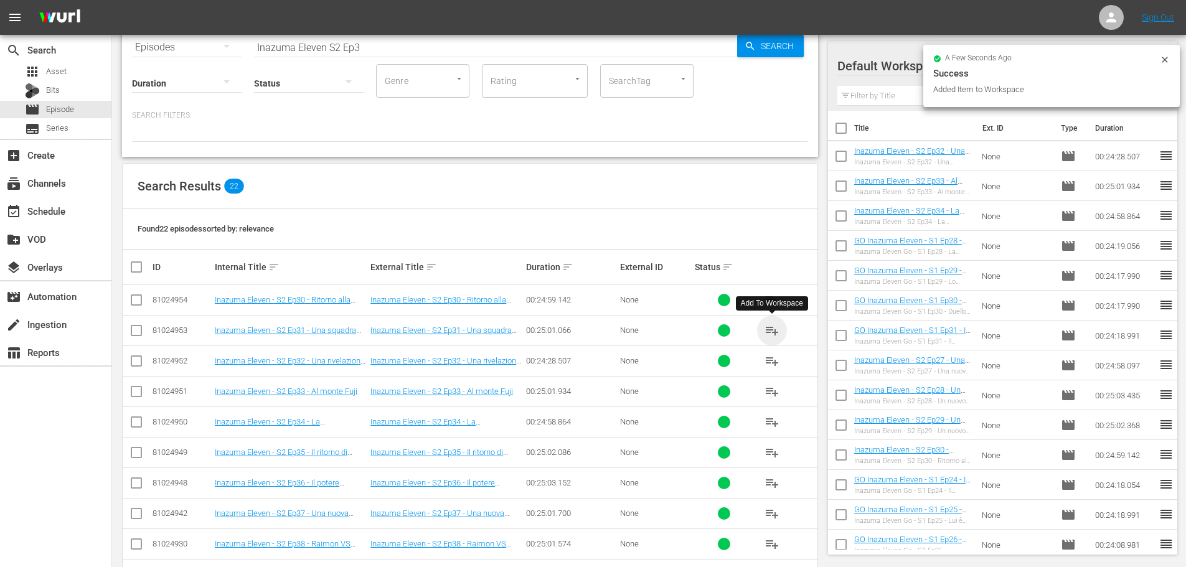
click at [767, 331] on span "playlist_add" at bounding box center [771, 330] width 15 height 15
click at [87, 214] on div "event_available Schedule" at bounding box center [55, 210] width 111 height 25
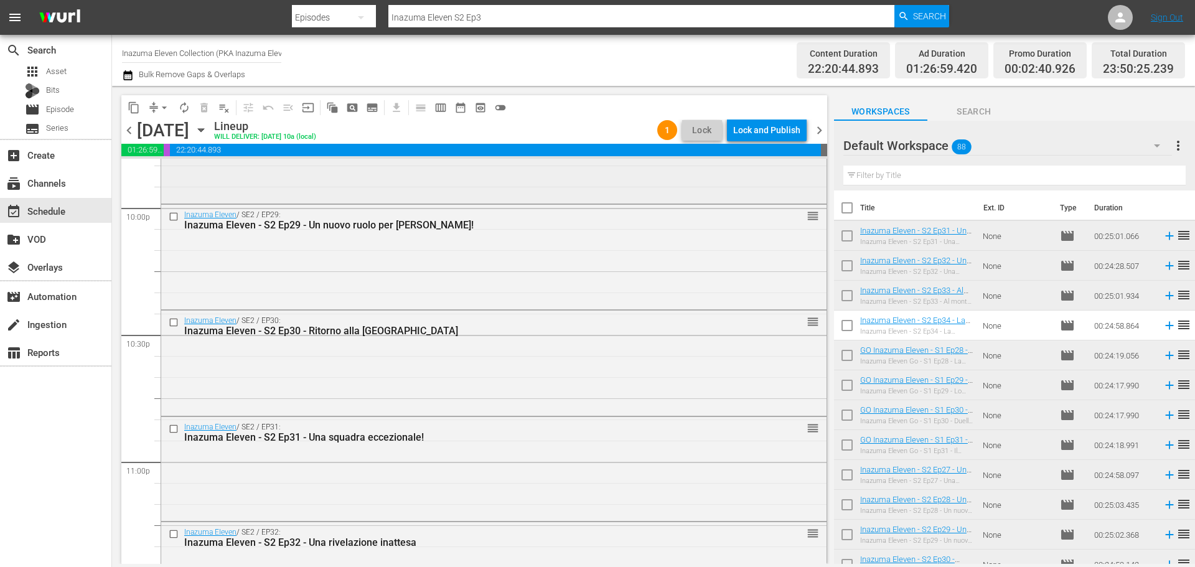
scroll to position [5519, 0]
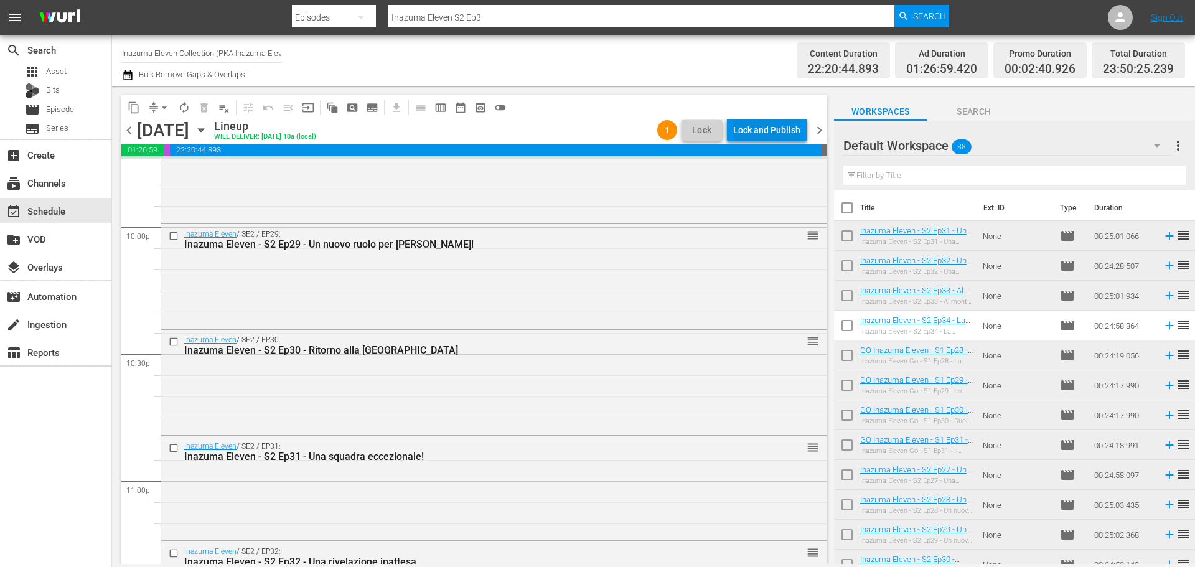
click at [763, 121] on div "Lock and Publish" at bounding box center [766, 130] width 67 height 22
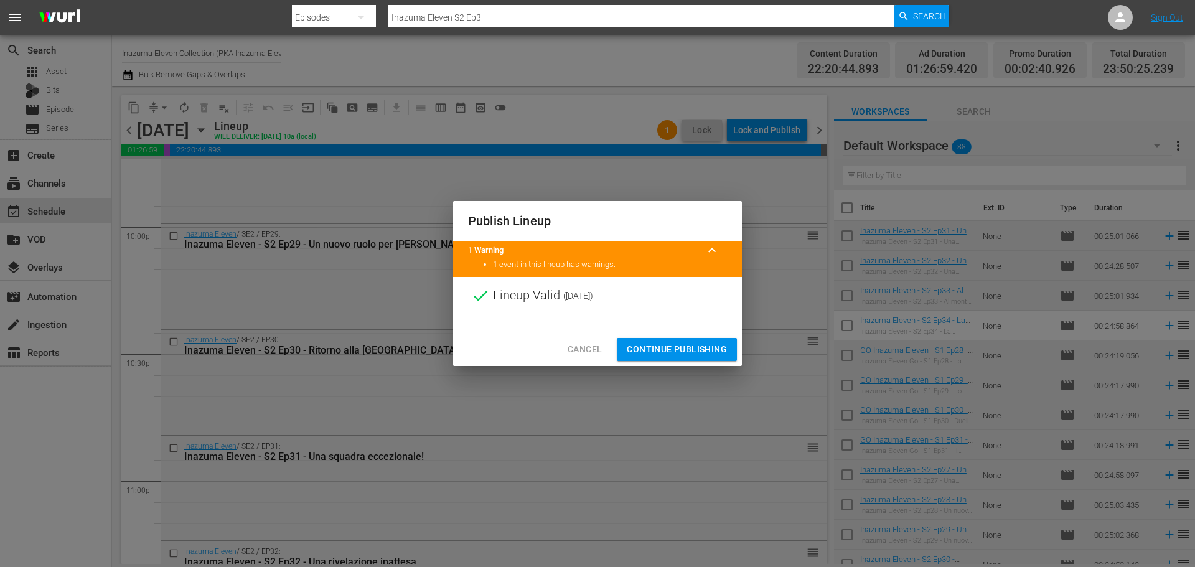
click at [707, 347] on span "Continue Publishing" at bounding box center [677, 350] width 100 height 16
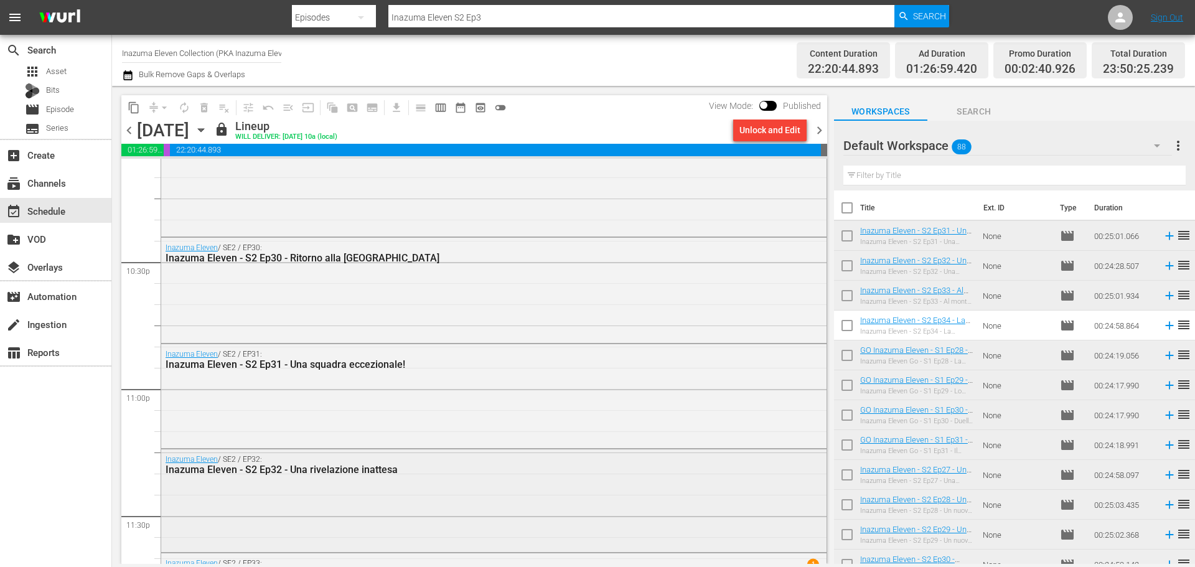
scroll to position [5705, 0]
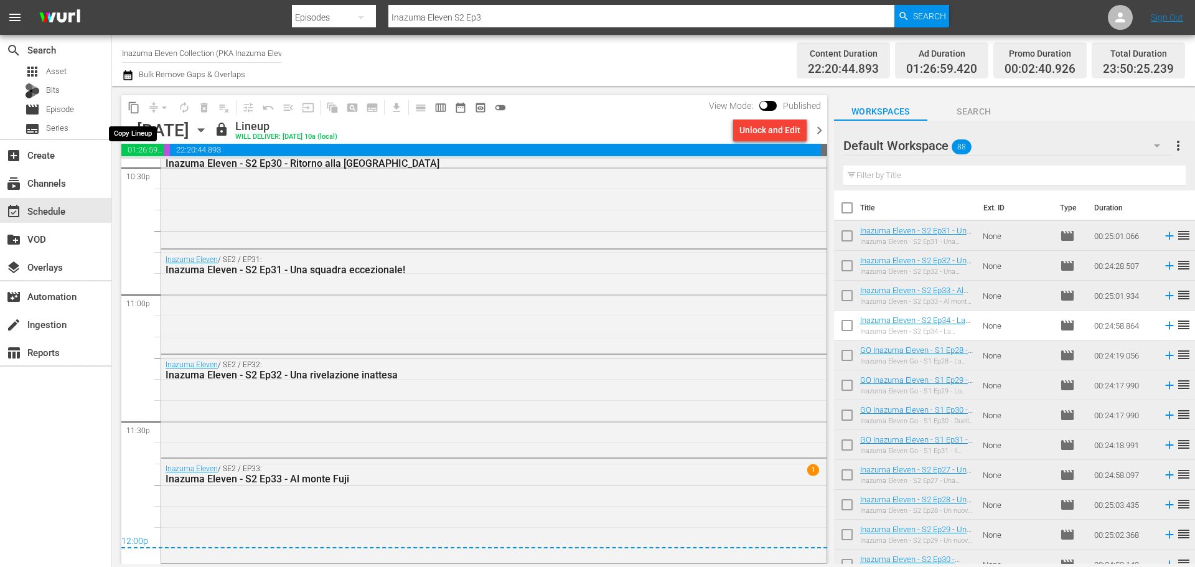
click at [133, 108] on span "content_copy" at bounding box center [134, 107] width 12 height 12
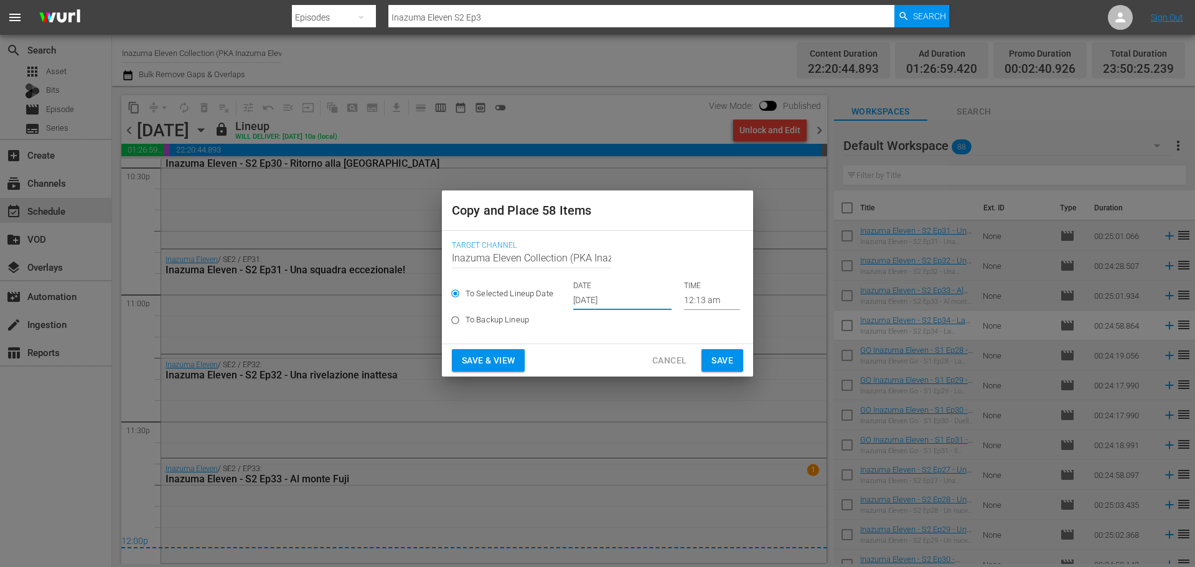
click at [624, 295] on input "[DATE]" at bounding box center [622, 300] width 98 height 19
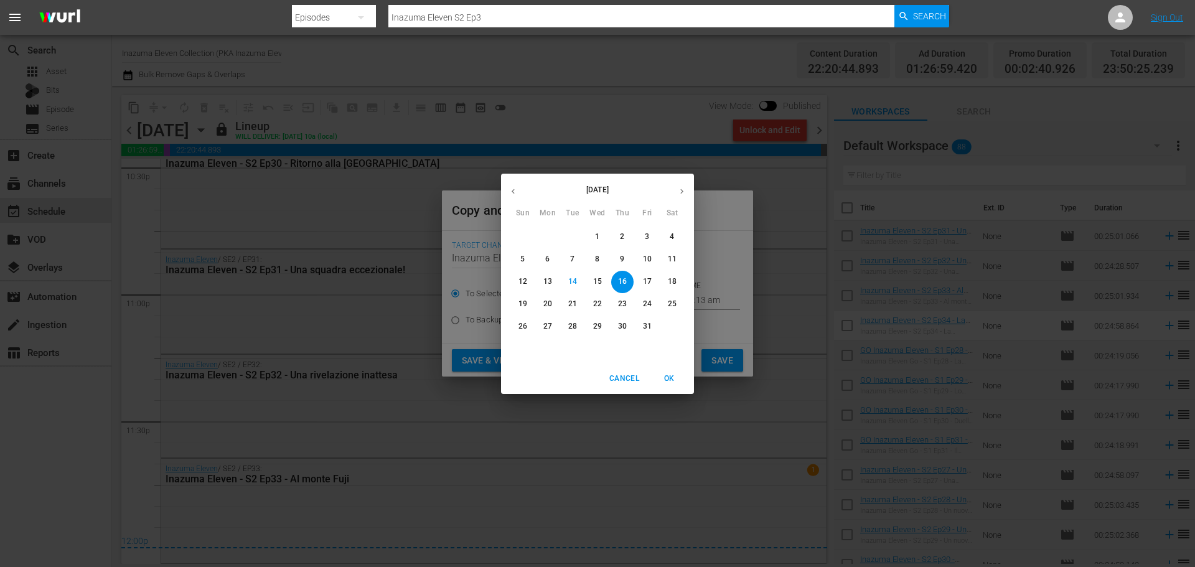
click at [602, 301] on span "22" at bounding box center [597, 304] width 22 height 11
type input "[DATE]"
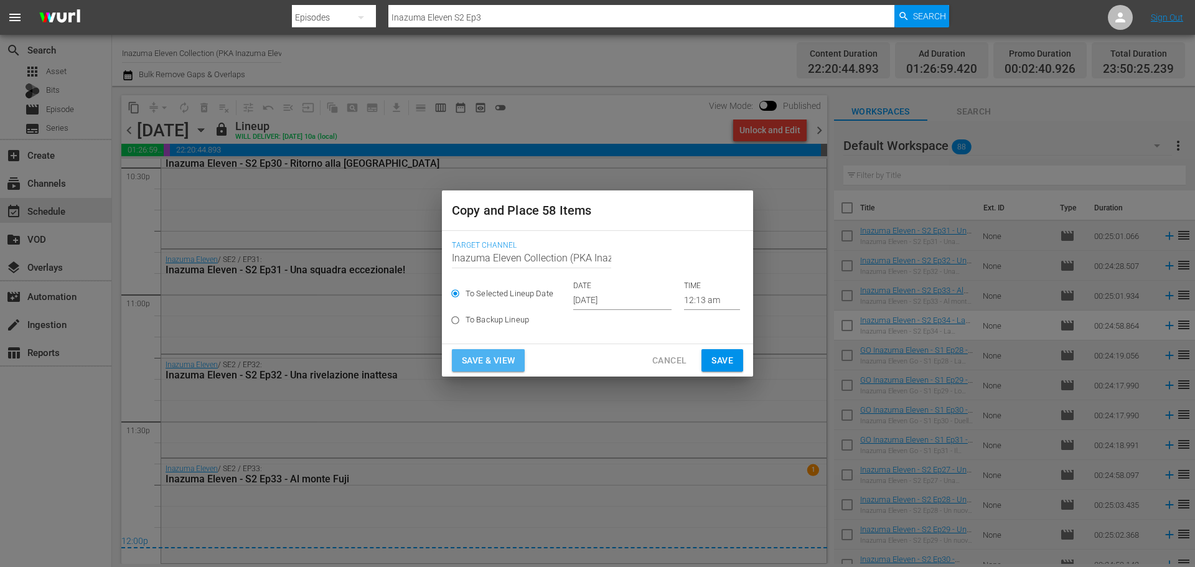
click at [511, 364] on span "Save & View" at bounding box center [488, 361] width 53 height 16
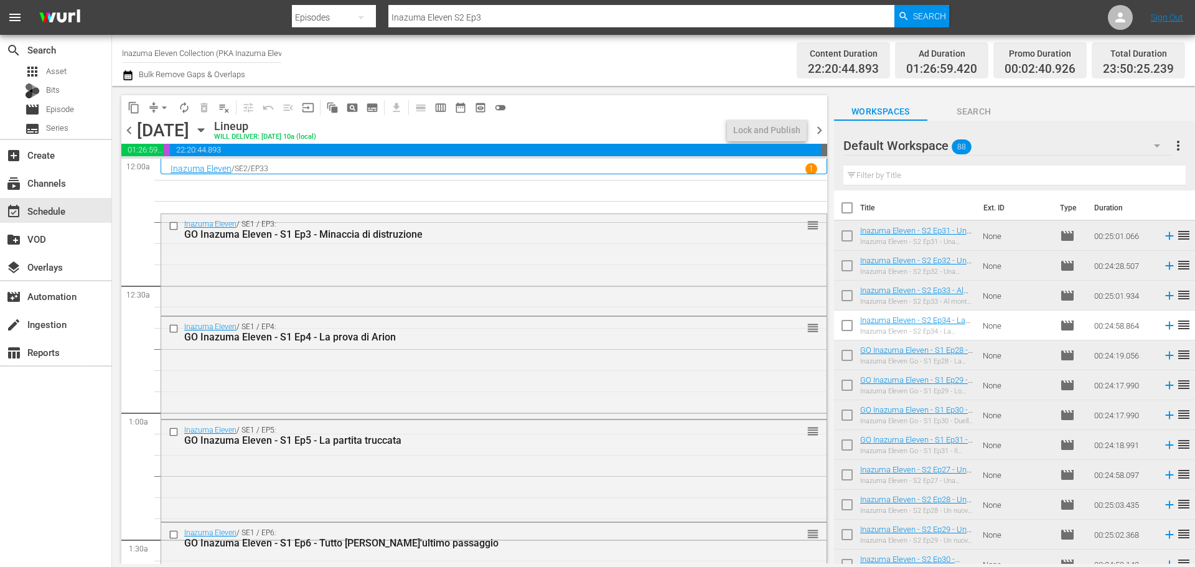
click at [133, 131] on span "chevron_left" at bounding box center [129, 131] width 16 height 16
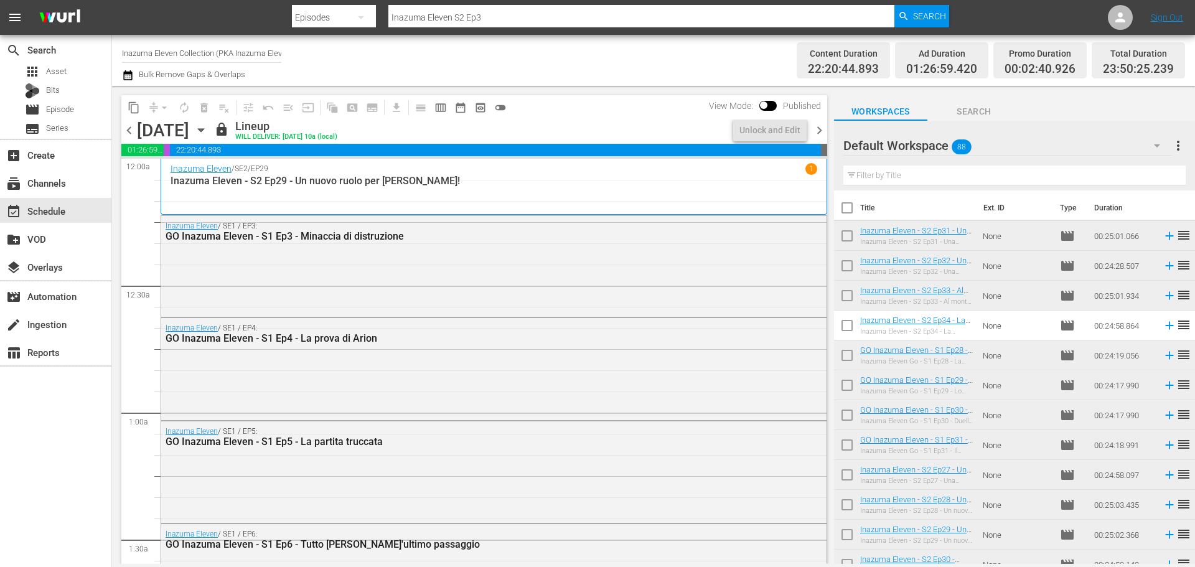
click at [815, 133] on span "chevron_right" at bounding box center [820, 131] width 16 height 16
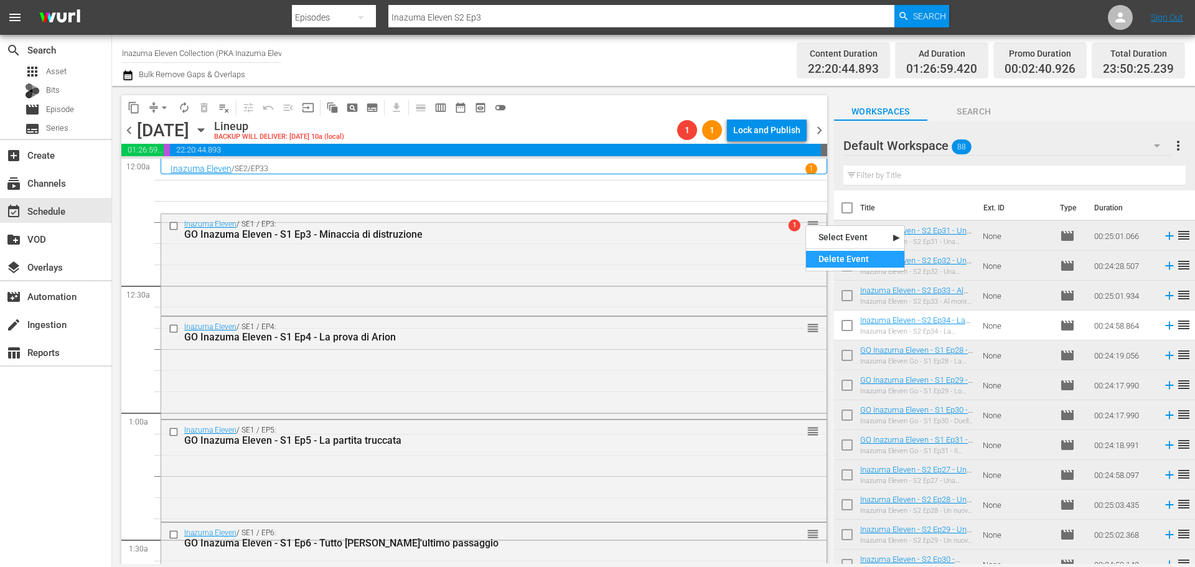
click at [822, 255] on div "Delete Event" at bounding box center [855, 259] width 98 height 17
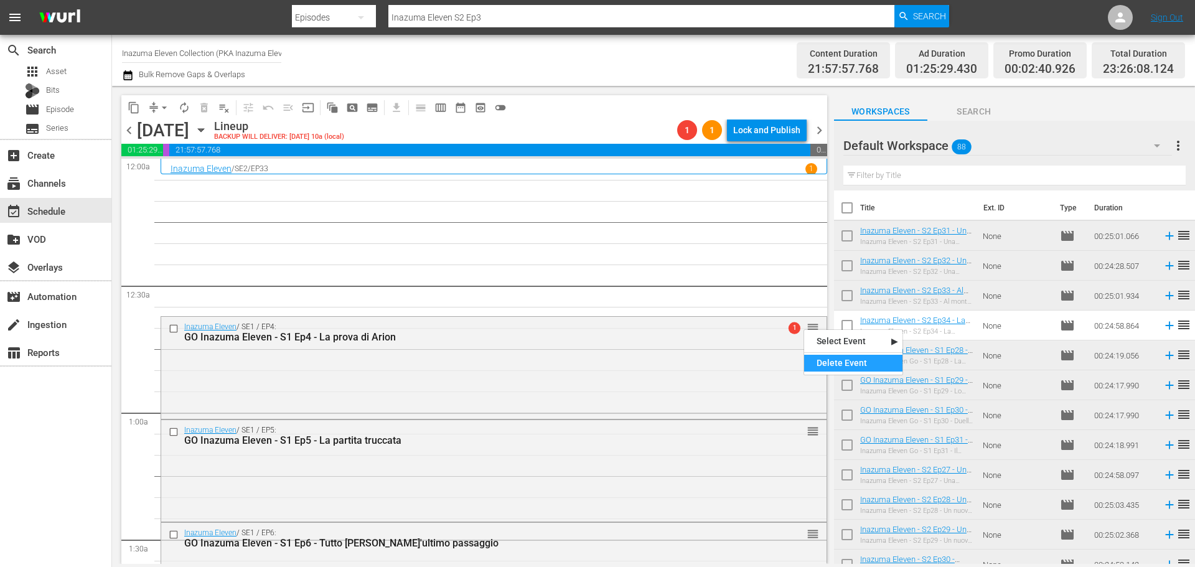
click at [835, 358] on div "Delete Event" at bounding box center [853, 363] width 98 height 17
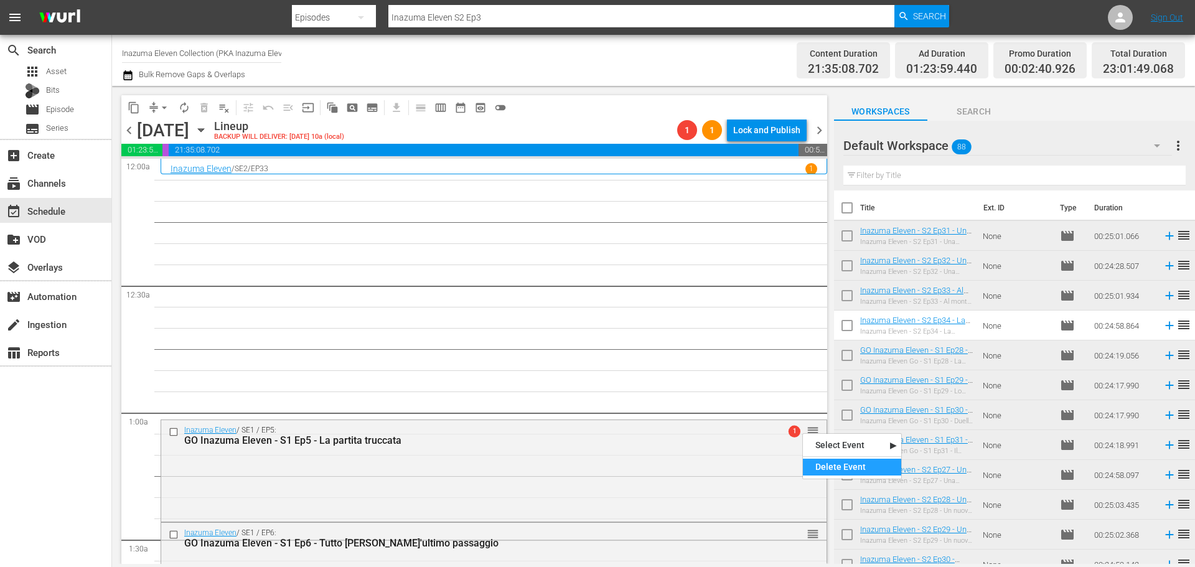
click at [826, 465] on div "Delete Event" at bounding box center [852, 467] width 98 height 17
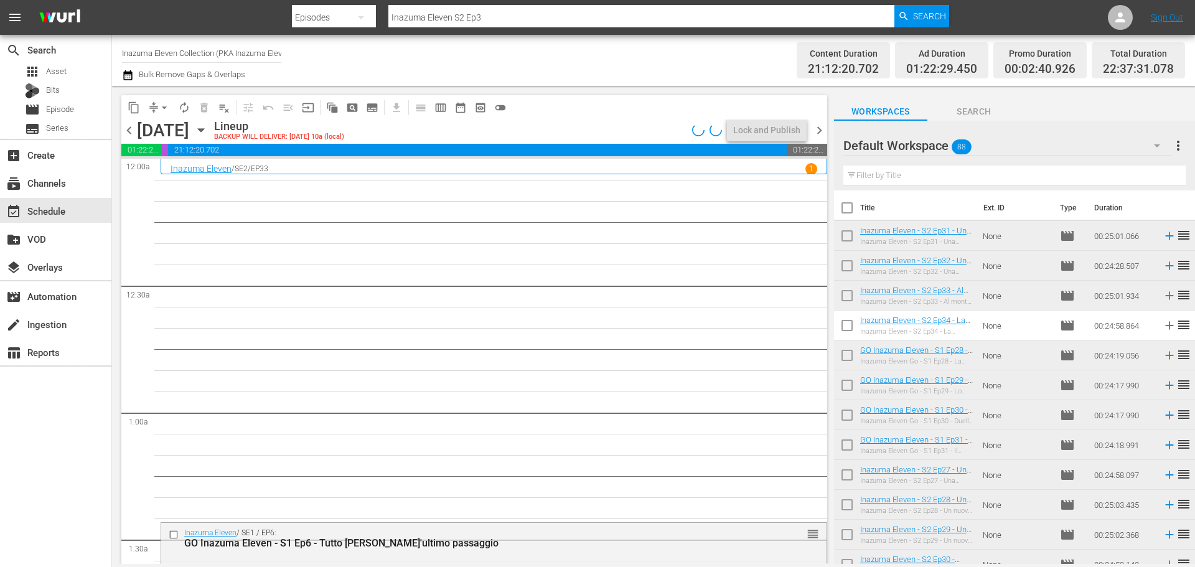
drag, startPoint x: 131, startPoint y: 129, endPoint x: 347, endPoint y: 139, distance: 216.2
click at [131, 129] on span "chevron_left" at bounding box center [129, 131] width 16 height 16
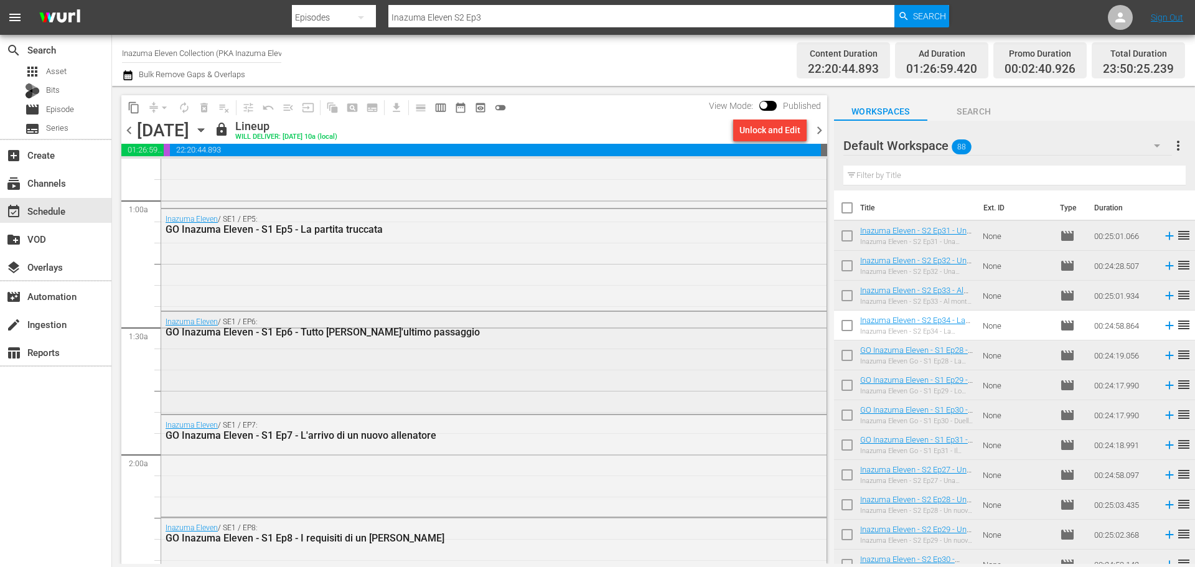
scroll to position [249, 0]
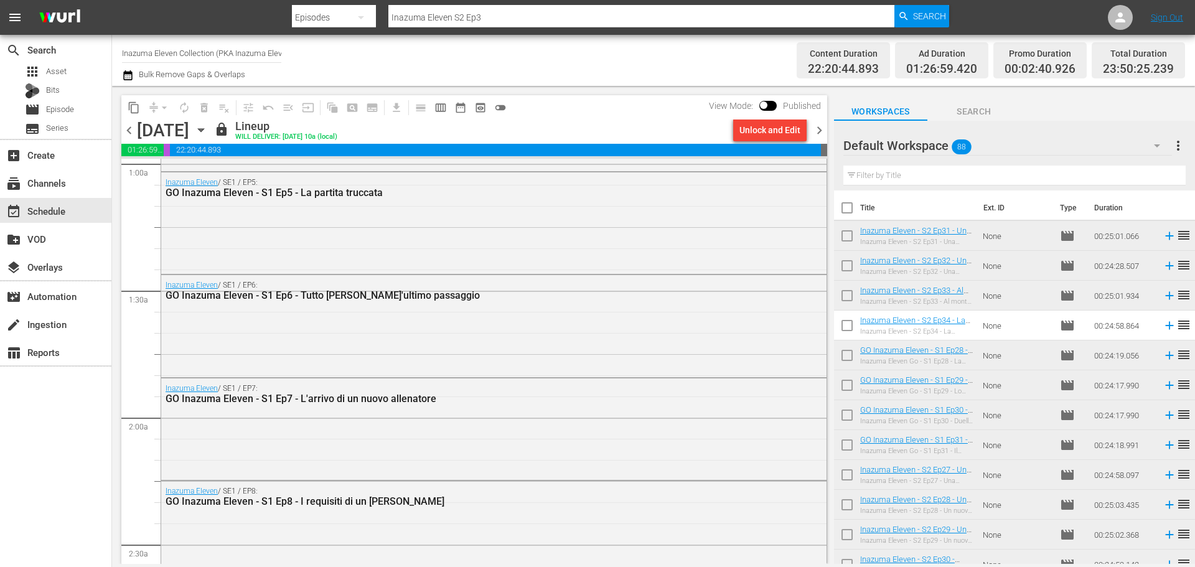
click at [819, 134] on span "chevron_right" at bounding box center [820, 131] width 16 height 16
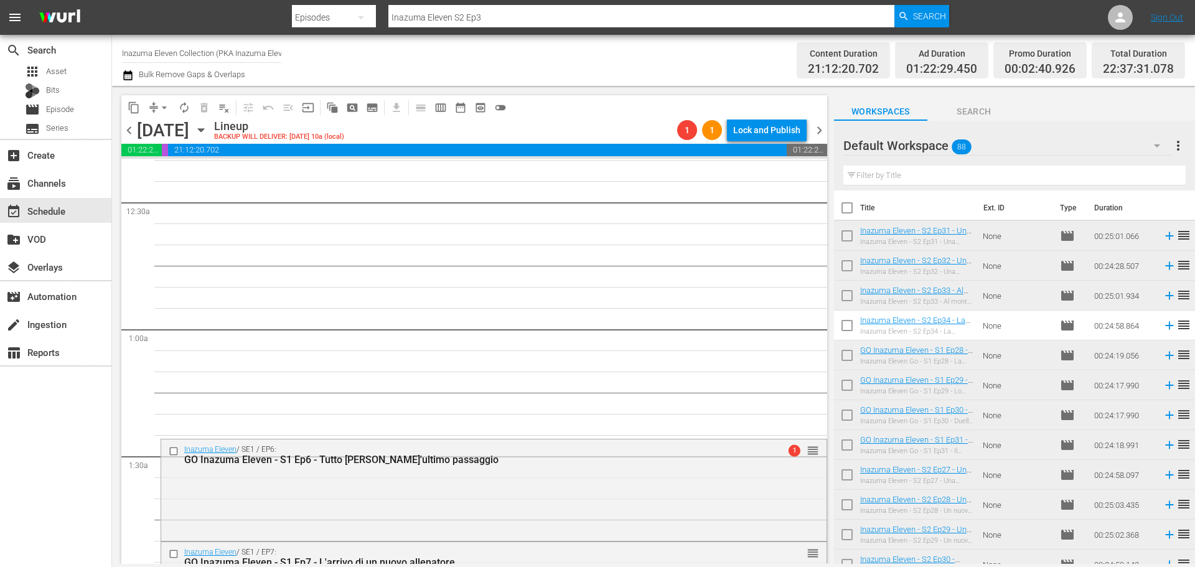
scroll to position [183, 0]
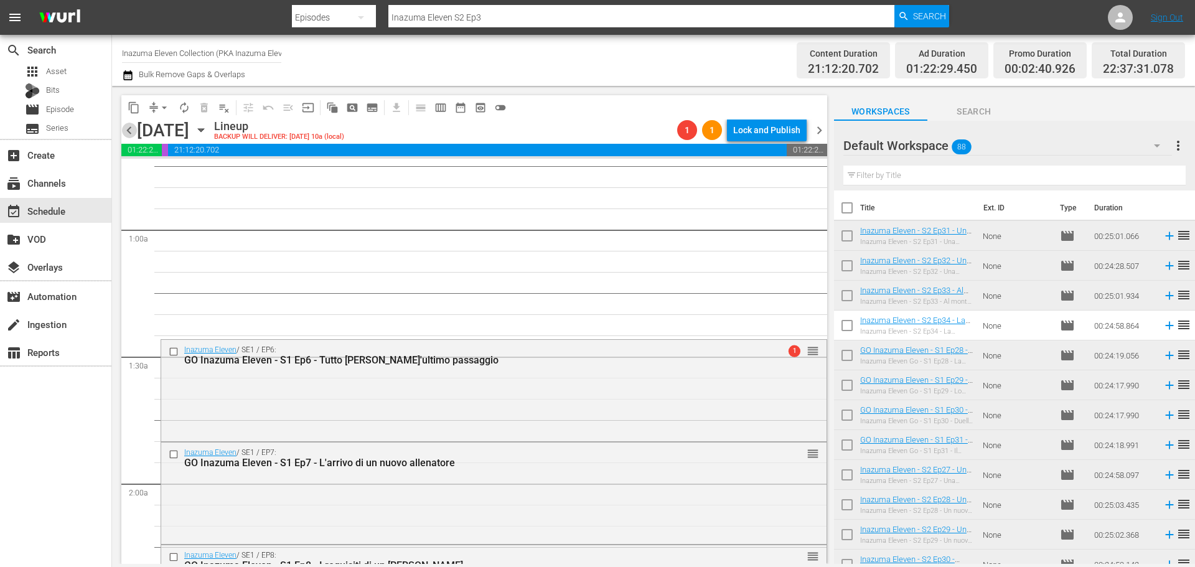
click at [136, 130] on span "chevron_left" at bounding box center [129, 131] width 16 height 16
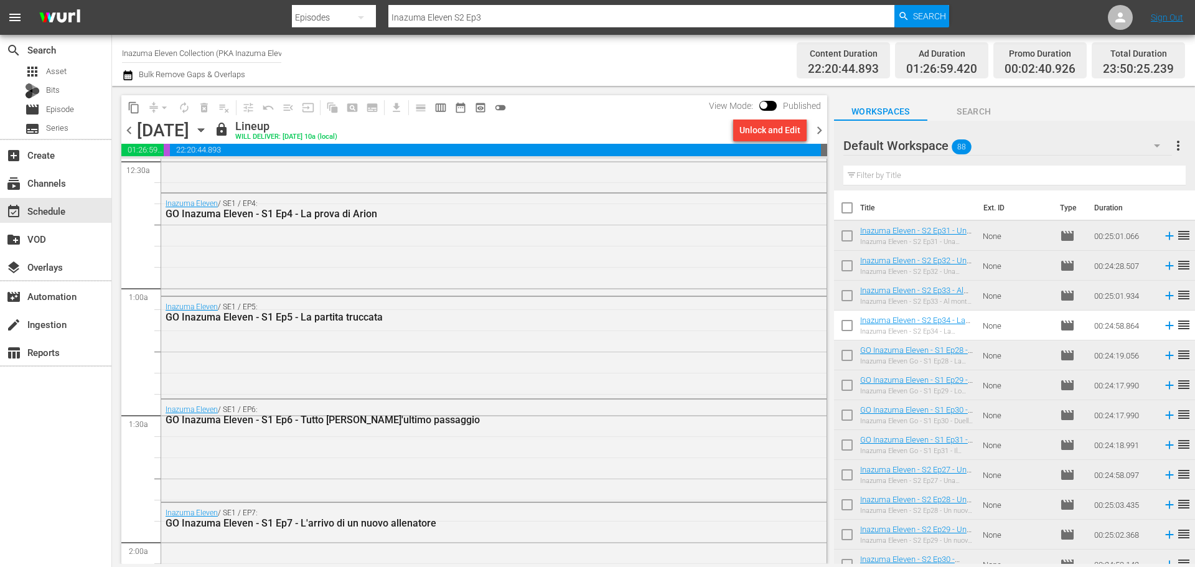
scroll to position [187, 0]
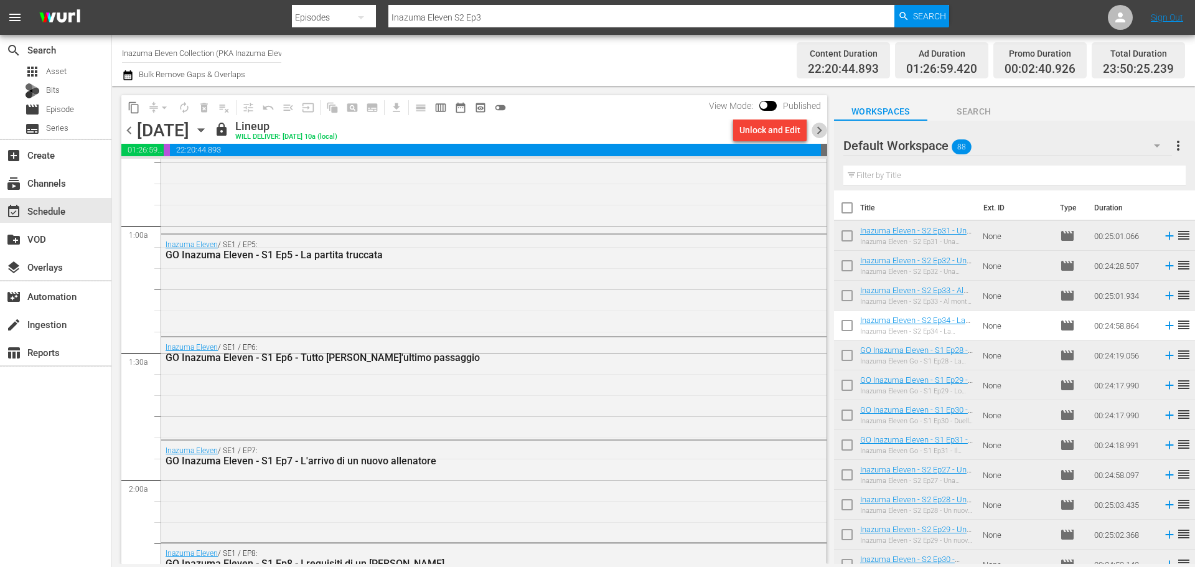
click at [823, 131] on span "chevron_right" at bounding box center [820, 131] width 16 height 16
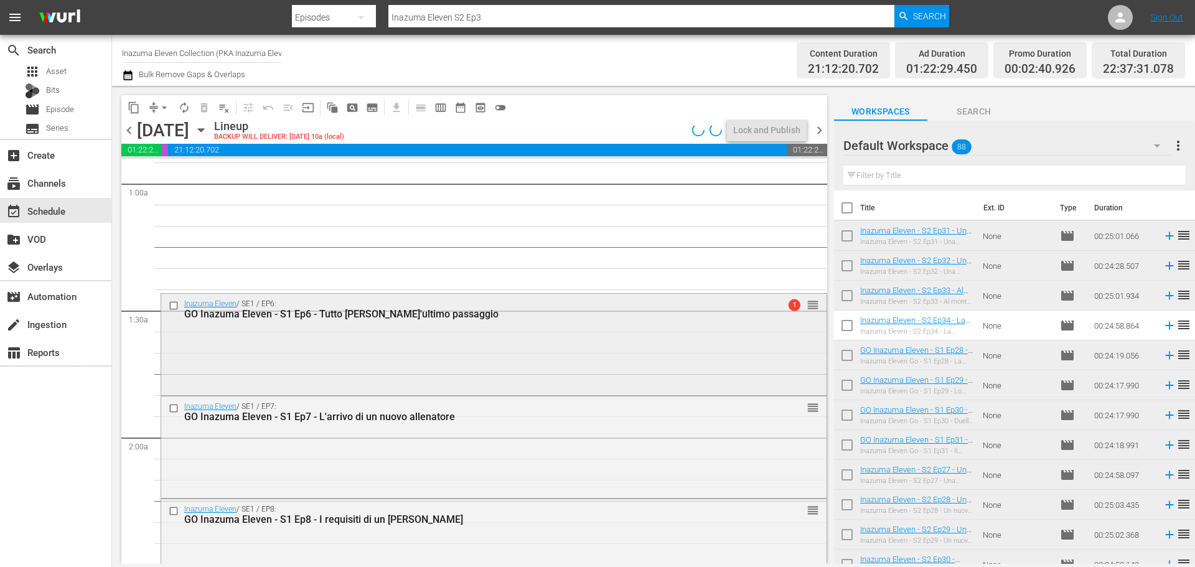
scroll to position [208, 0]
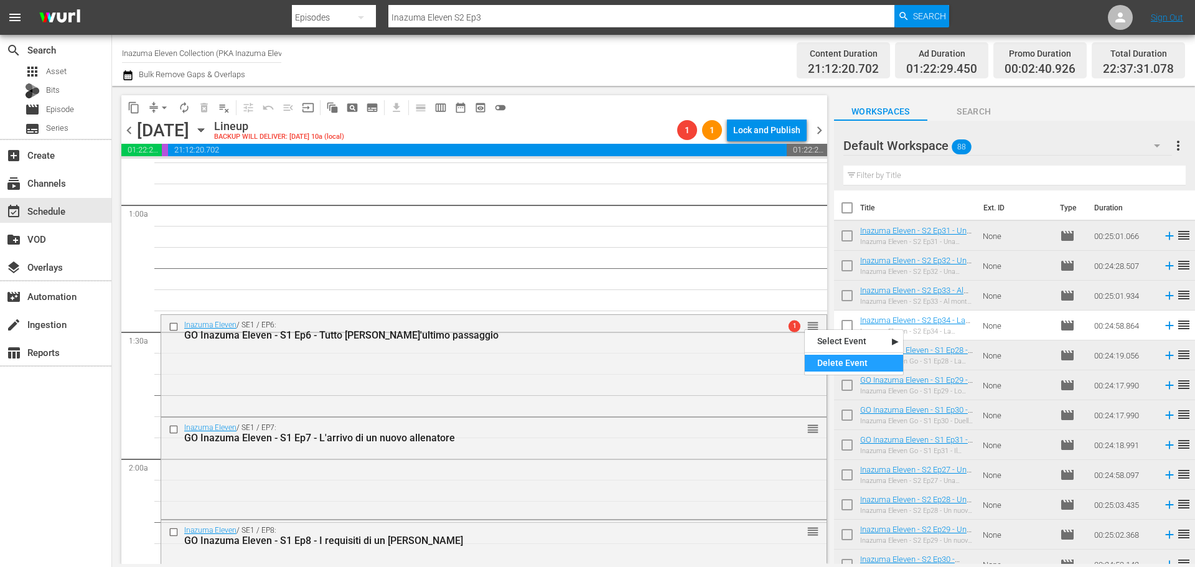
click at [819, 362] on div "Delete Event" at bounding box center [854, 363] width 98 height 17
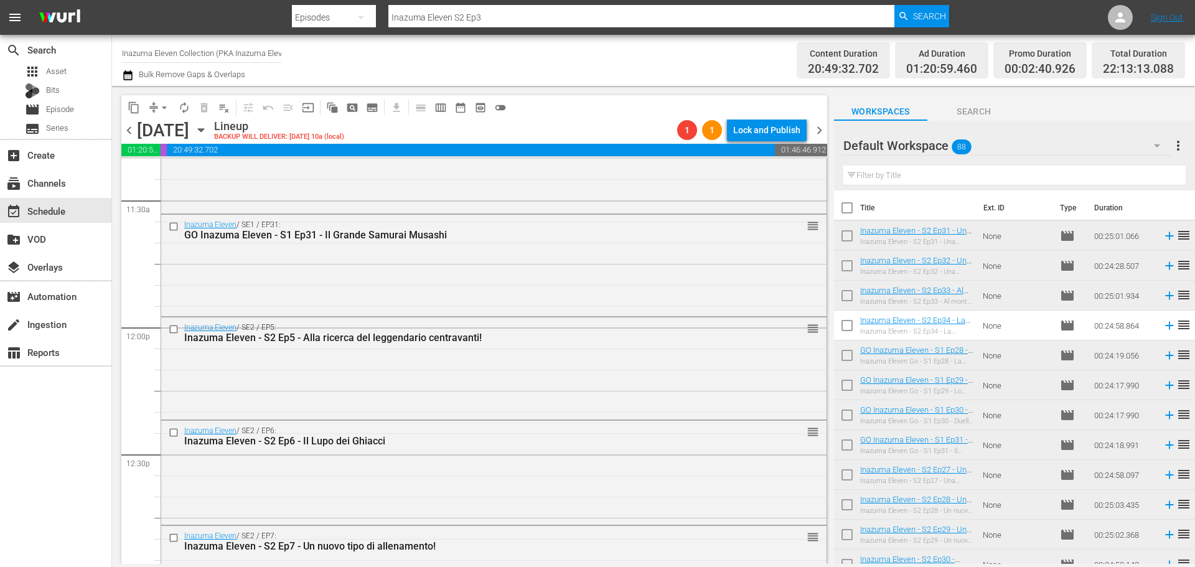
scroll to position [2884, 0]
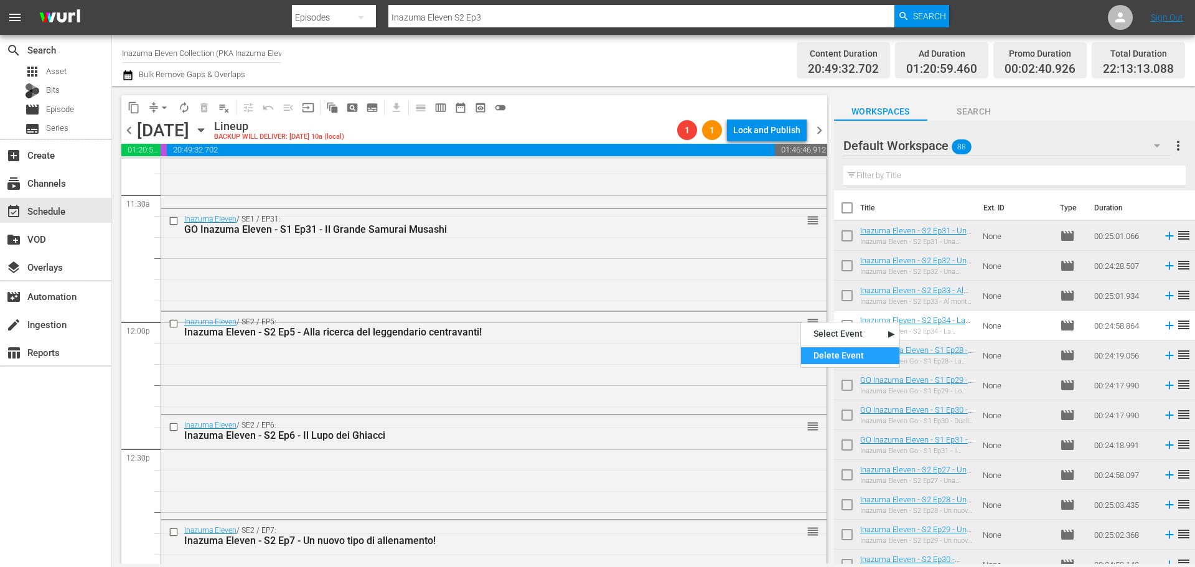
click at [827, 359] on div "Delete Event" at bounding box center [850, 355] width 98 height 17
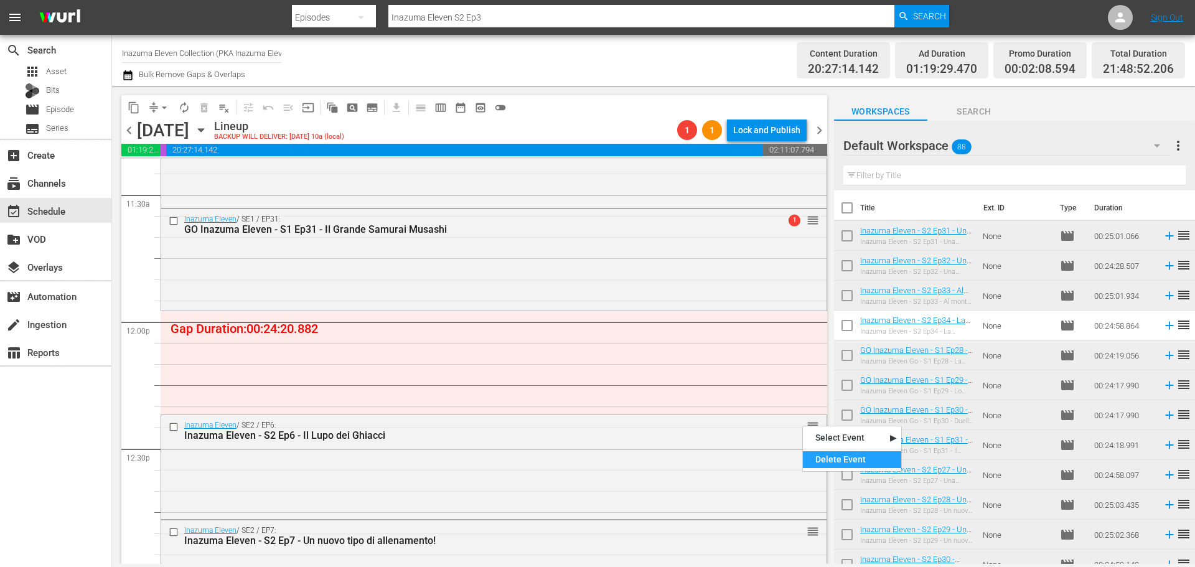
click at [822, 459] on div "Delete Event" at bounding box center [852, 459] width 98 height 17
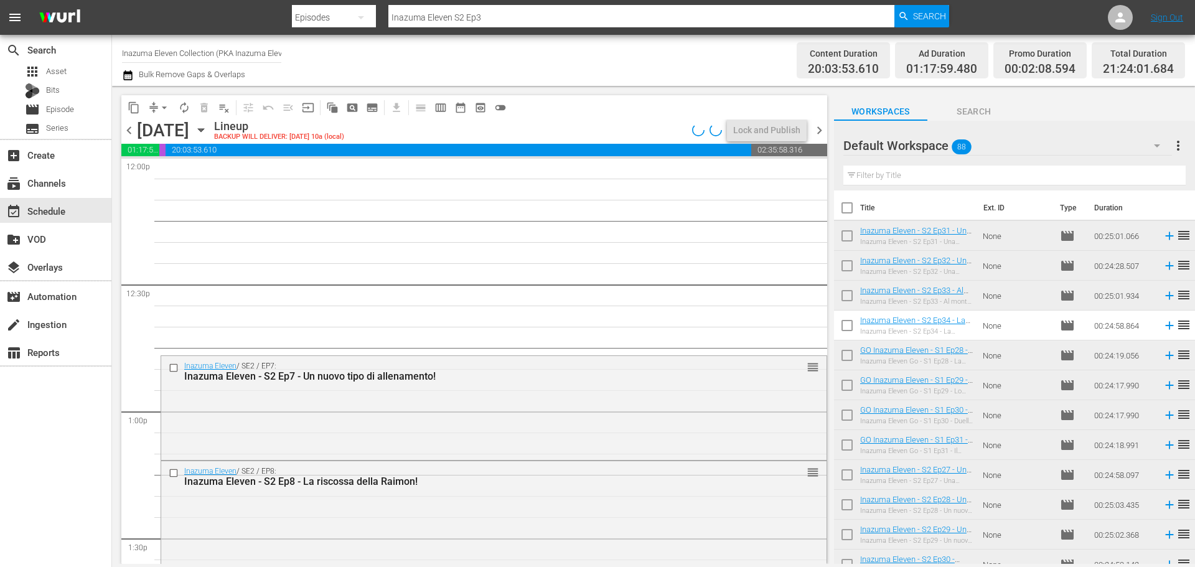
scroll to position [3071, 0]
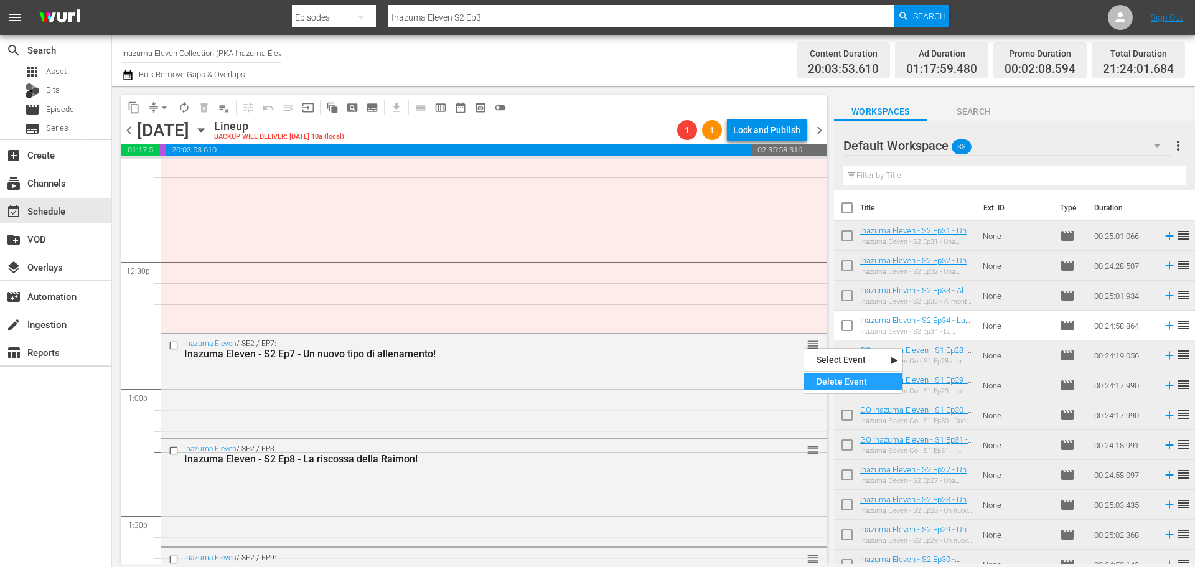
click at [837, 388] on div "Delete Event" at bounding box center [853, 381] width 98 height 17
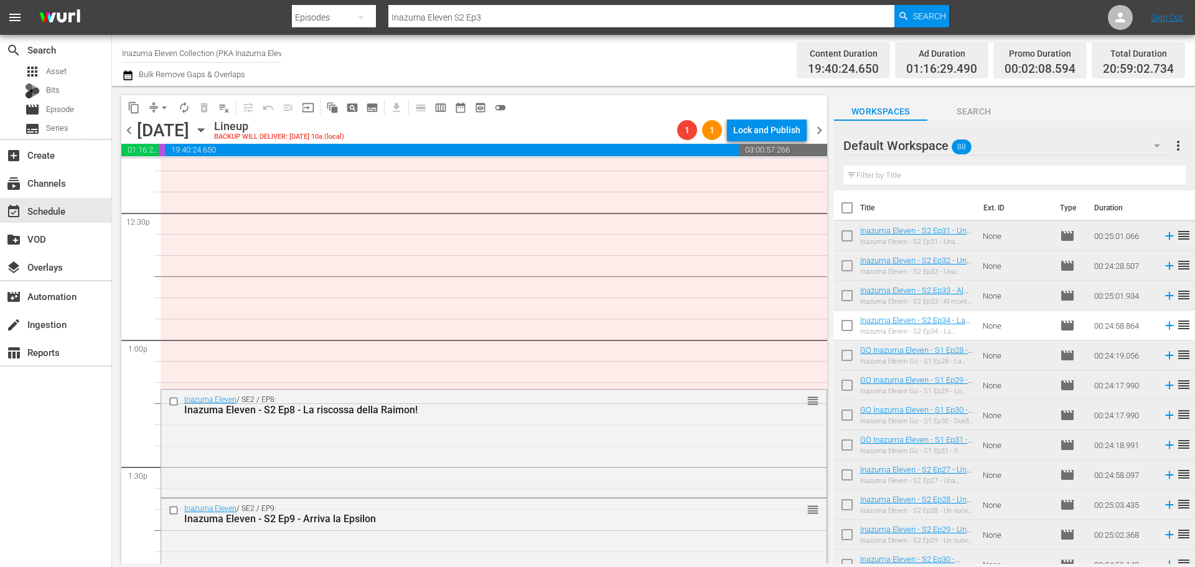
scroll to position [3133, 0]
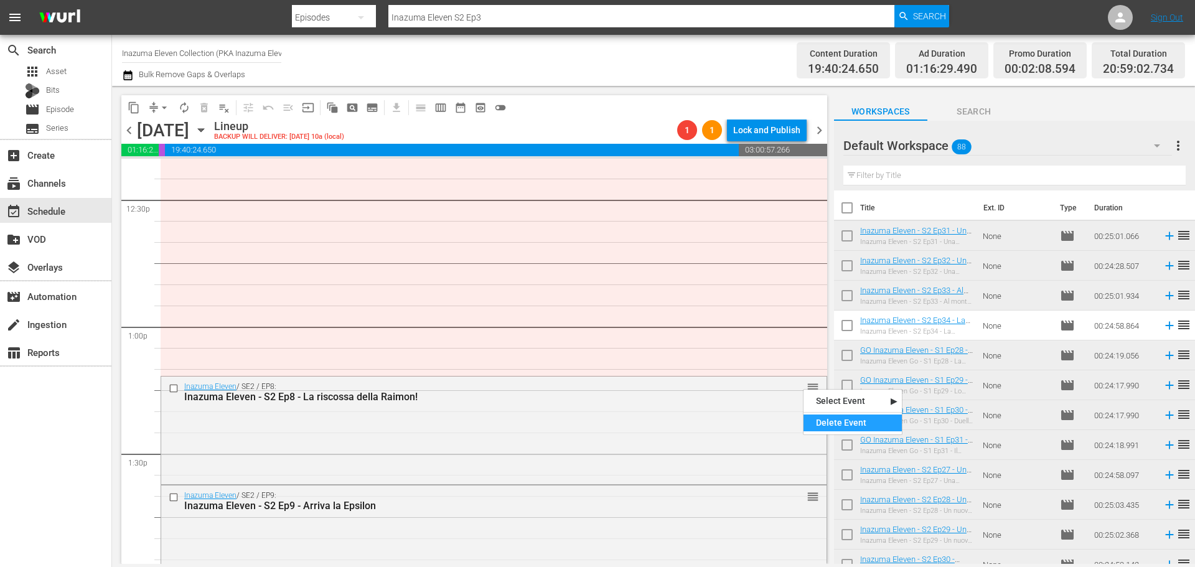
click at [826, 418] on div "Delete Event" at bounding box center [853, 423] width 98 height 17
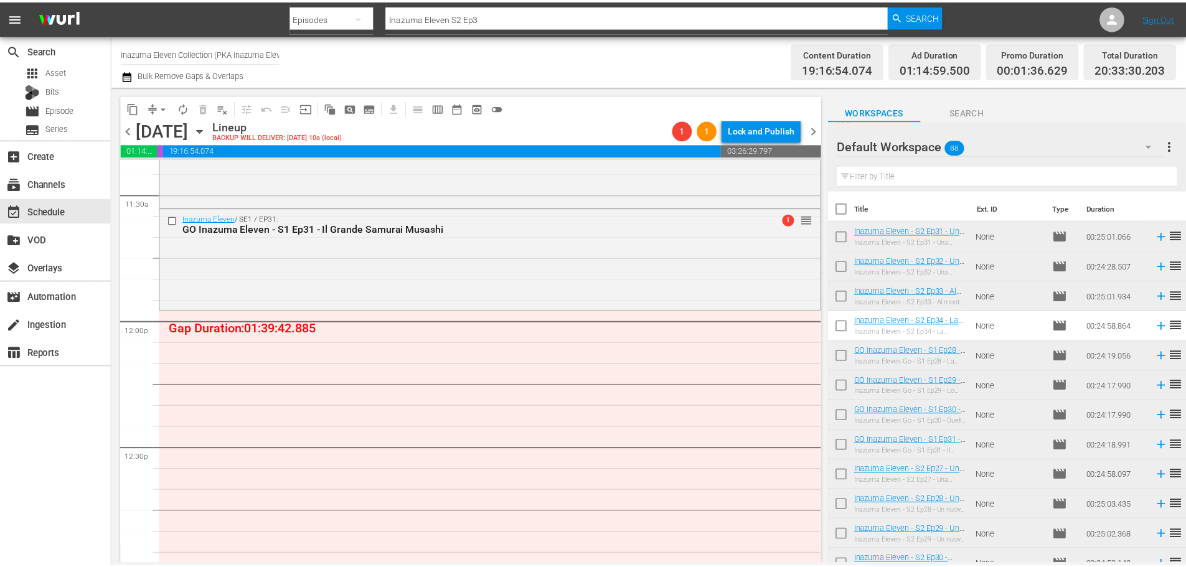
scroll to position [2865, 0]
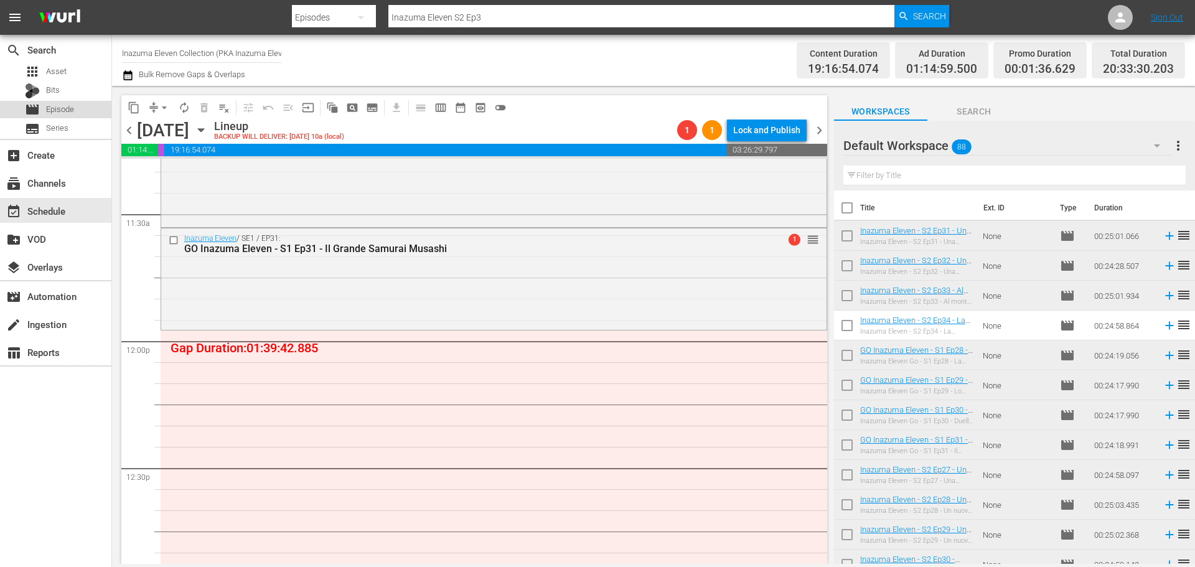
click at [66, 110] on span "Episode" at bounding box center [60, 109] width 28 height 12
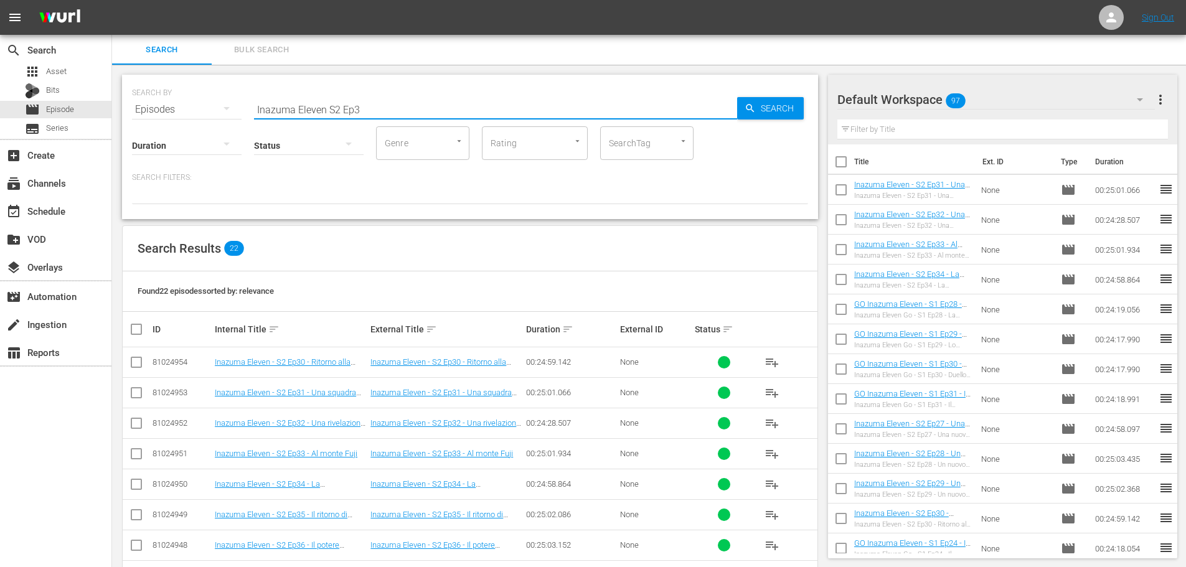
click at [333, 104] on input "Inazuma Eleven S2 Ep3" at bounding box center [495, 110] width 483 height 30
click at [388, 111] on input "Inazuma Eleven Go S1 Ep3" at bounding box center [495, 110] width 483 height 30
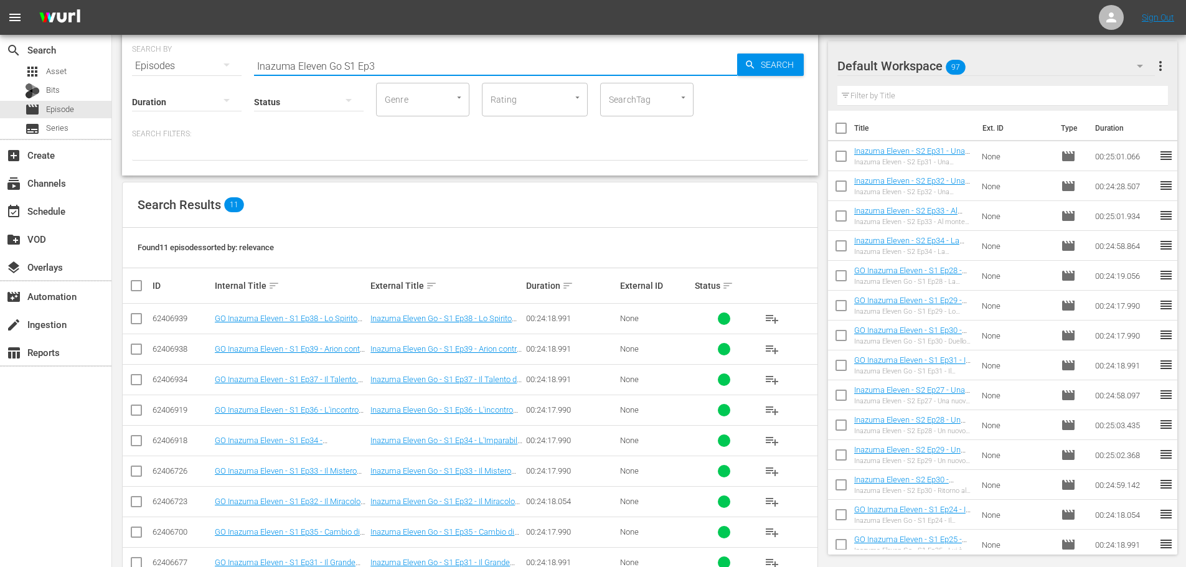
scroll to position [124, 0]
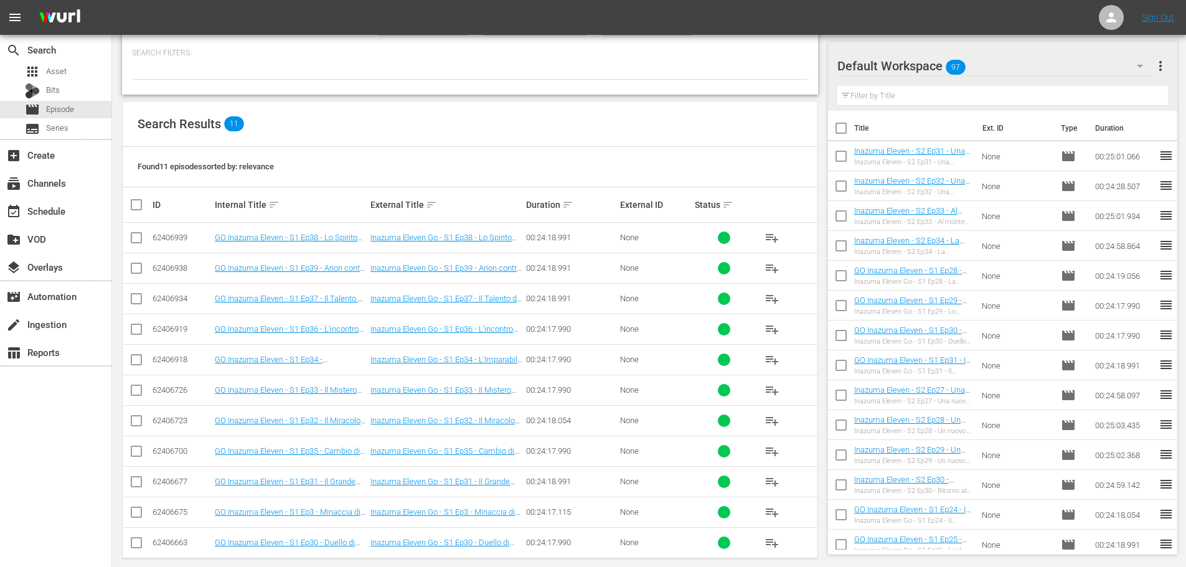
type input "Inazuma Eleven Go S1 Ep3"
click at [766, 449] on span "playlist_add" at bounding box center [771, 451] width 15 height 15
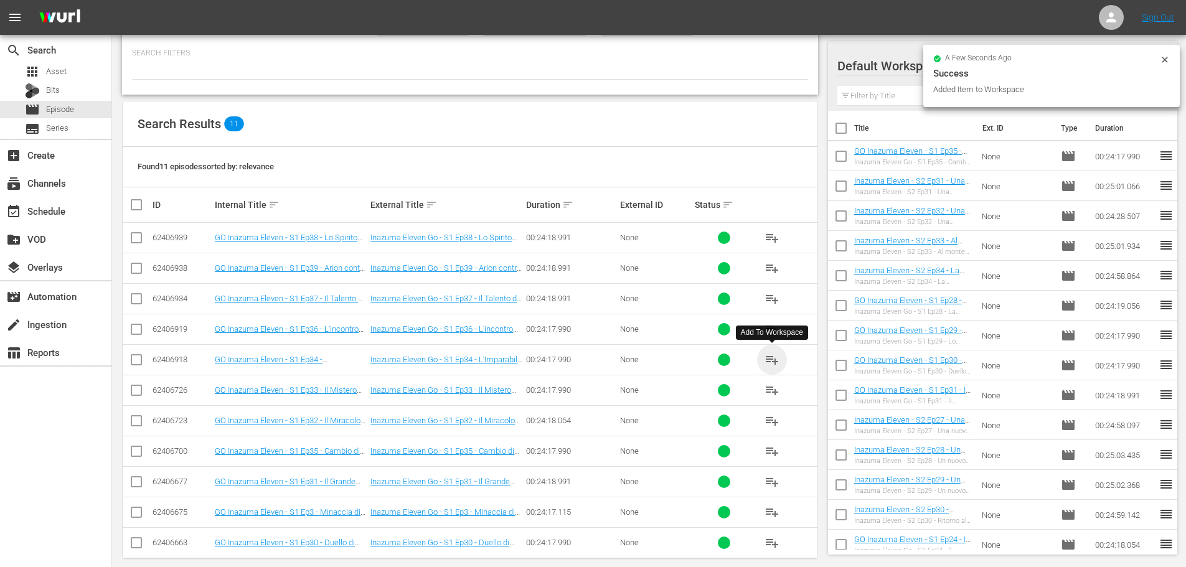
click at [769, 362] on span "playlist_add" at bounding box center [771, 359] width 15 height 15
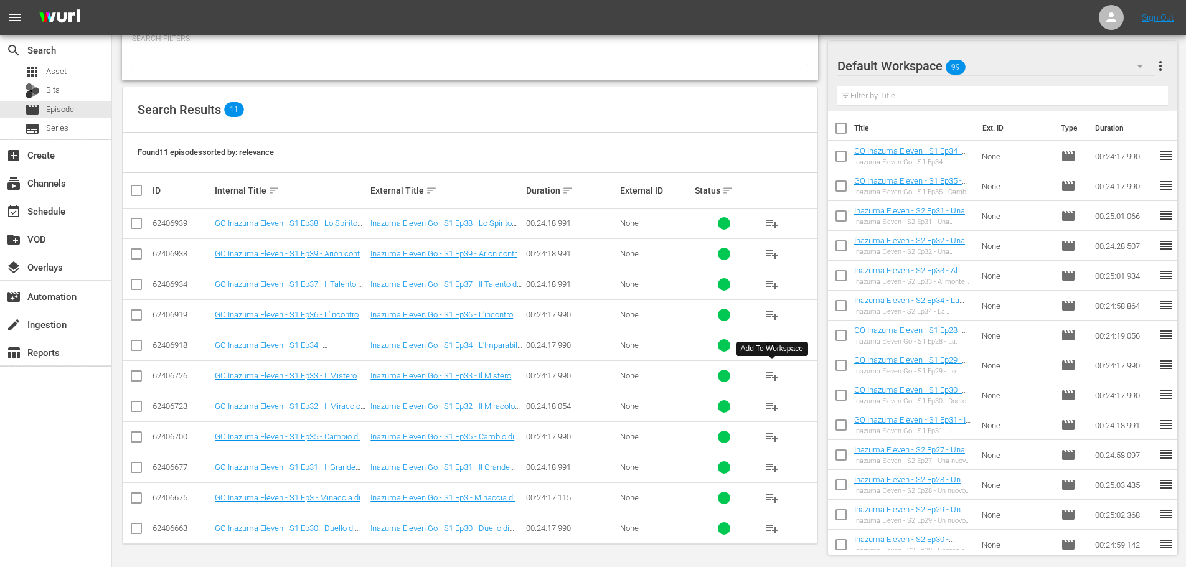
click at [766, 378] on span "playlist_add" at bounding box center [771, 375] width 15 height 15
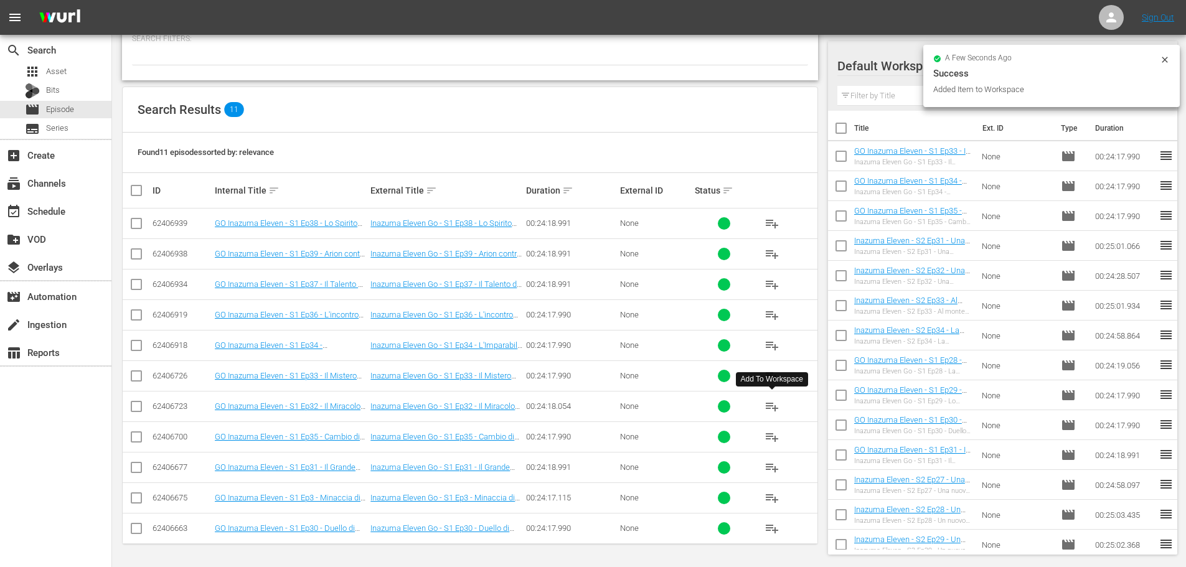
click at [767, 406] on span "playlist_add" at bounding box center [771, 406] width 15 height 15
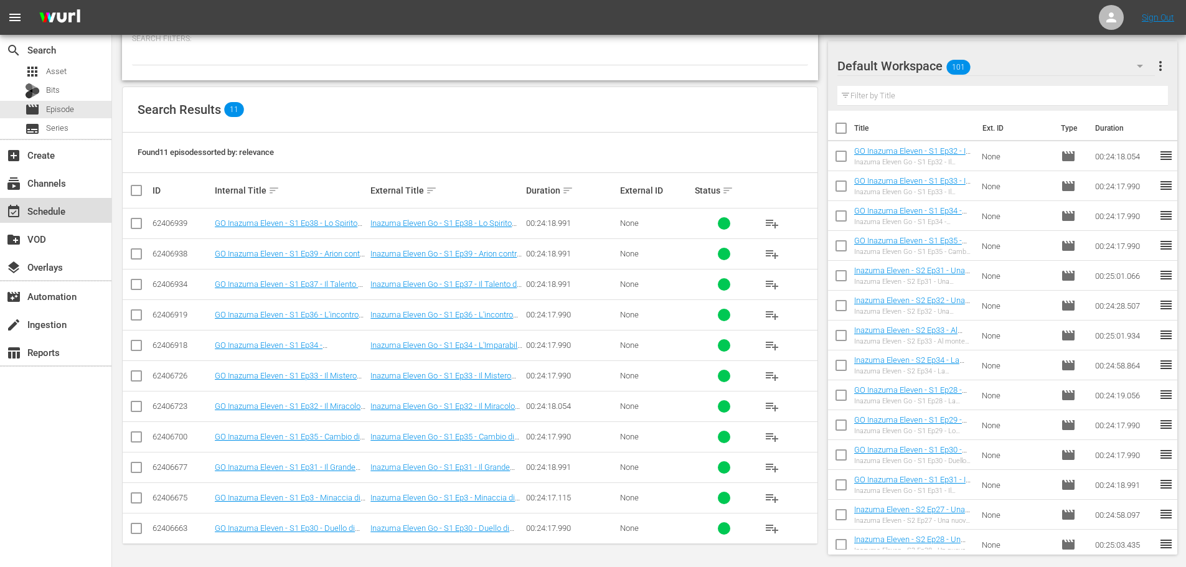
click at [61, 215] on div "event_available Schedule" at bounding box center [35, 209] width 70 height 11
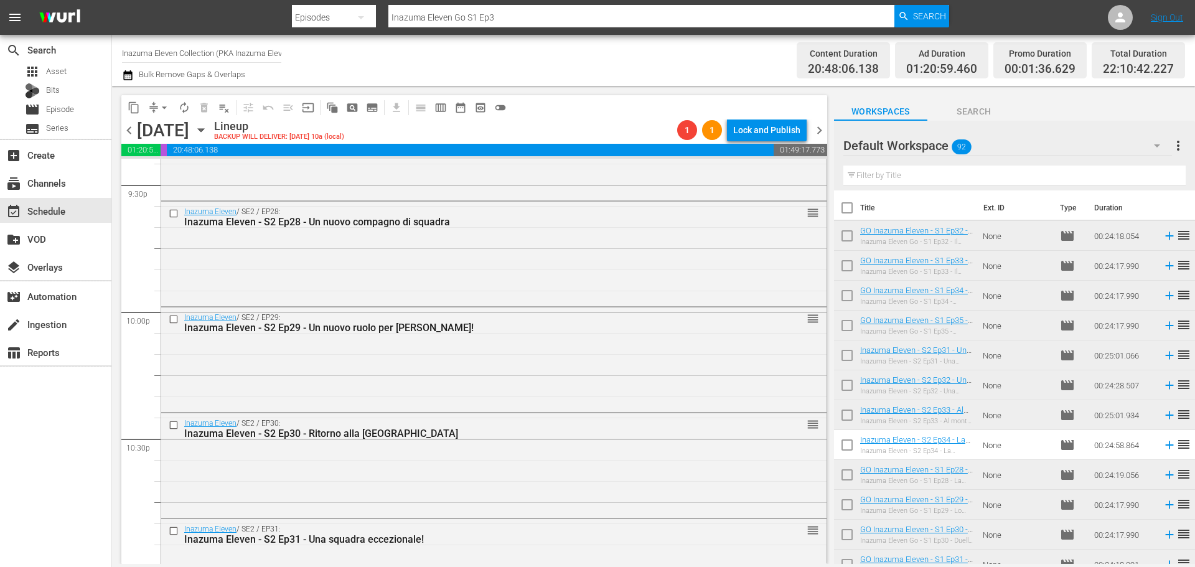
scroll to position [5704, 0]
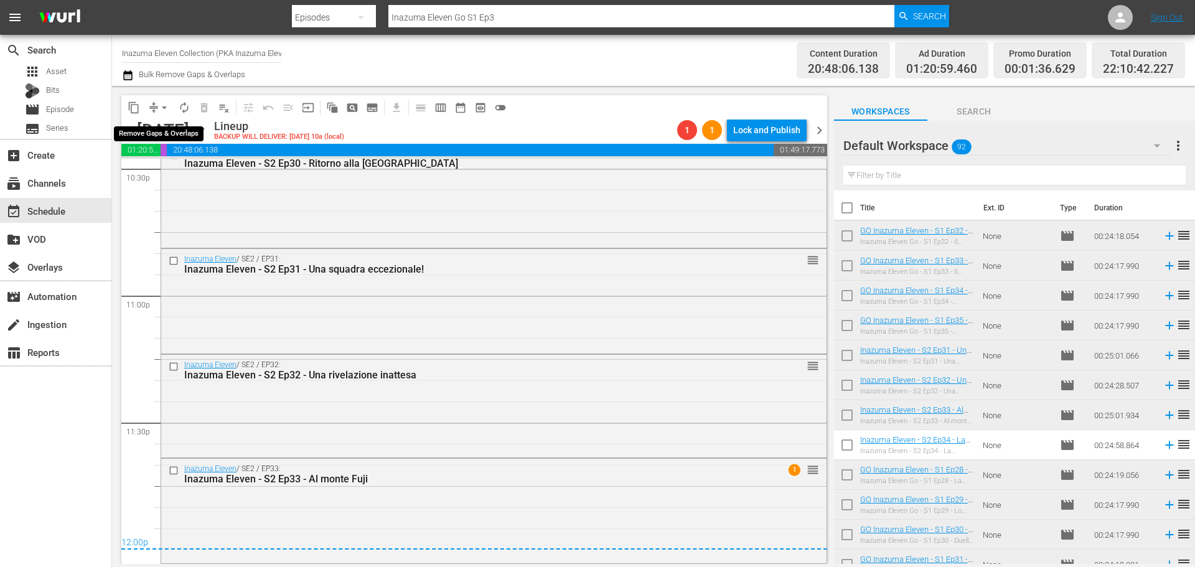
click at [163, 102] on span "arrow_drop_down" at bounding box center [164, 107] width 12 height 12
click at [165, 177] on li "Align to End of Previous Day" at bounding box center [165, 174] width 131 height 21
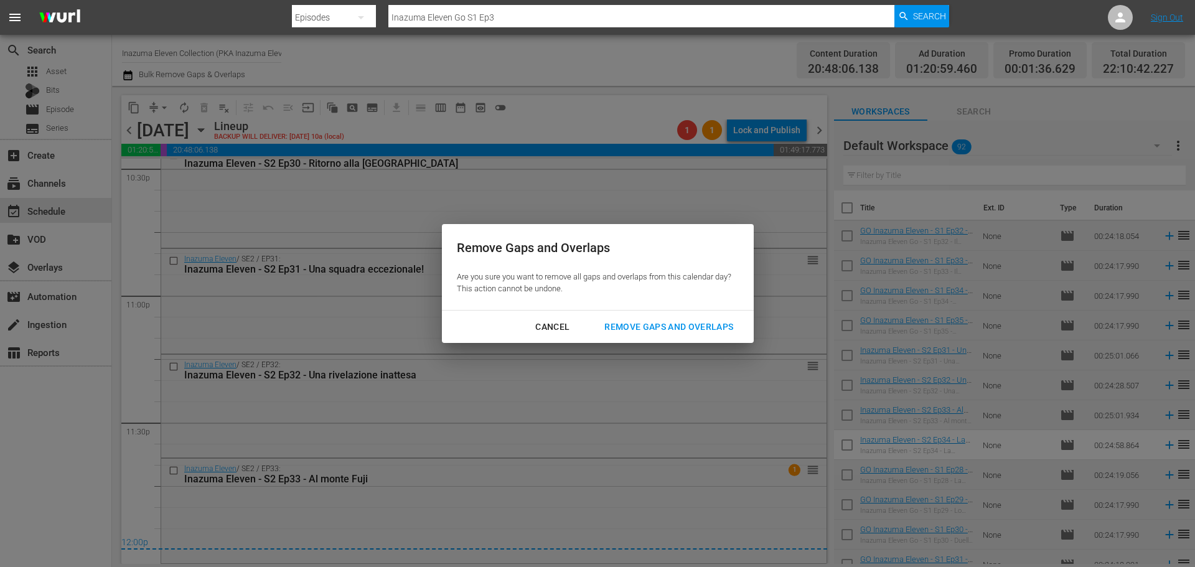
click at [708, 334] on div "Remove Gaps and Overlaps" at bounding box center [668, 327] width 149 height 16
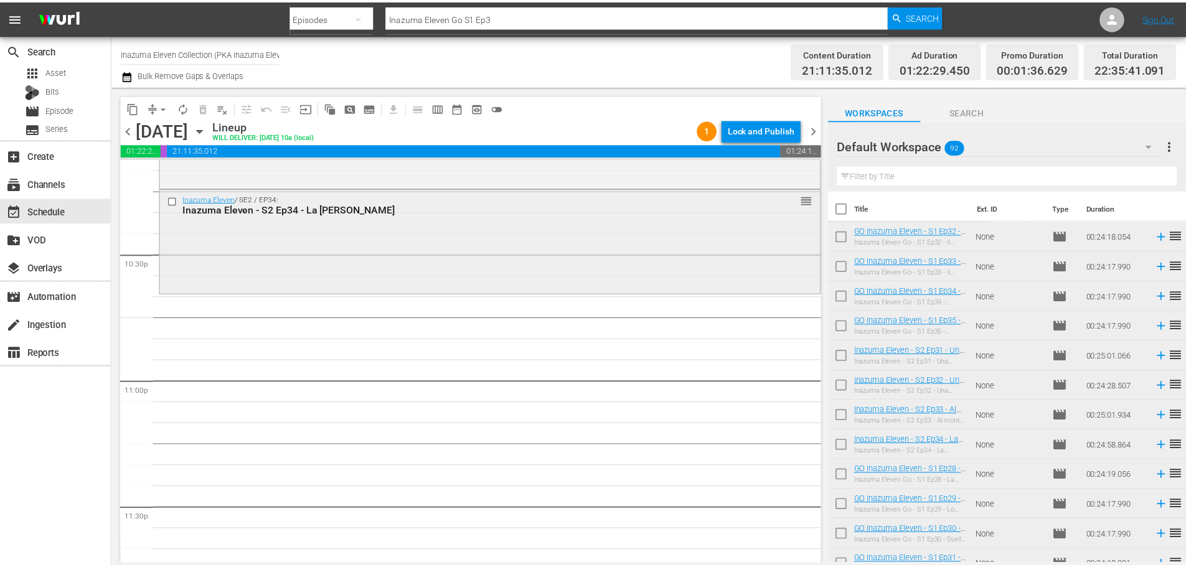
scroll to position [5503, 0]
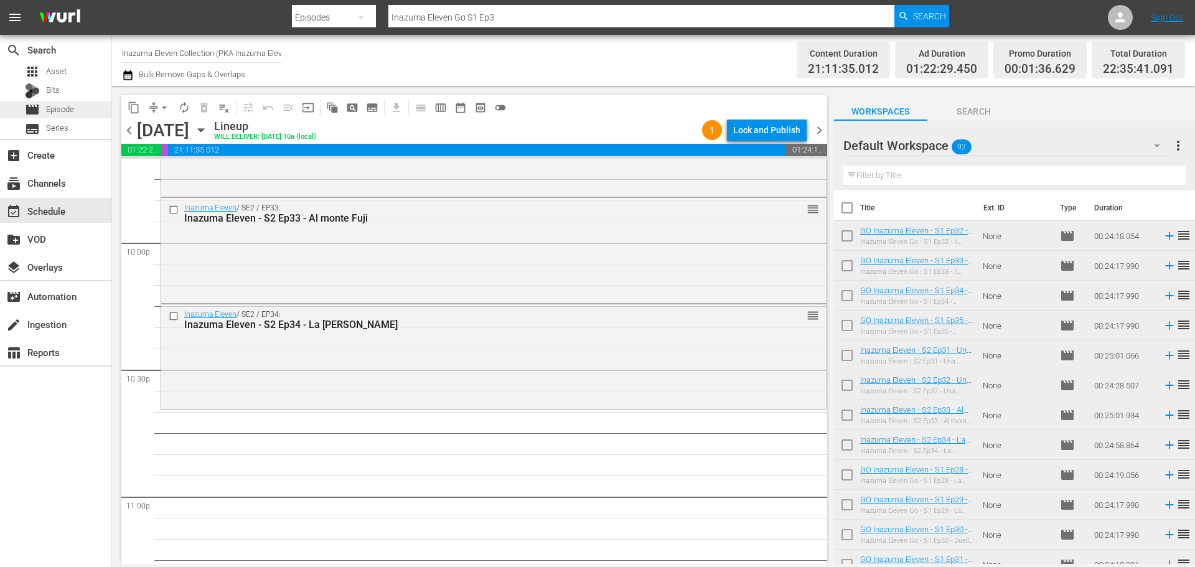
click at [78, 111] on div "movie Episode" at bounding box center [55, 109] width 111 height 17
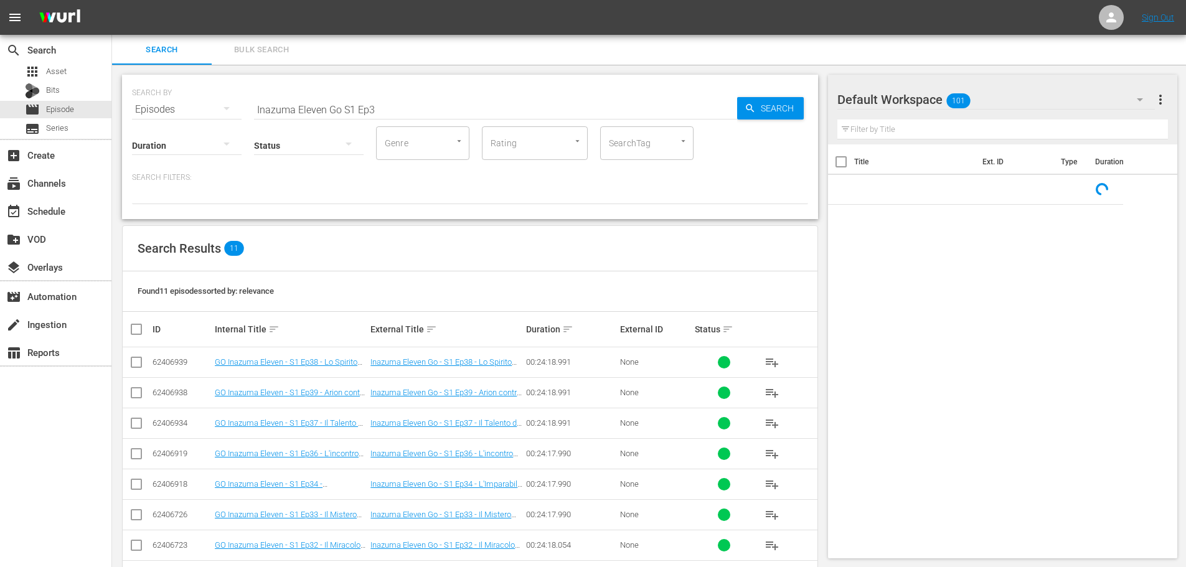
click at [387, 106] on input "Inazuma Eleven Go S1 Ep3" at bounding box center [495, 110] width 483 height 30
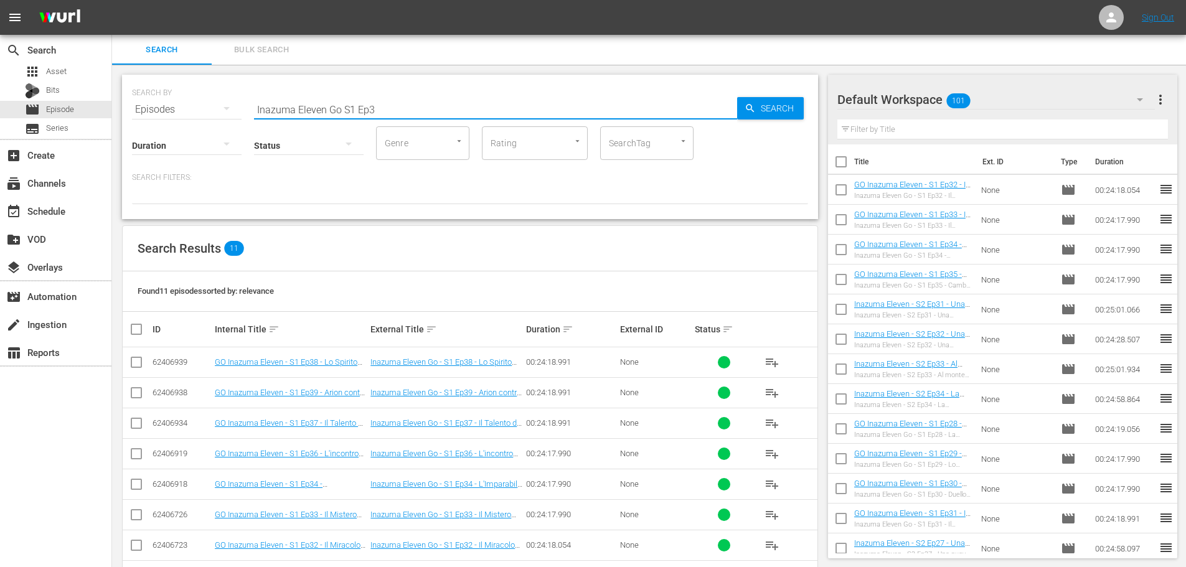
click at [342, 109] on input "Inazuma Eleven Go S1 Ep3" at bounding box center [495, 110] width 483 height 30
click at [461, 103] on input "Inazuma Eleven S2 Ep3" at bounding box center [495, 110] width 483 height 30
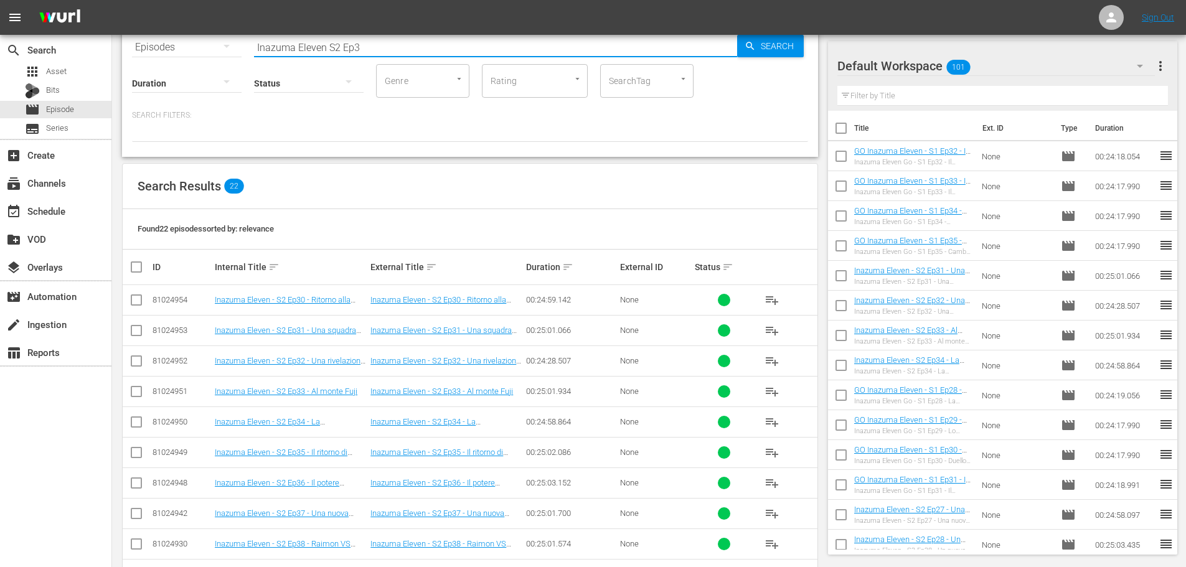
scroll to position [187, 0]
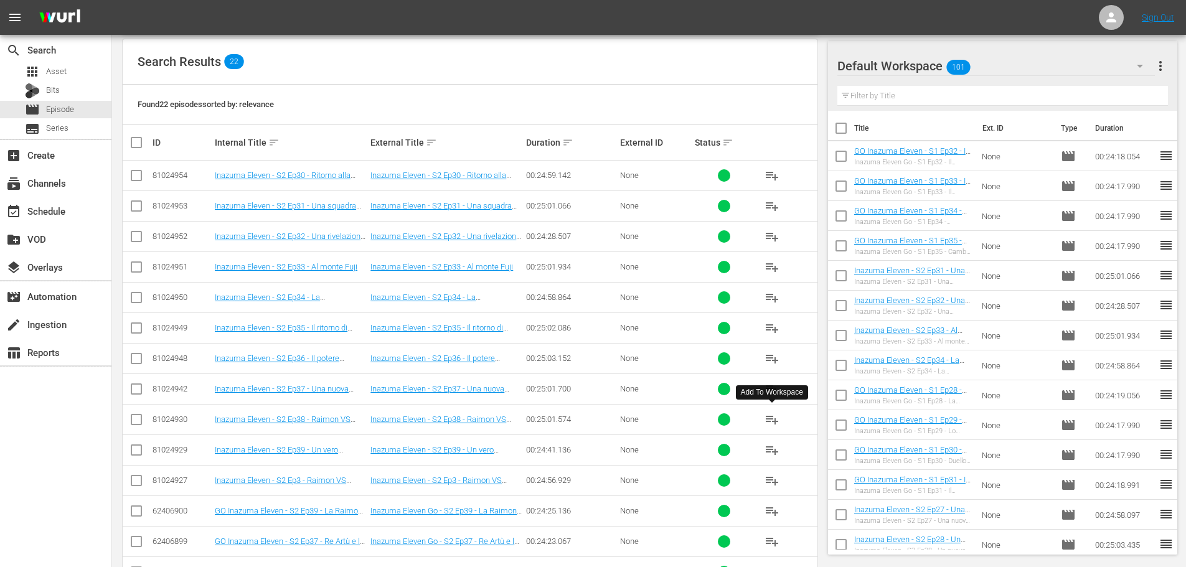
type input "Inazuma Eleven S2 Ep3"
click at [769, 421] on span "playlist_add" at bounding box center [771, 419] width 15 height 15
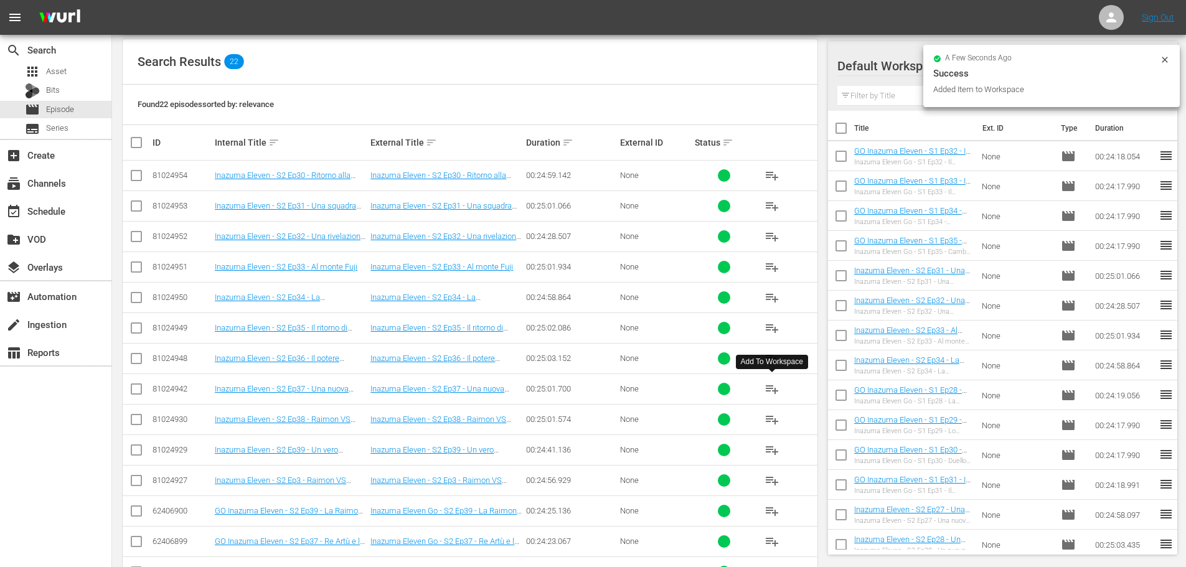
click at [772, 391] on span "playlist_add" at bounding box center [771, 389] width 15 height 15
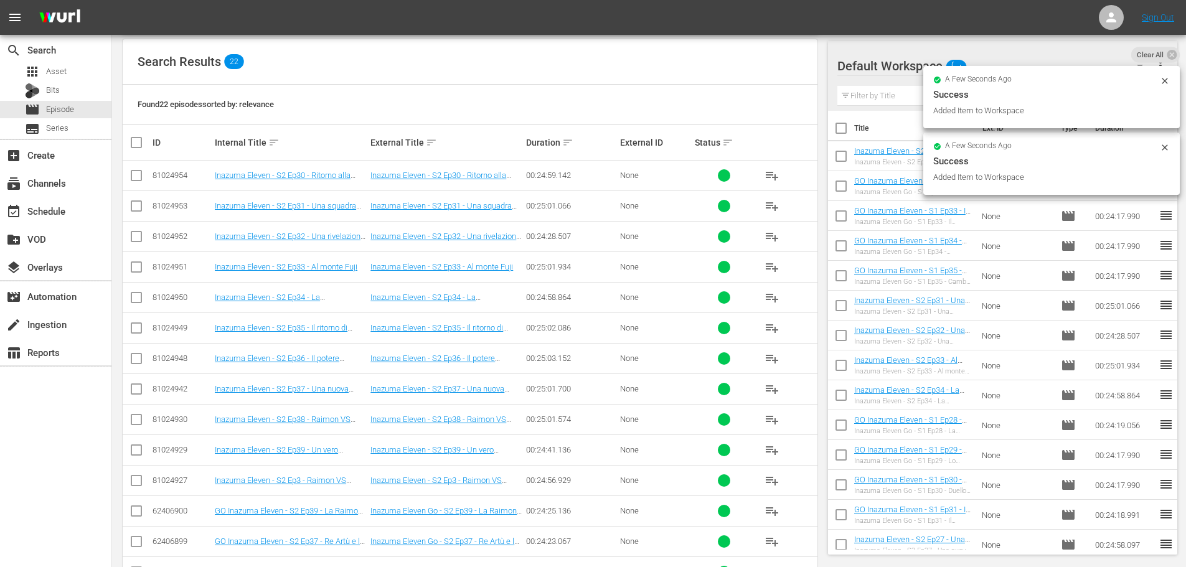
click at [771, 357] on span "playlist_add" at bounding box center [771, 358] width 15 height 15
click at [766, 326] on span "playlist_add" at bounding box center [771, 328] width 15 height 15
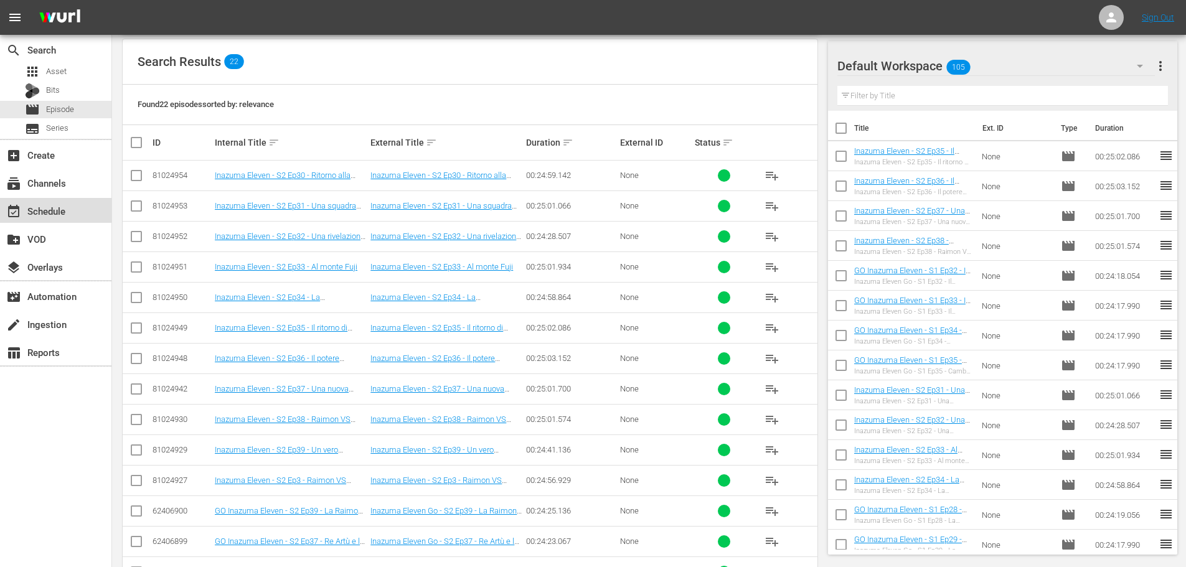
click at [82, 207] on div "event_available Schedule" at bounding box center [55, 210] width 111 height 25
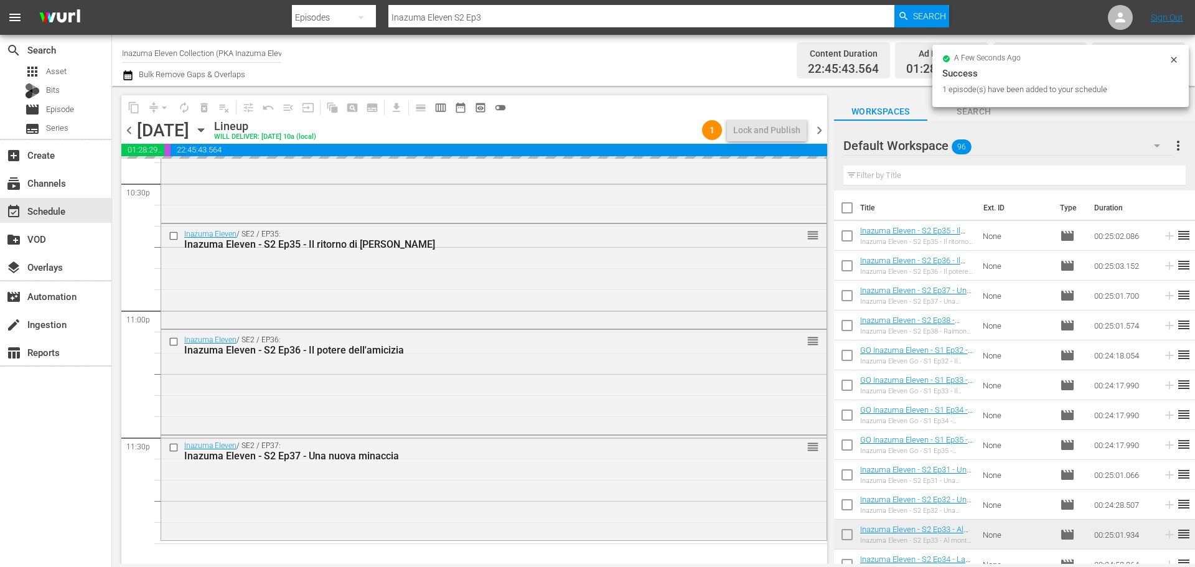
scroll to position [5690, 0]
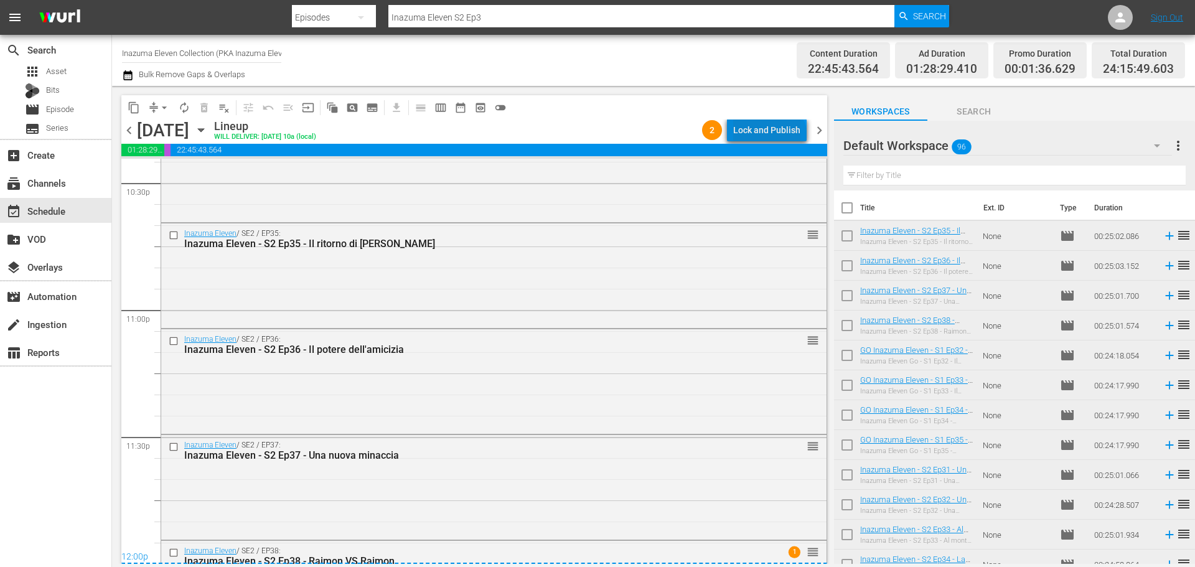
click at [772, 139] on div "Lock and Publish" at bounding box center [766, 130] width 67 height 22
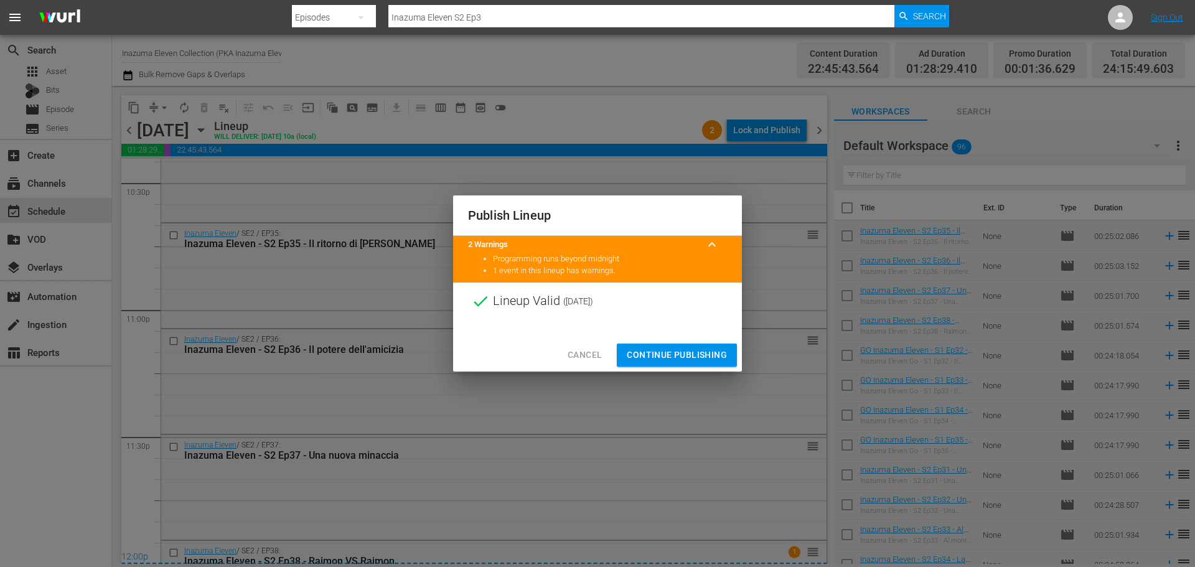
click at [673, 361] on span "Continue Publishing" at bounding box center [677, 355] width 100 height 16
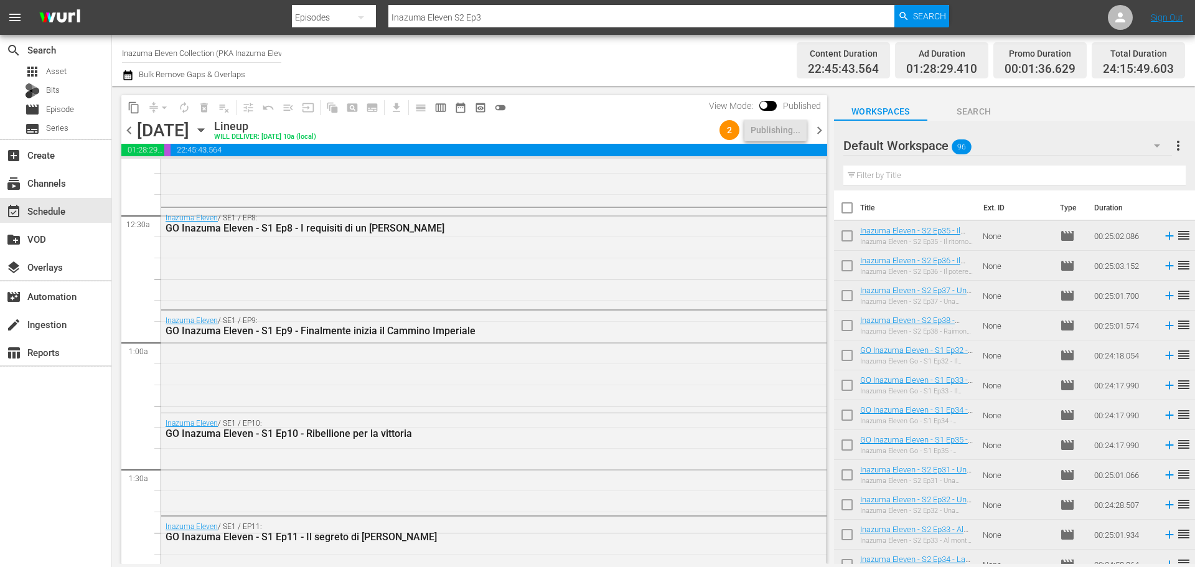
scroll to position [0, 0]
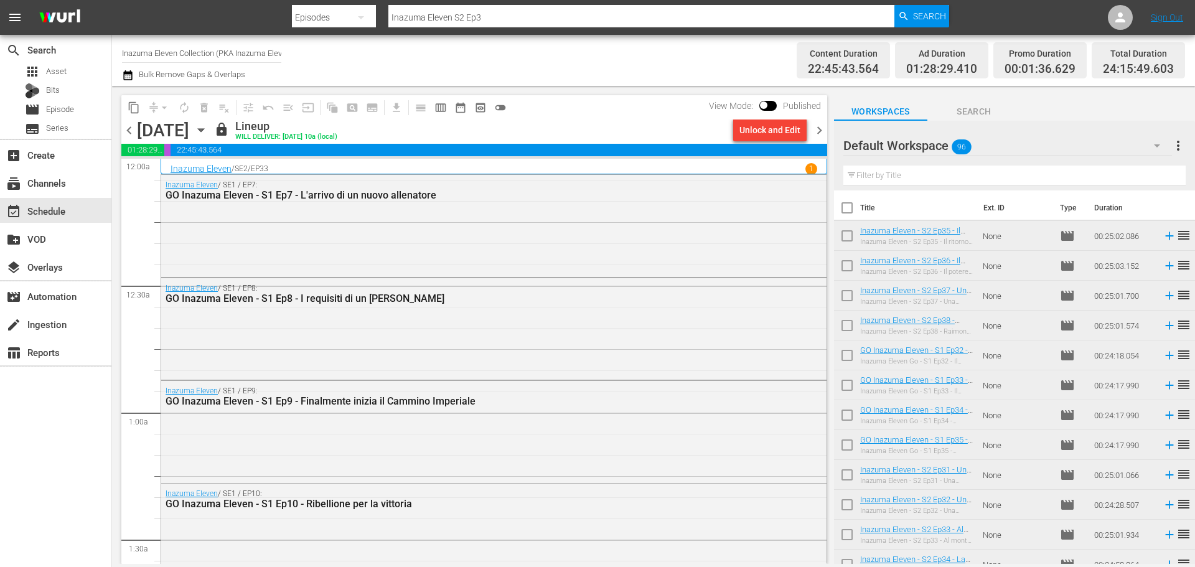
click at [820, 126] on span "chevron_right" at bounding box center [820, 131] width 16 height 16
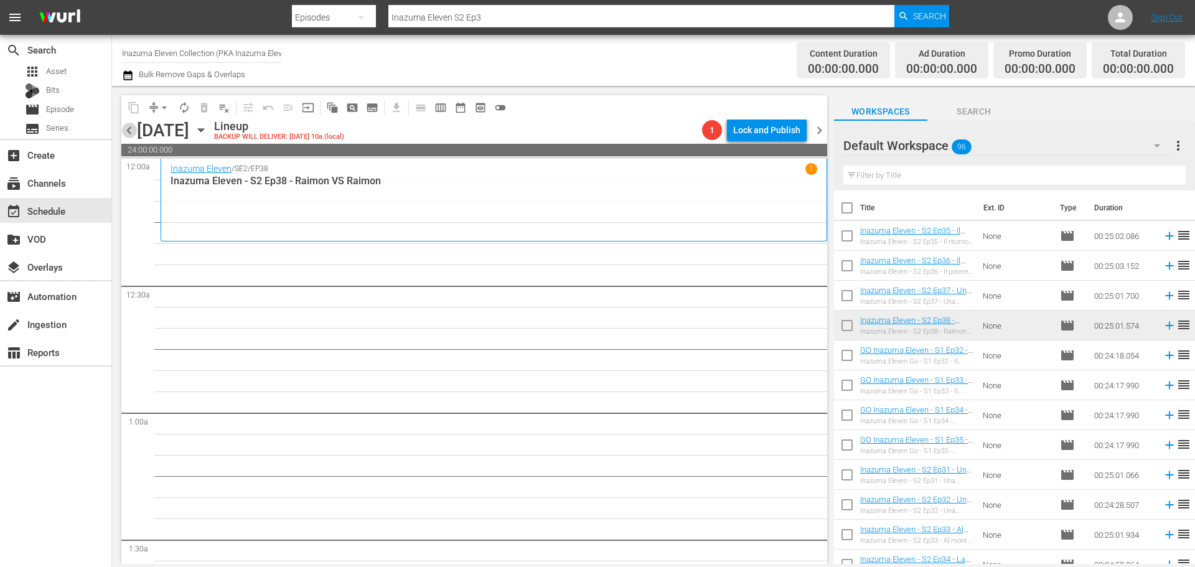
click at [126, 136] on span "chevron_left" at bounding box center [129, 131] width 16 height 16
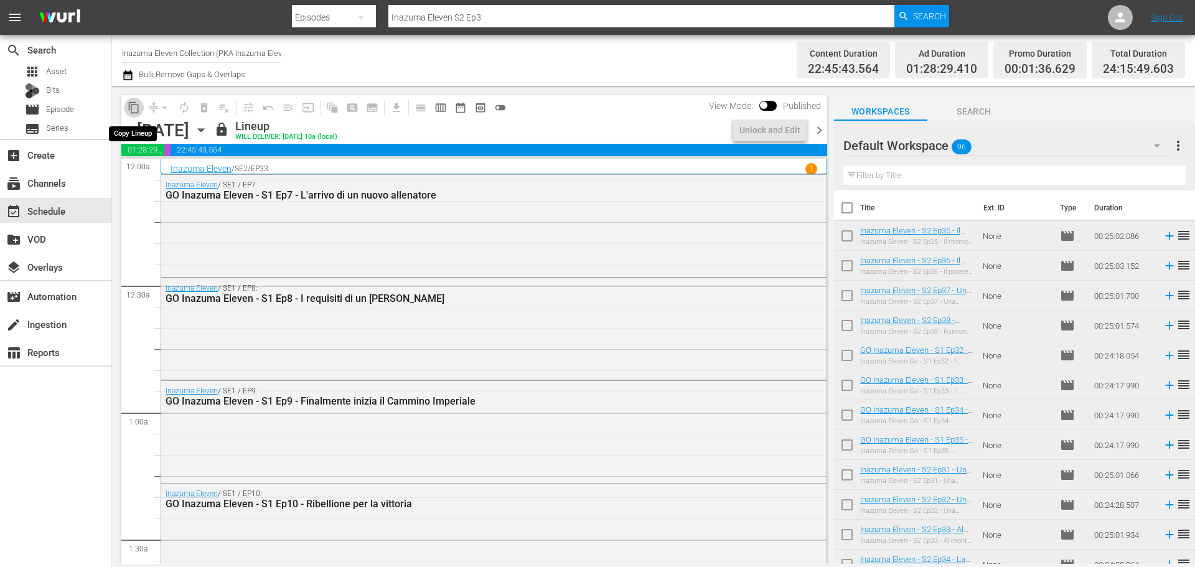
click at [136, 106] on span "content_copy" at bounding box center [134, 107] width 12 height 12
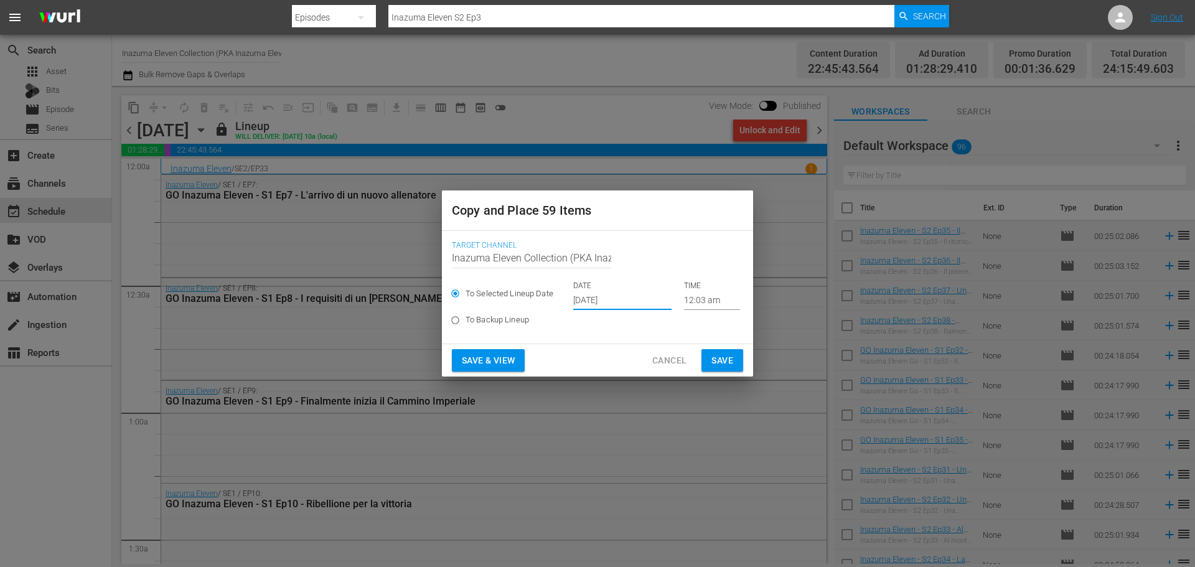
click at [612, 306] on input "[DATE]" at bounding box center [622, 300] width 98 height 19
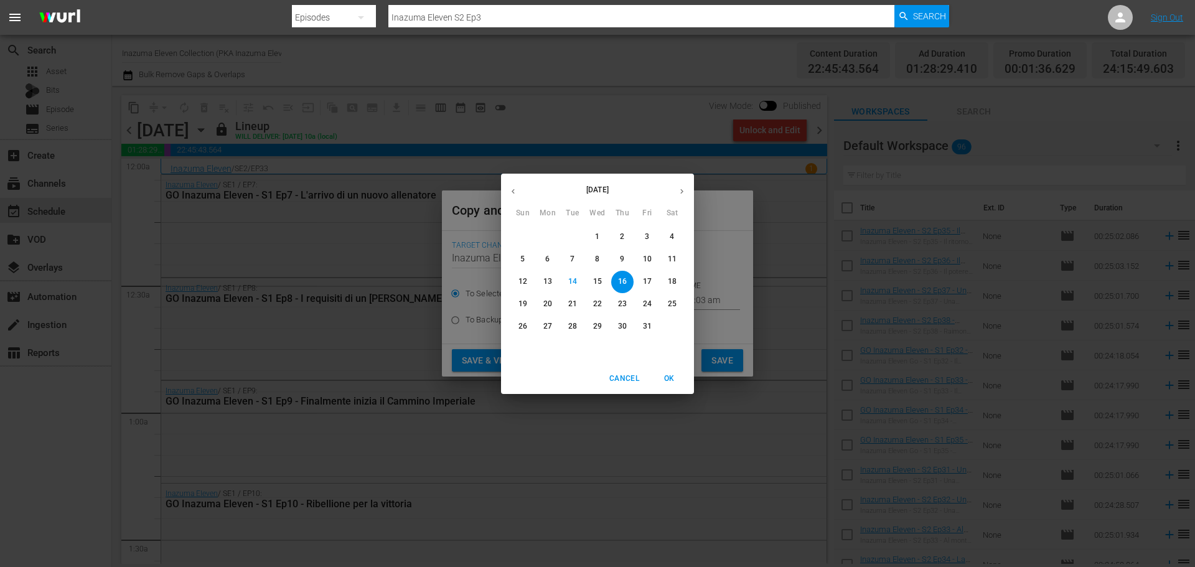
click at [626, 303] on p "23" at bounding box center [622, 304] width 9 height 11
type input "[DATE]"
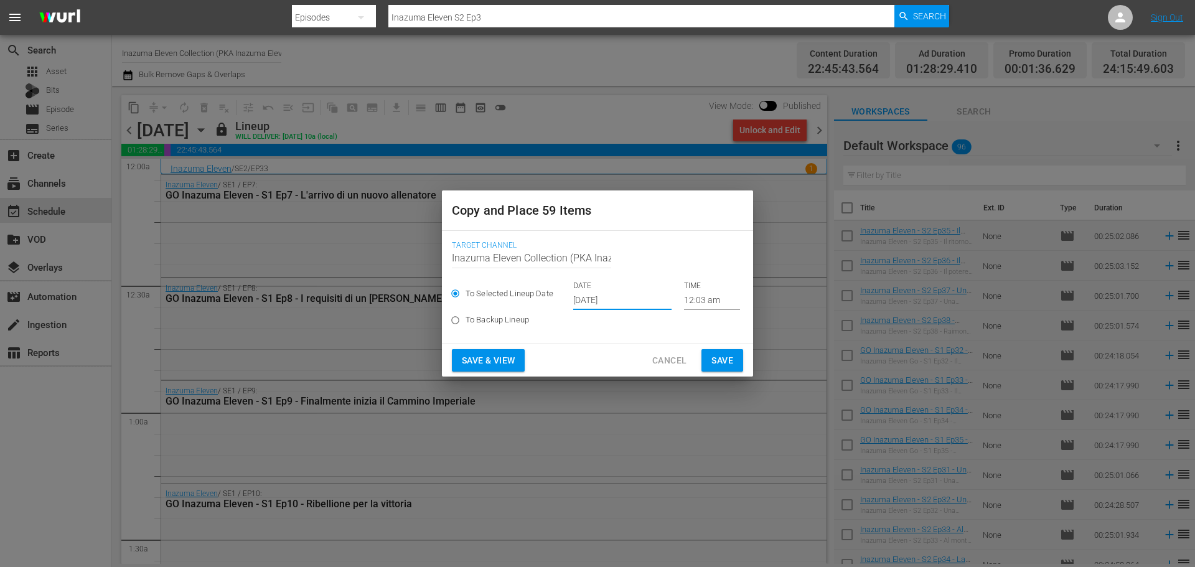
click at [507, 359] on span "Save & View" at bounding box center [488, 361] width 53 height 16
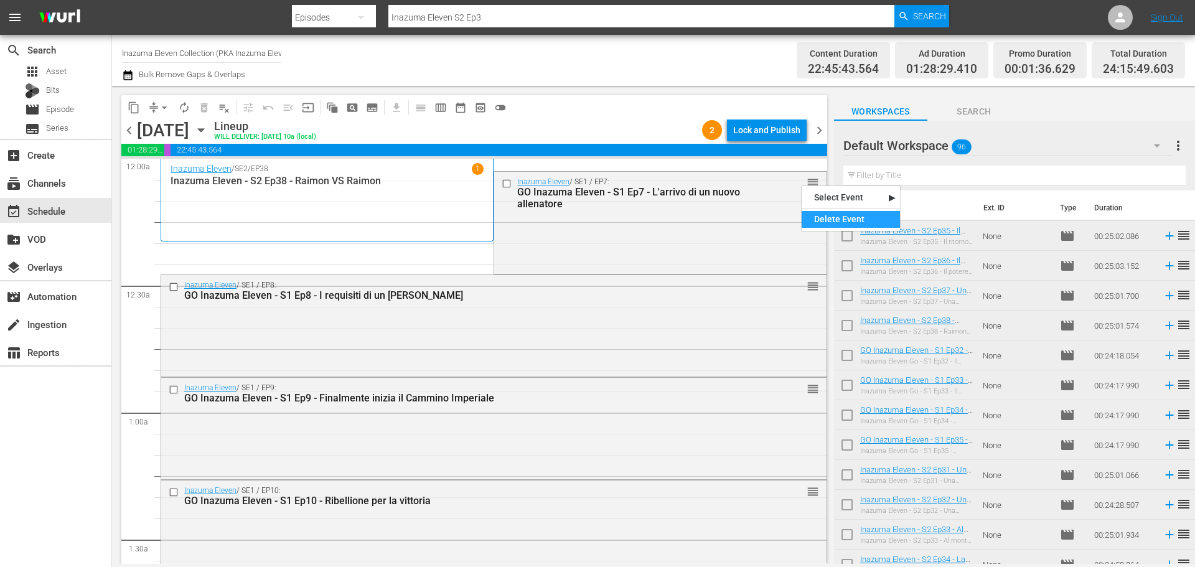
click at [819, 214] on div "Delete Event" at bounding box center [851, 219] width 98 height 17
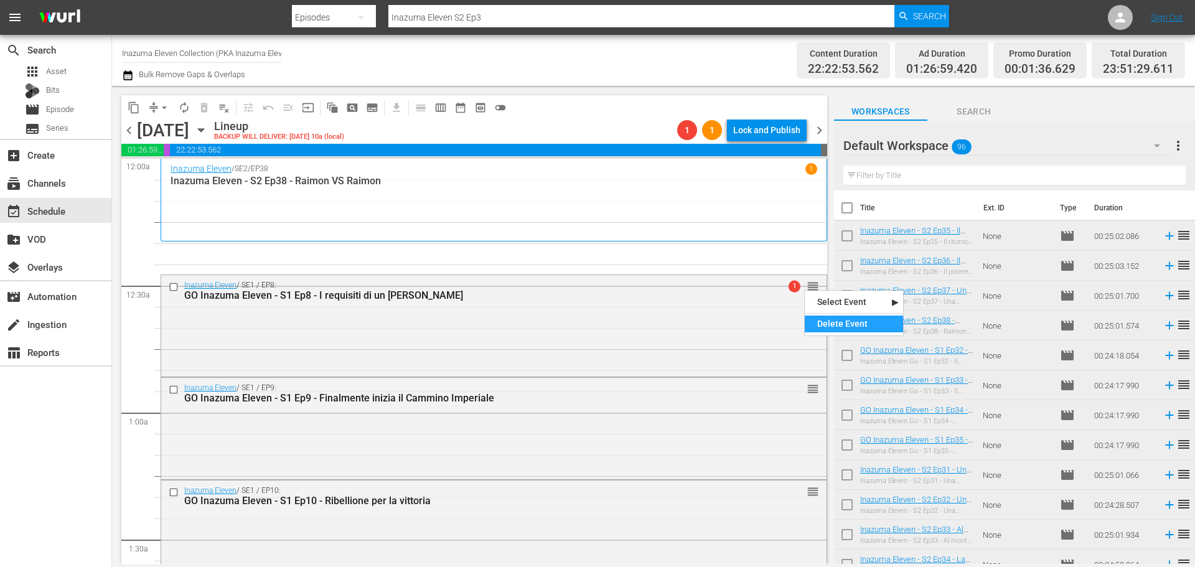
click at [818, 330] on div "Delete Event" at bounding box center [854, 324] width 98 height 17
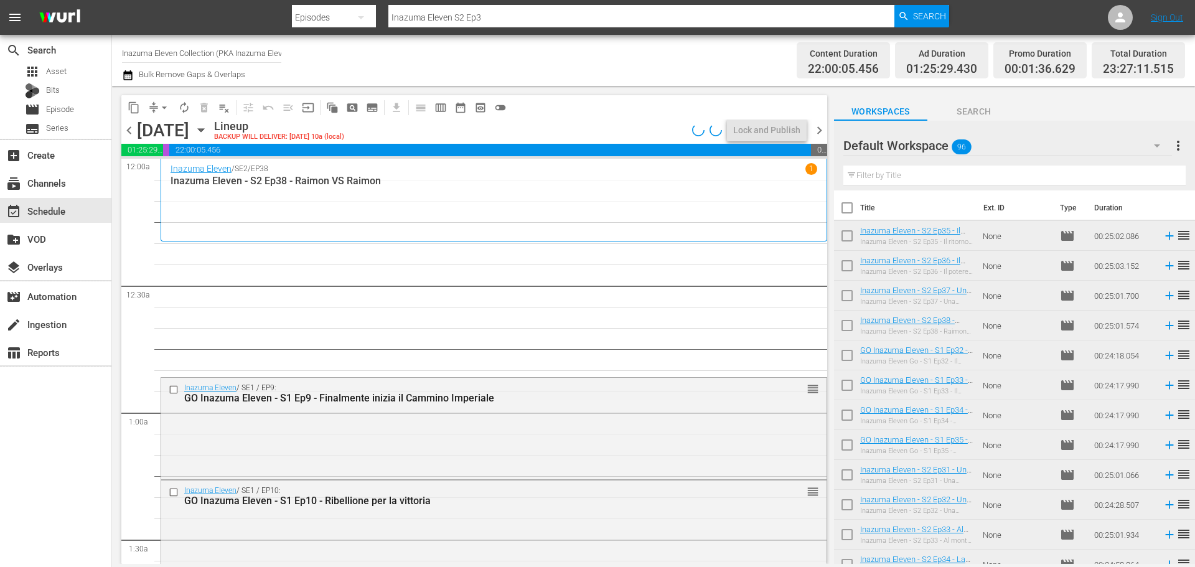
scroll to position [62, 0]
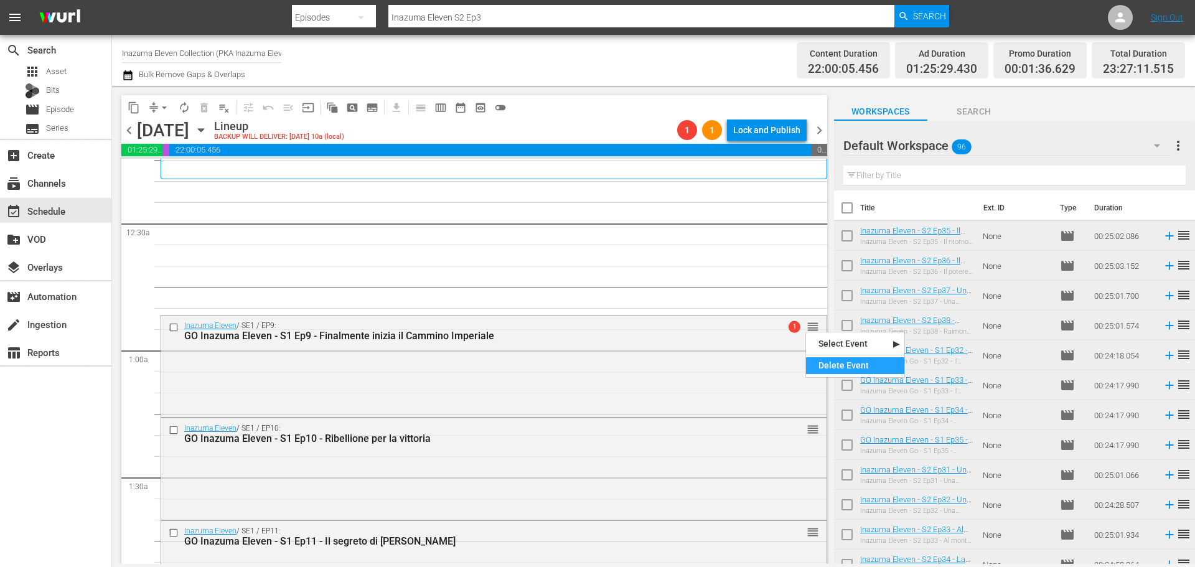
click at [828, 365] on div "Delete Event" at bounding box center [855, 365] width 98 height 17
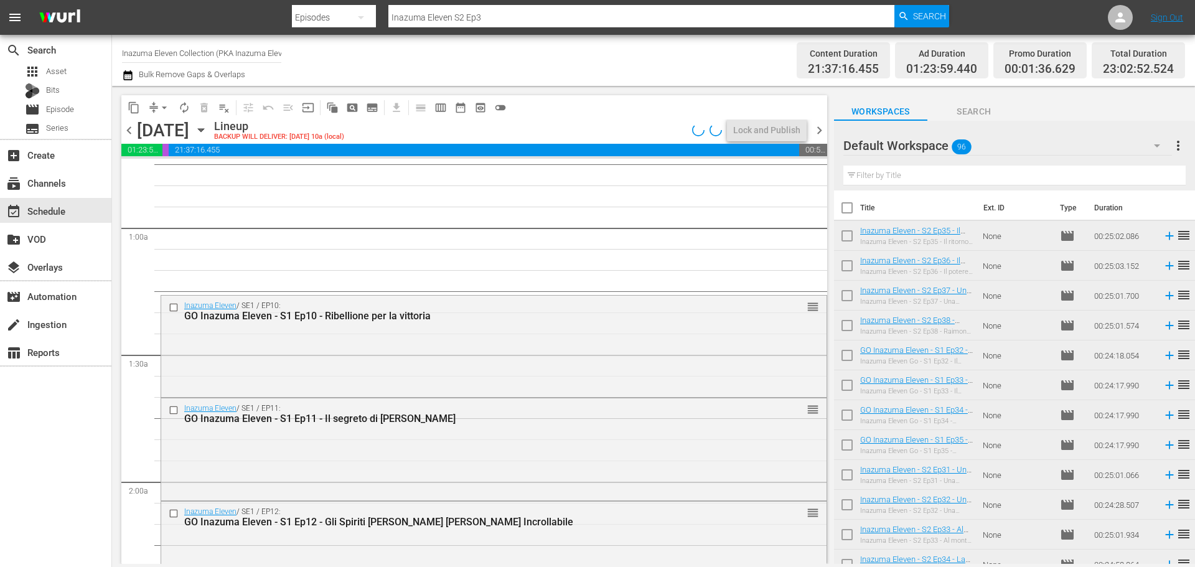
scroll to position [187, 0]
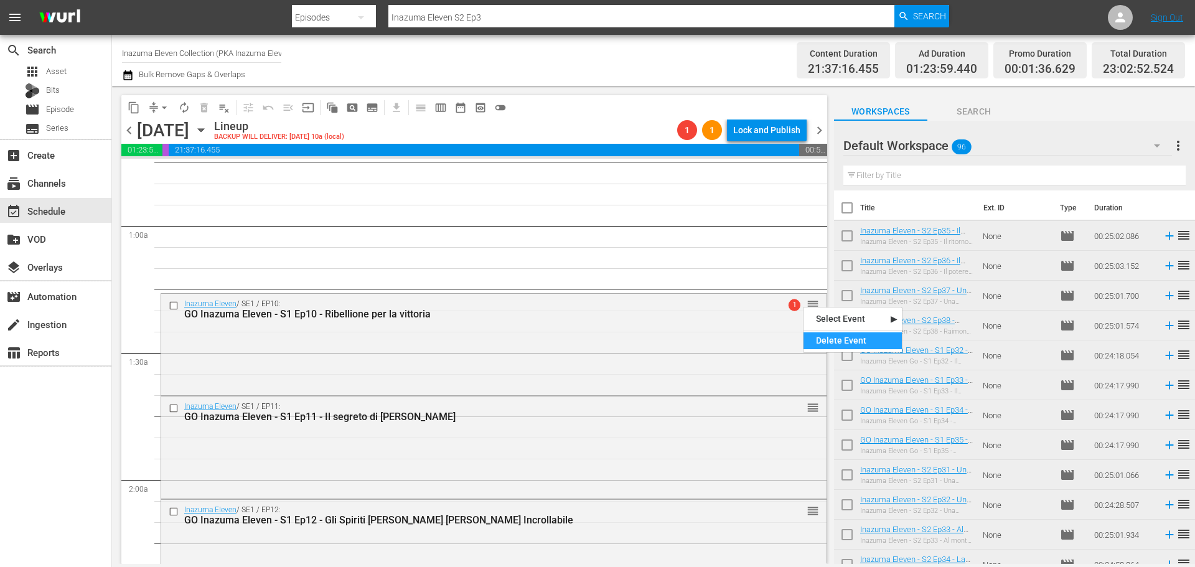
click at [832, 340] on div "Delete Event" at bounding box center [853, 340] width 98 height 17
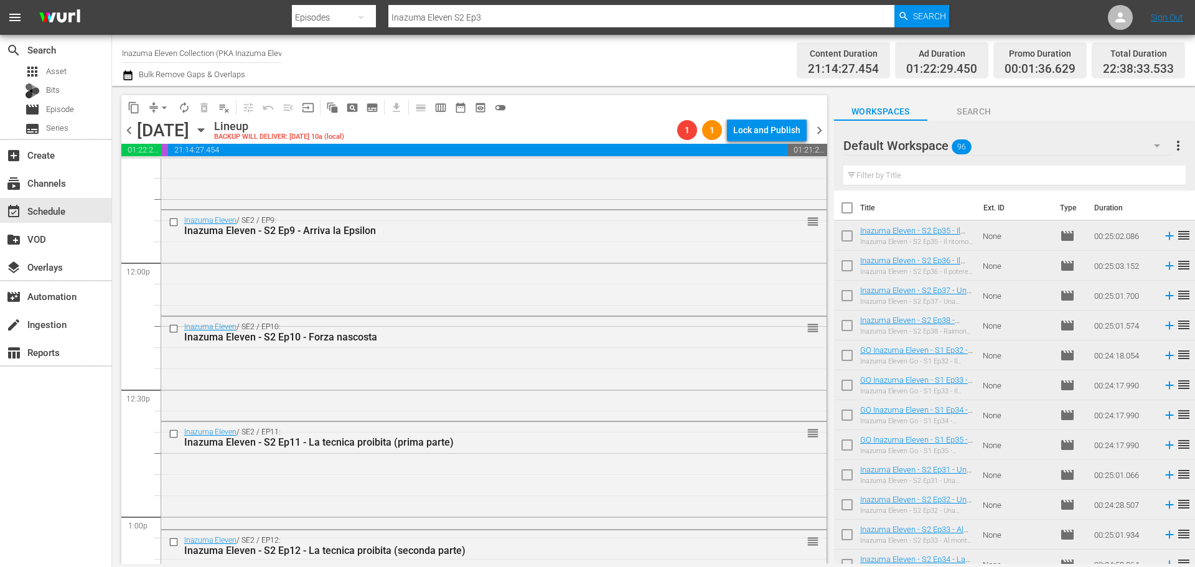
scroll to position [2863, 0]
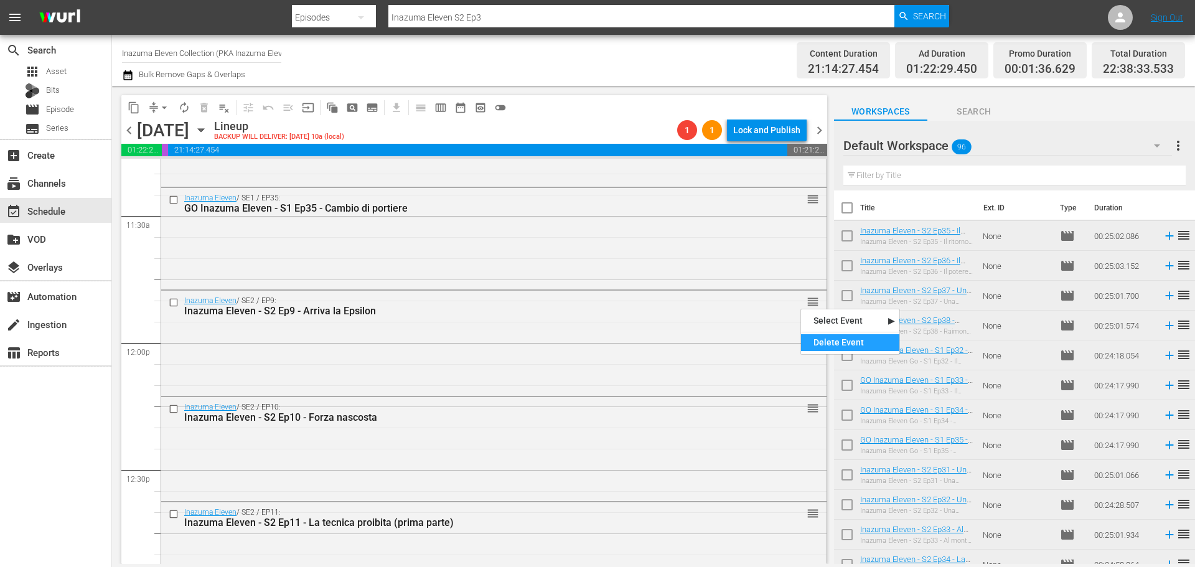
click at [820, 345] on div "Delete Event" at bounding box center [850, 342] width 98 height 17
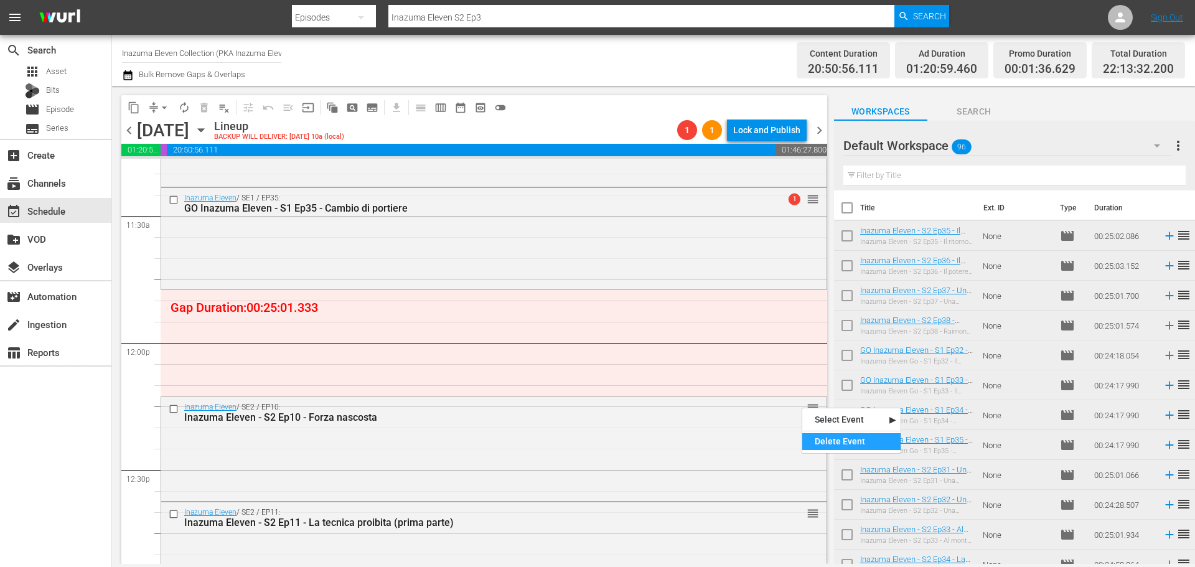
click at [826, 441] on div "Delete Event" at bounding box center [851, 441] width 98 height 17
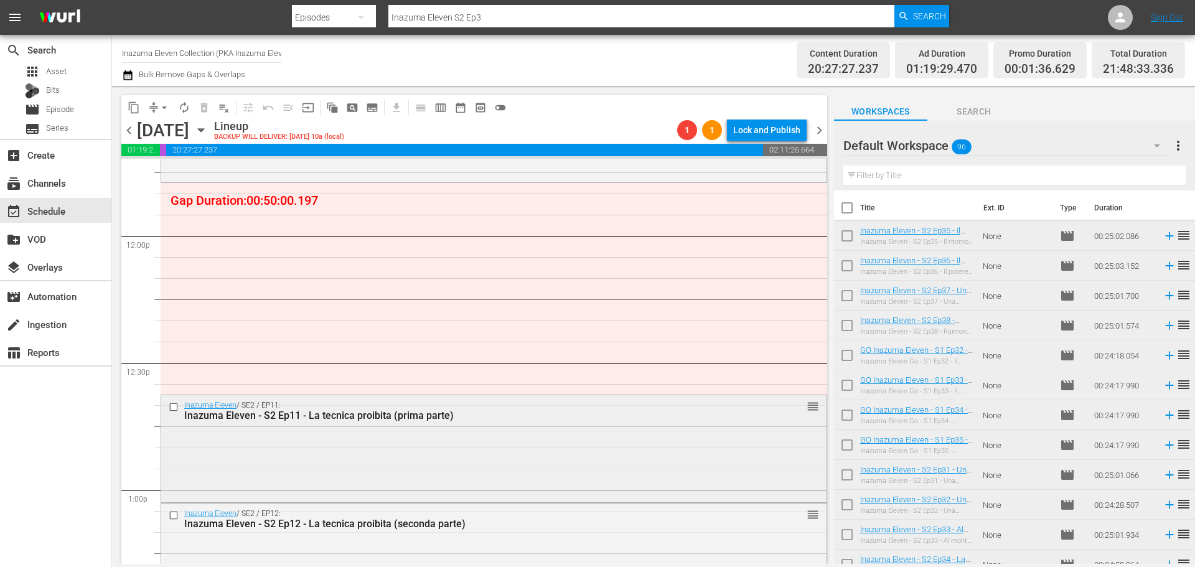
scroll to position [2988, 0]
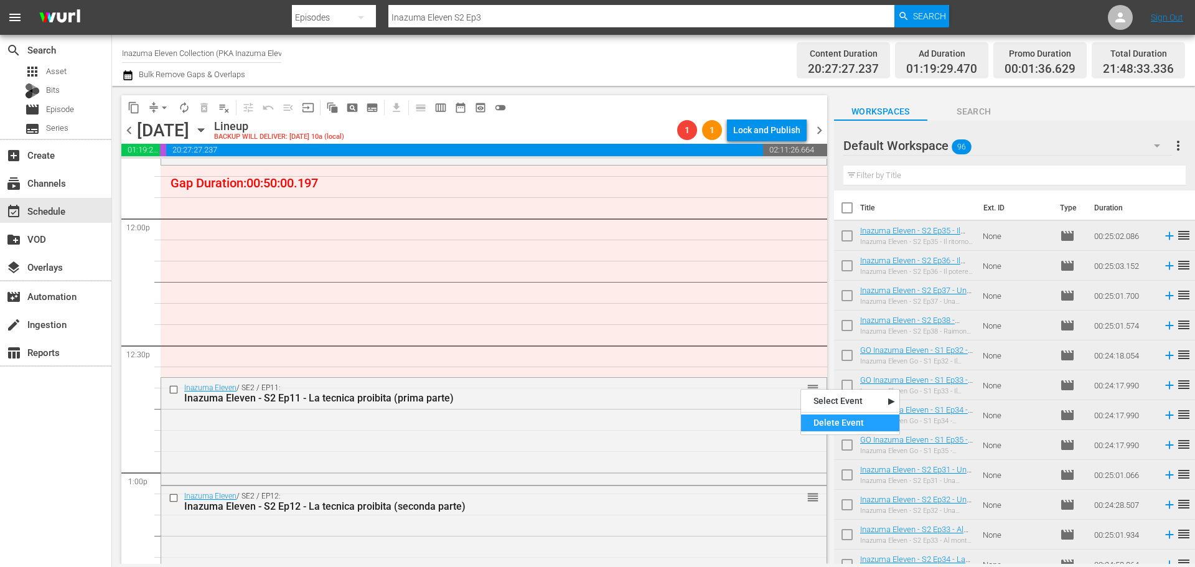
click at [810, 423] on div "Delete Event" at bounding box center [850, 423] width 98 height 17
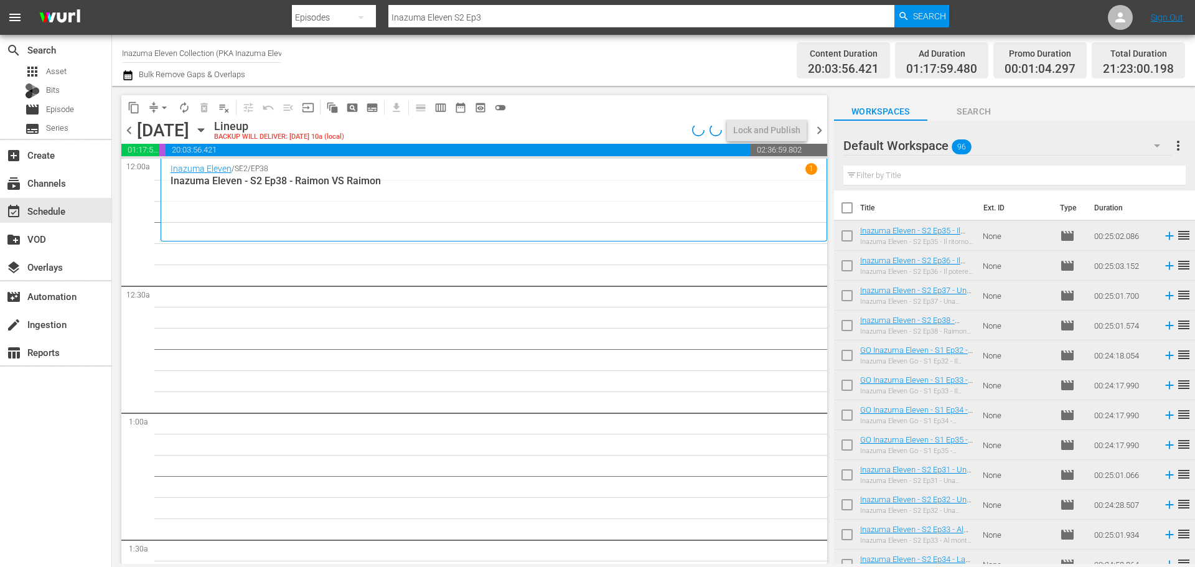
scroll to position [3112, 0]
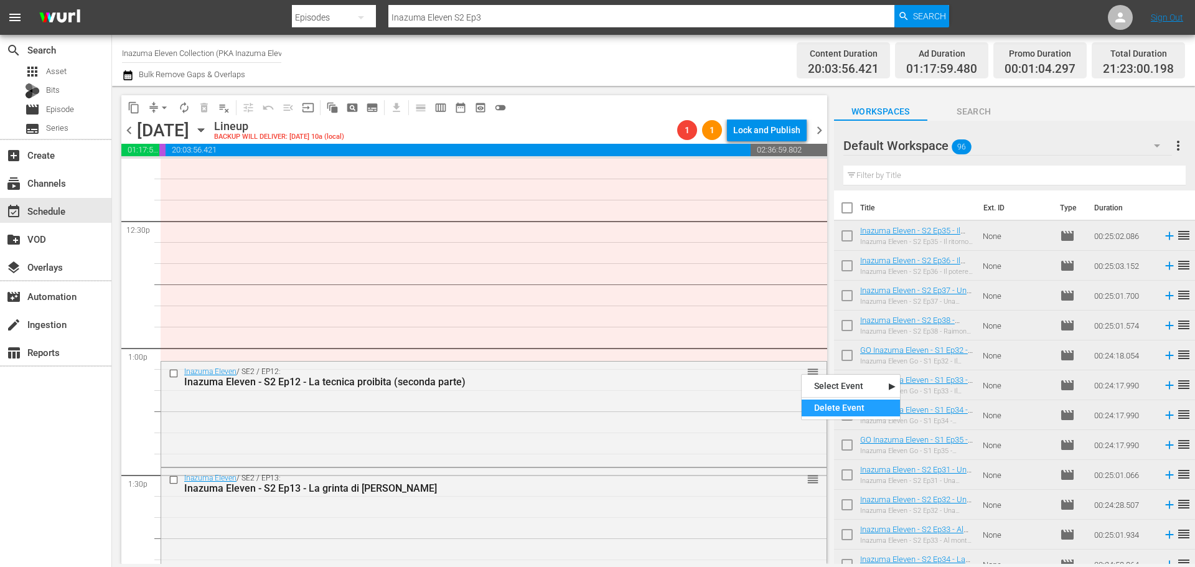
click at [812, 408] on div "Delete Event" at bounding box center [851, 408] width 98 height 17
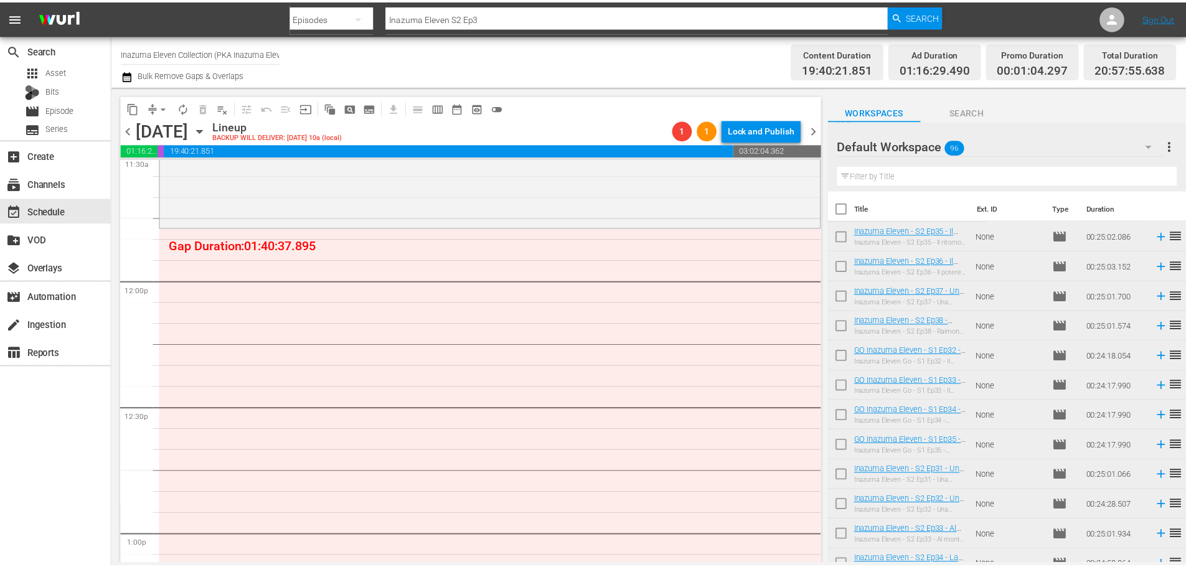
scroll to position [2801, 0]
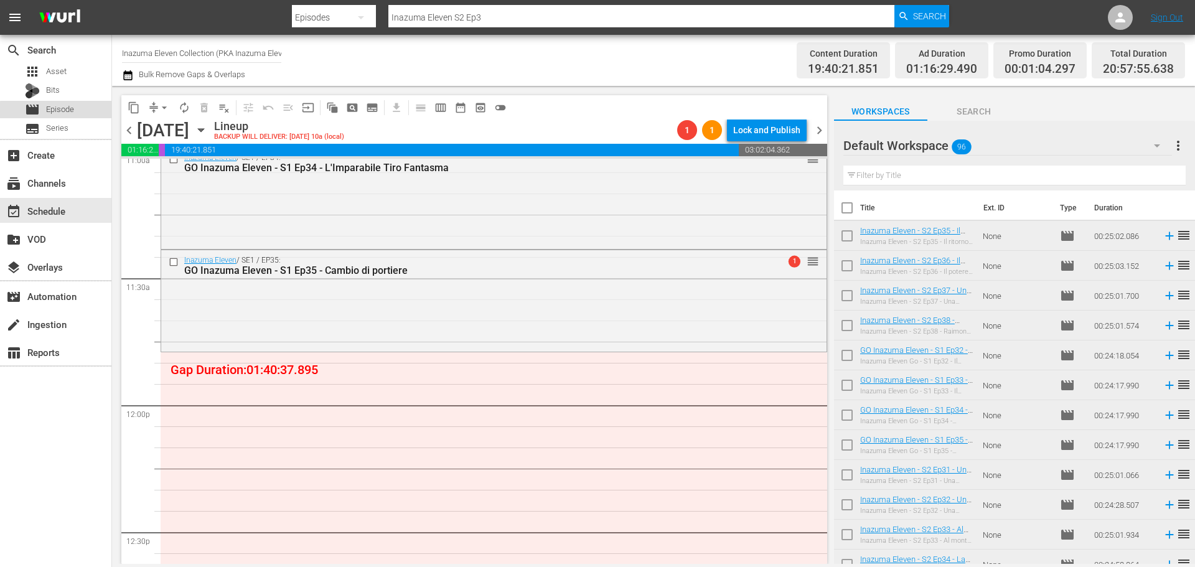
click at [78, 113] on div "movie Episode" at bounding box center [55, 109] width 111 height 17
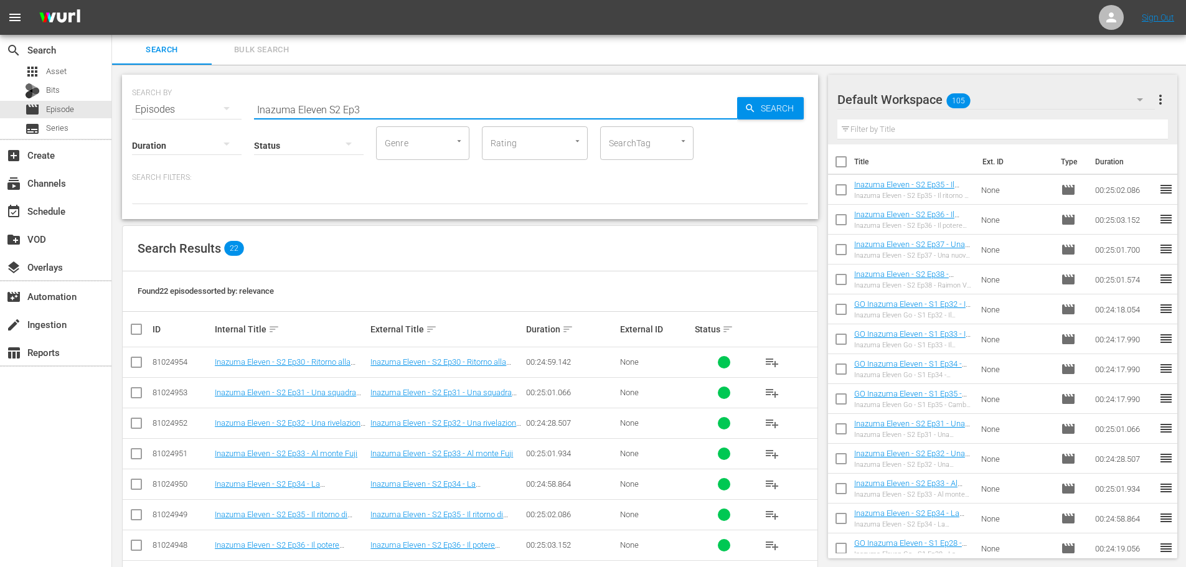
click at [327, 105] on input "Inazuma Eleven S2 Ep3" at bounding box center [495, 110] width 483 height 30
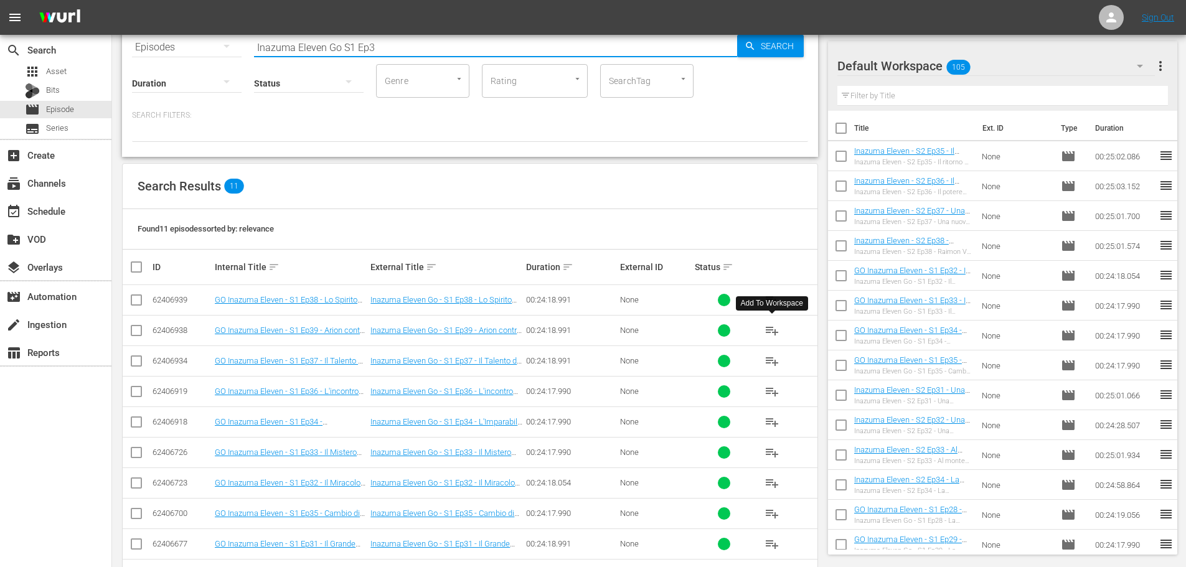
type input "Inazuma Eleven Go S1 Ep3"
click at [770, 329] on span "playlist_add" at bounding box center [771, 330] width 15 height 15
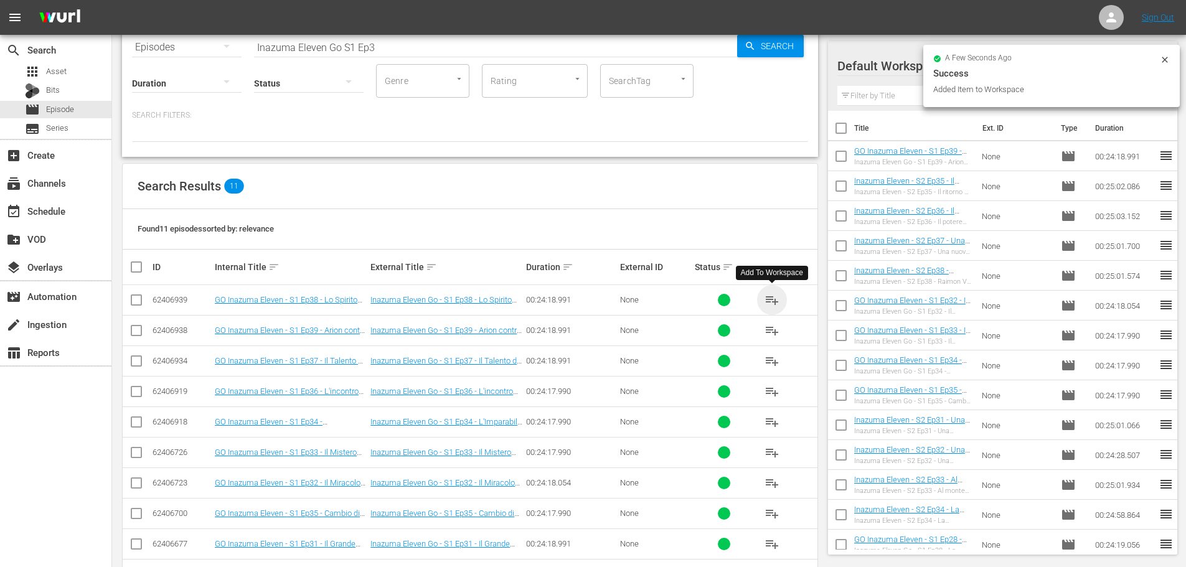
click at [772, 299] on span "playlist_add" at bounding box center [771, 300] width 15 height 15
click at [774, 363] on span "playlist_add" at bounding box center [771, 361] width 15 height 15
click at [771, 393] on span "playlist_add" at bounding box center [771, 391] width 15 height 15
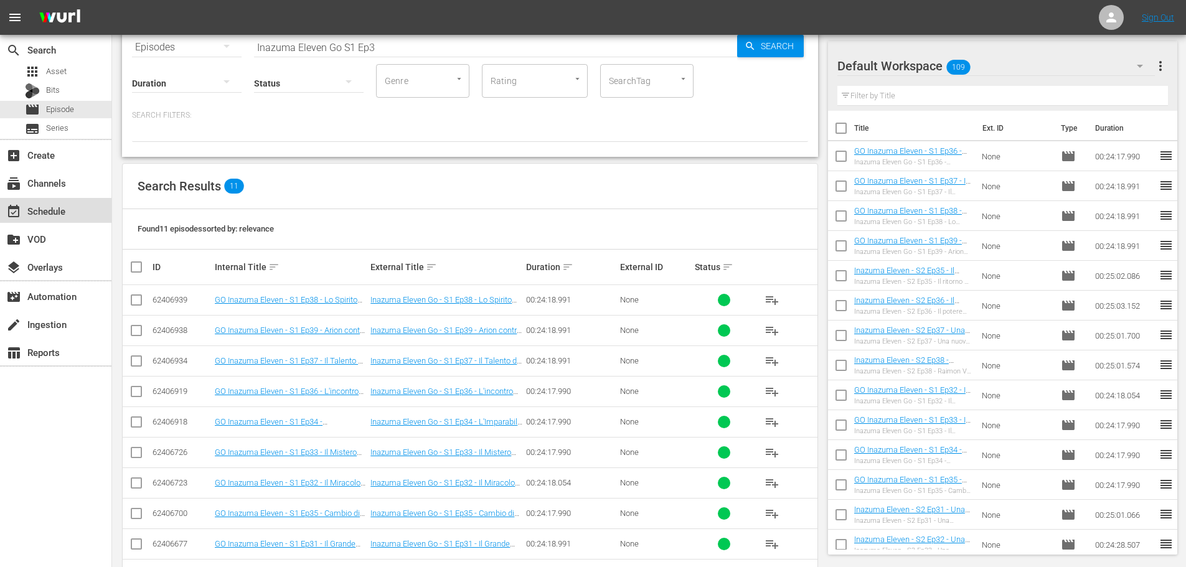
click at [49, 215] on div "event_available Schedule" at bounding box center [35, 209] width 70 height 11
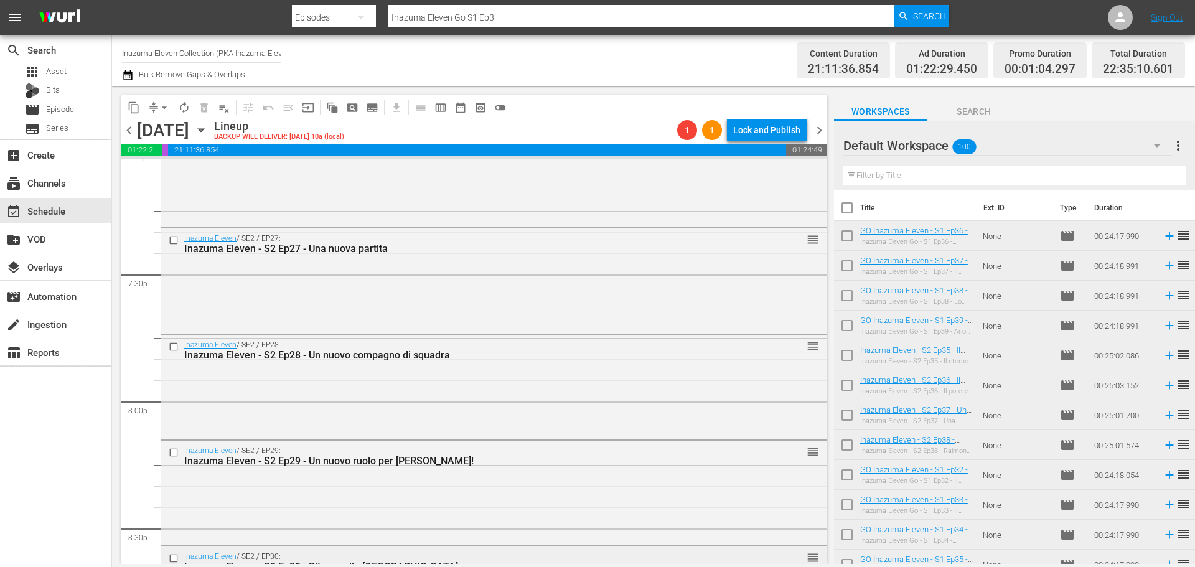
scroll to position [5207, 0]
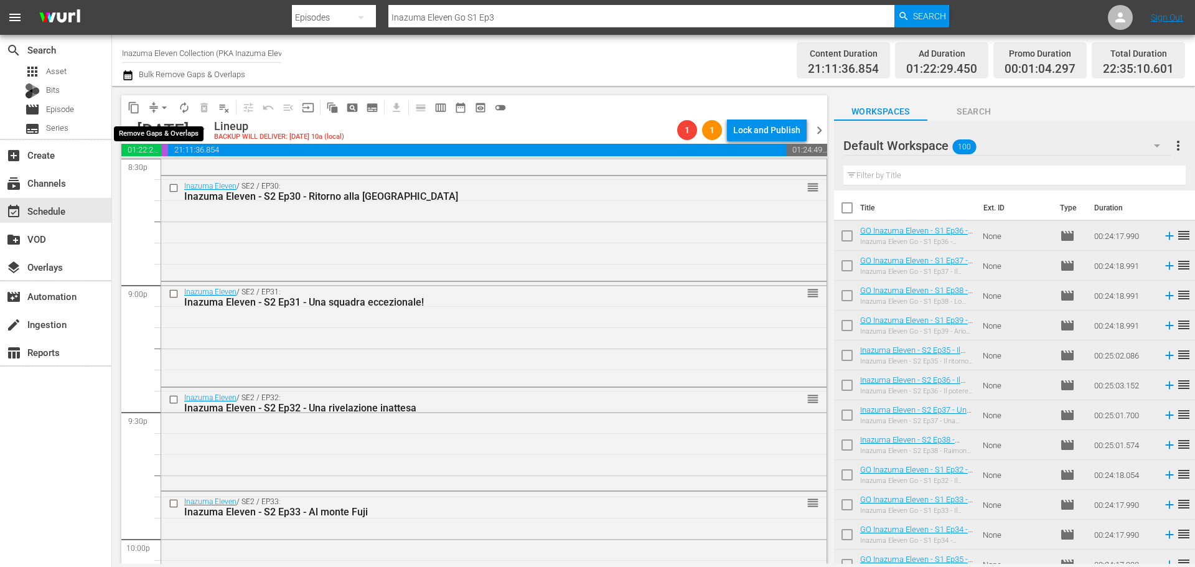
click at [167, 104] on span "arrow_drop_down" at bounding box center [164, 107] width 12 height 12
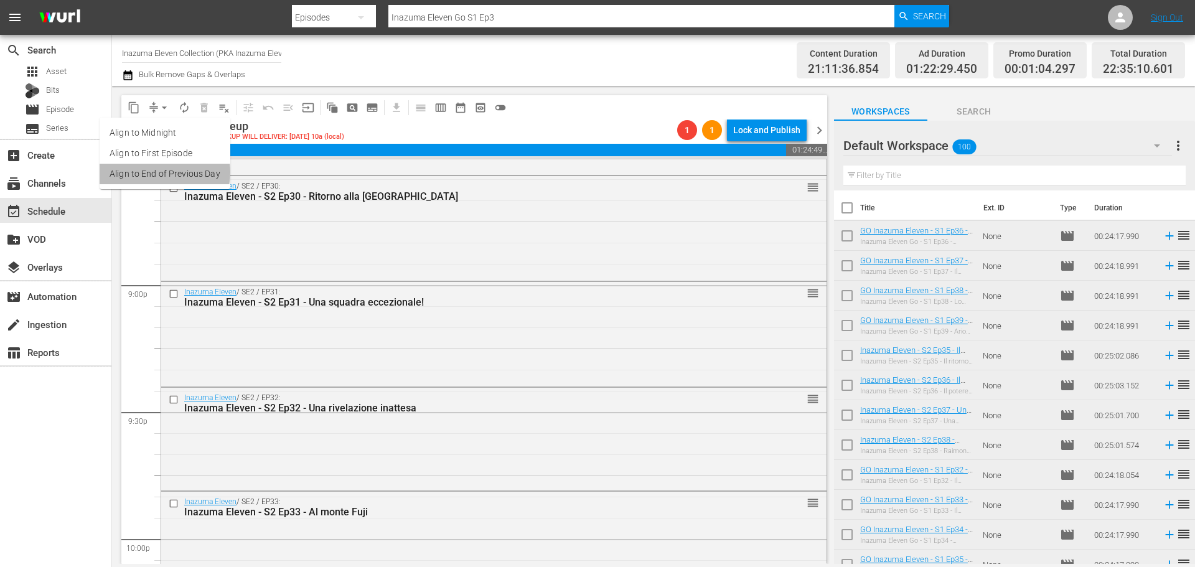
click at [159, 172] on li "Align to End of Previous Day" at bounding box center [165, 174] width 131 height 21
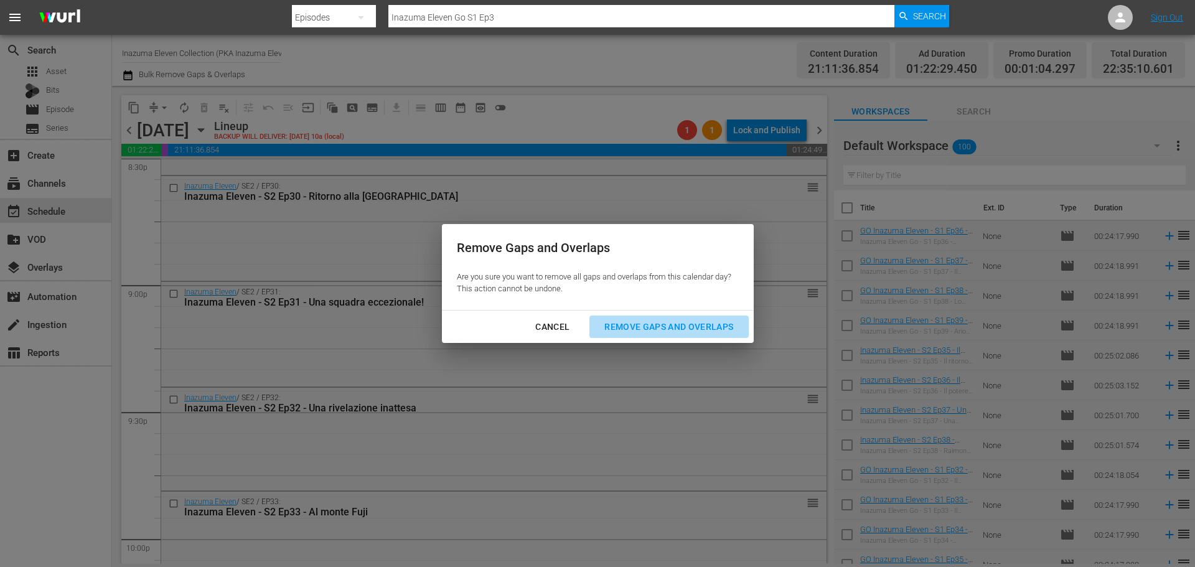
click at [624, 327] on div "Remove Gaps and Overlaps" at bounding box center [668, 327] width 149 height 16
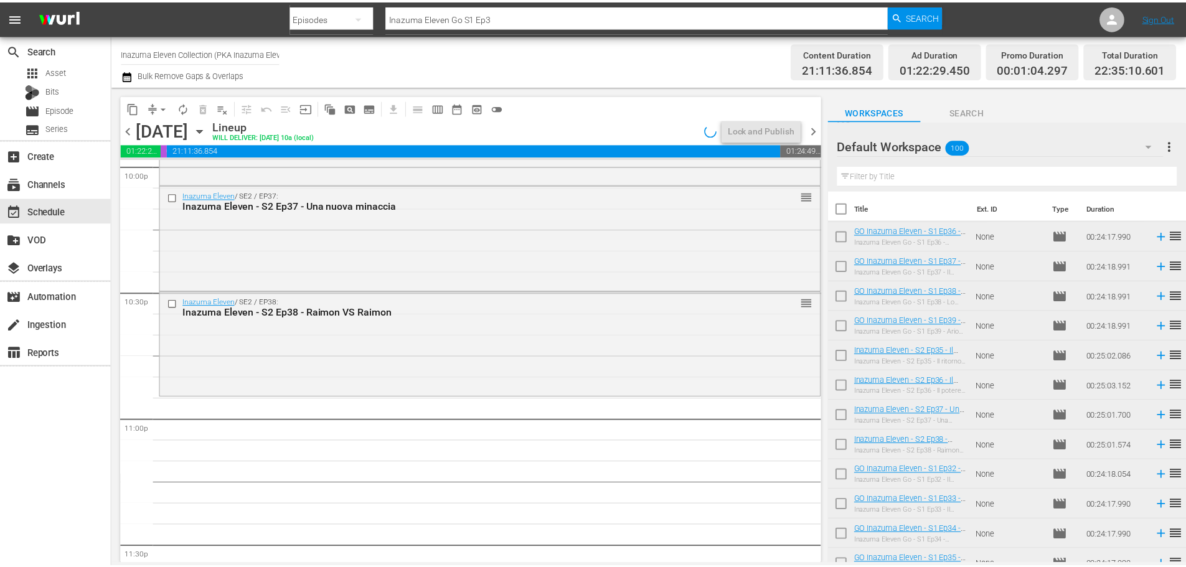
scroll to position [5690, 0]
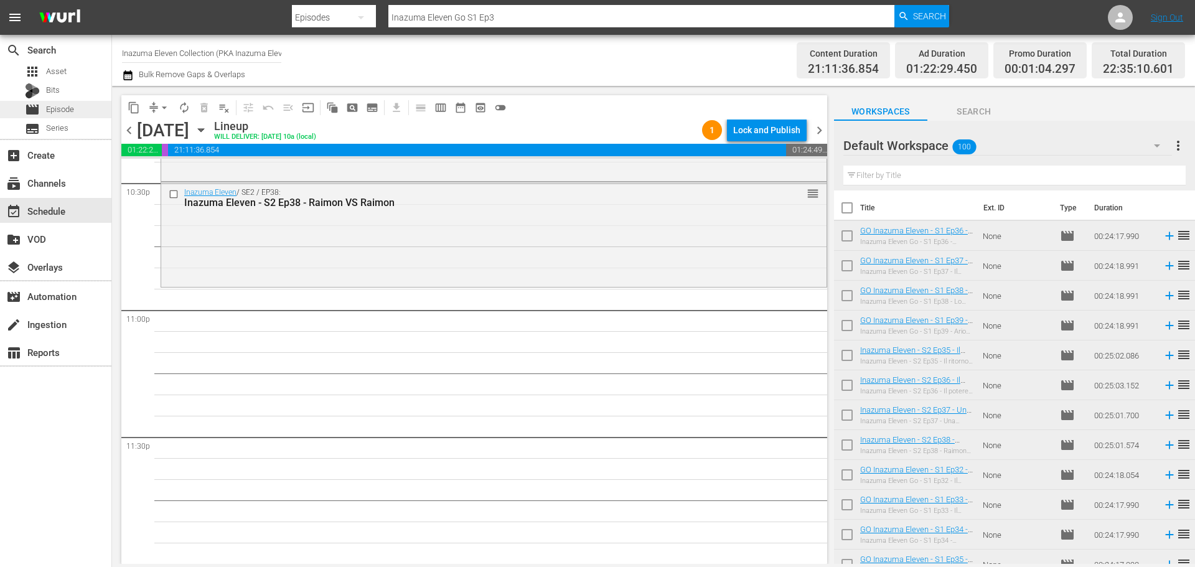
click at [90, 112] on div "movie Episode" at bounding box center [55, 109] width 111 height 17
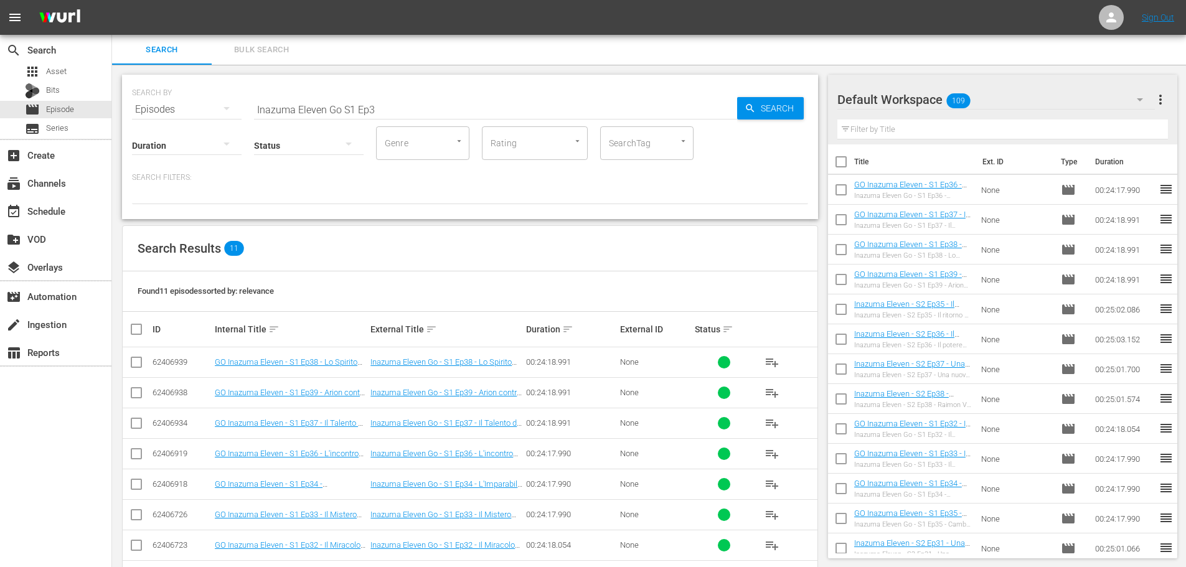
click at [344, 111] on input "Inazuma Eleven Go S1 Ep3" at bounding box center [495, 110] width 483 height 30
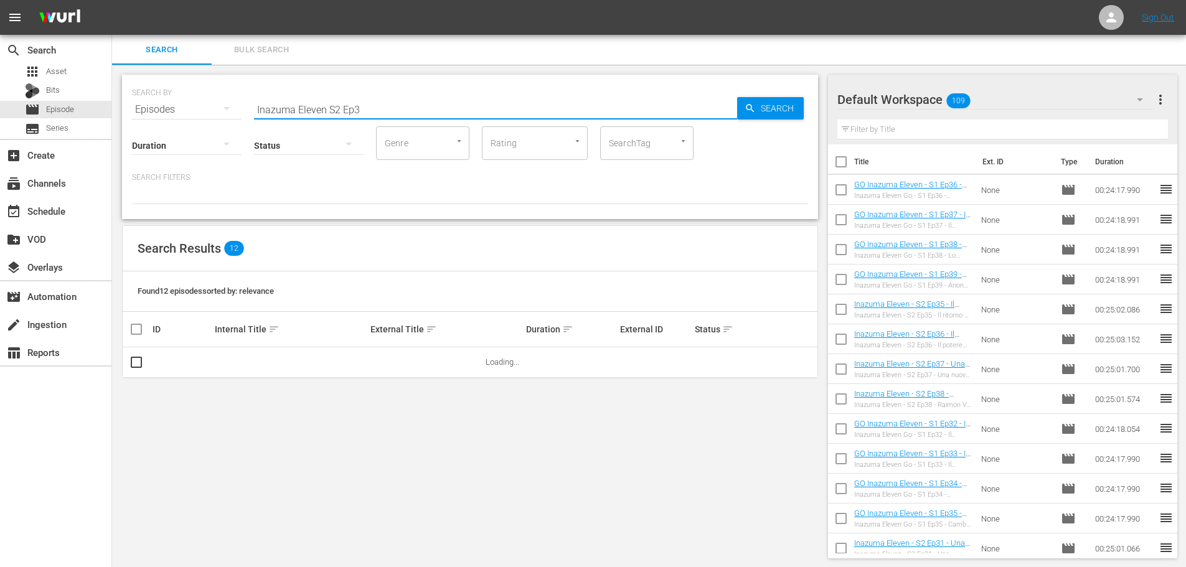
click at [425, 105] on input "Inazuma Eleven S2 Ep3" at bounding box center [495, 110] width 483 height 30
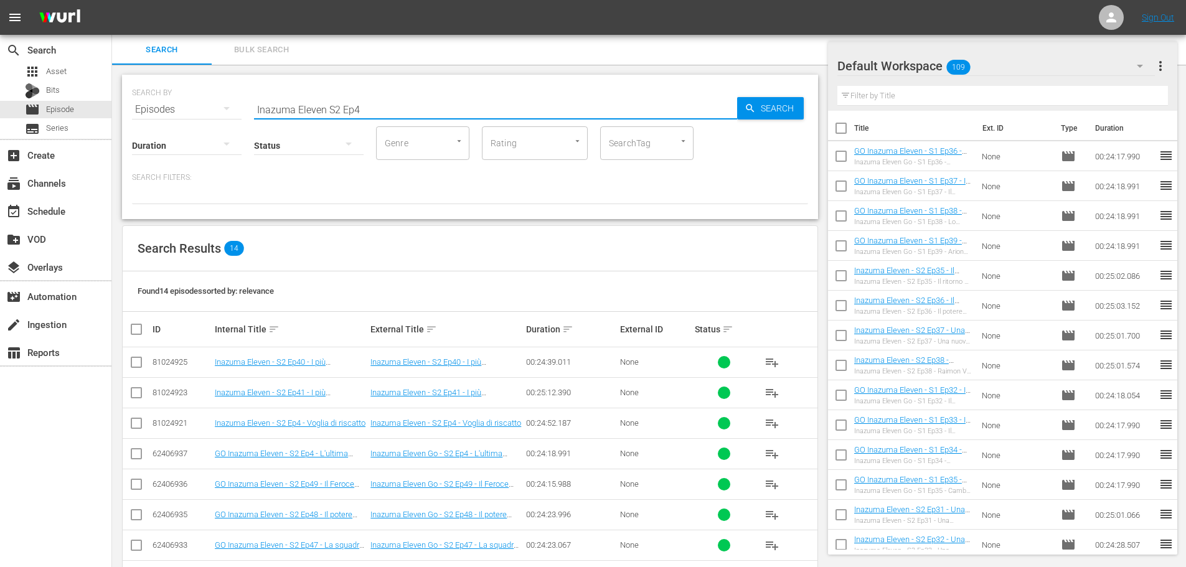
scroll to position [62, 0]
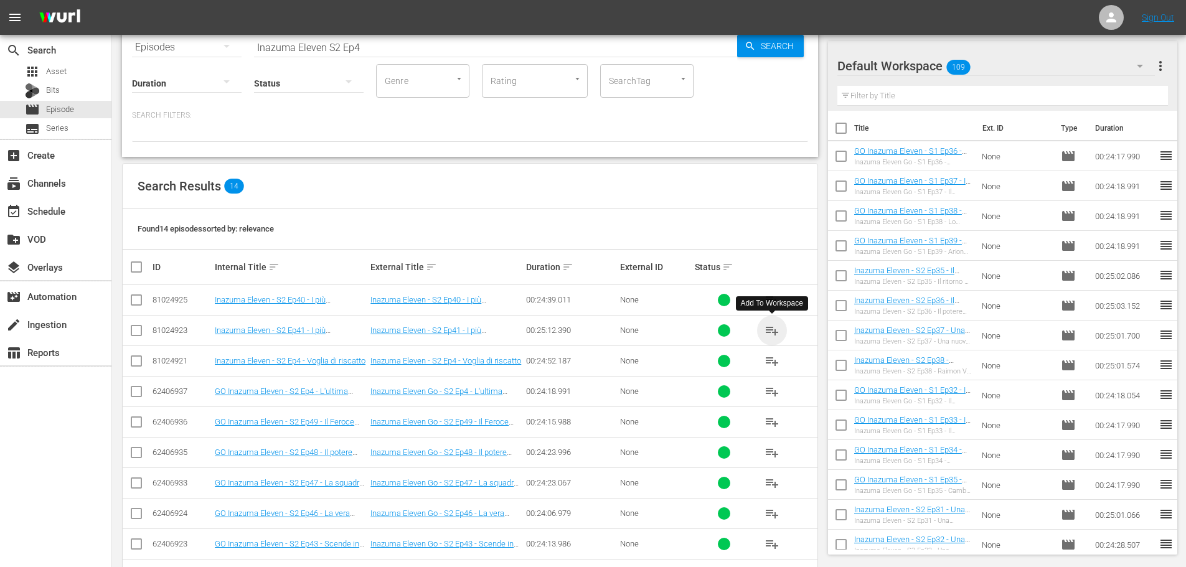
click at [770, 331] on span "playlist_add" at bounding box center [771, 330] width 15 height 15
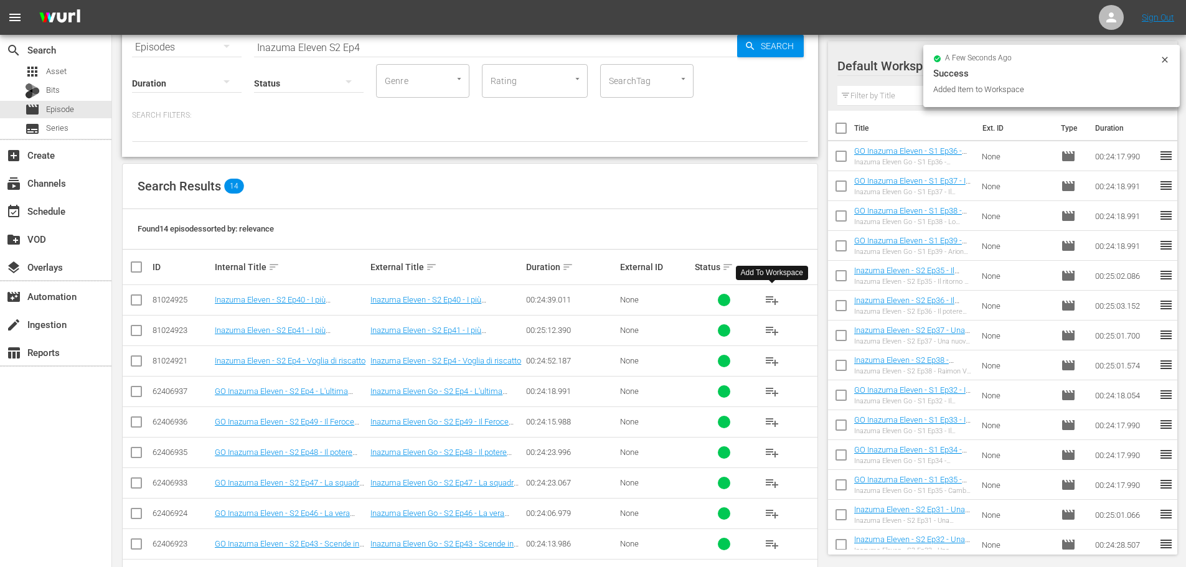
click at [770, 298] on span "playlist_add" at bounding box center [771, 300] width 15 height 15
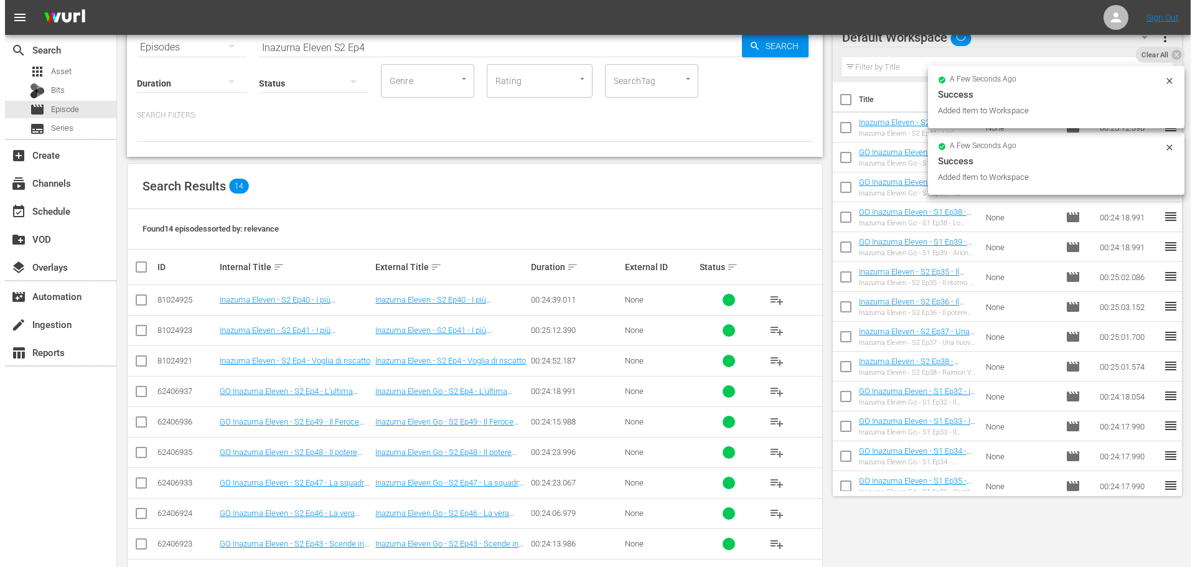
scroll to position [0, 0]
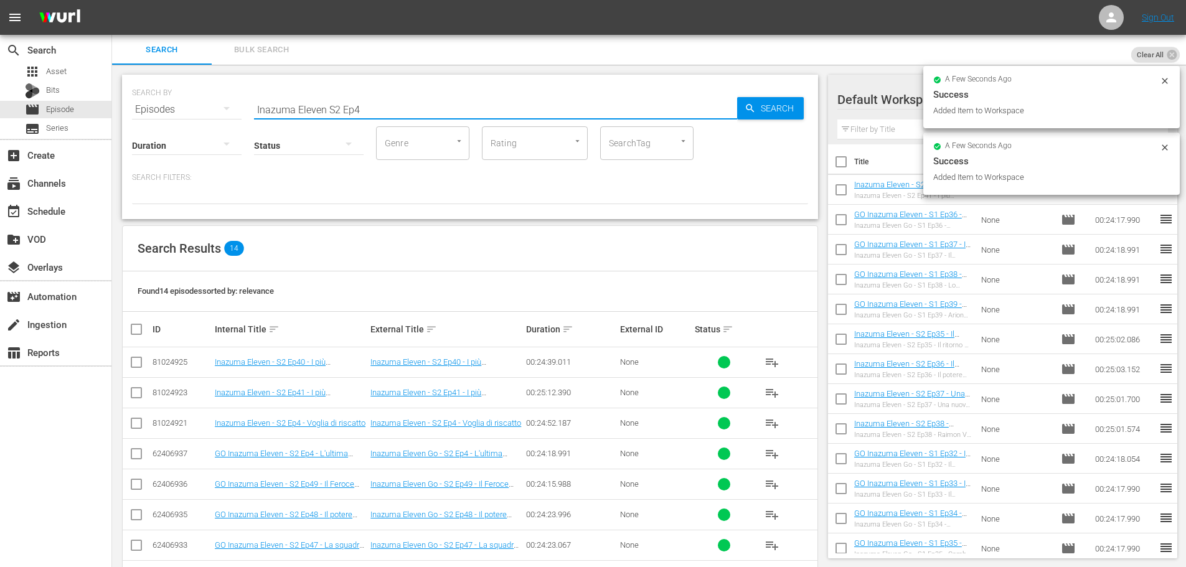
drag, startPoint x: 370, startPoint y: 106, endPoint x: 383, endPoint y: 106, distance: 12.4
click at [370, 106] on input "Inazuma Eleven S2 Ep4" at bounding box center [495, 110] width 483 height 30
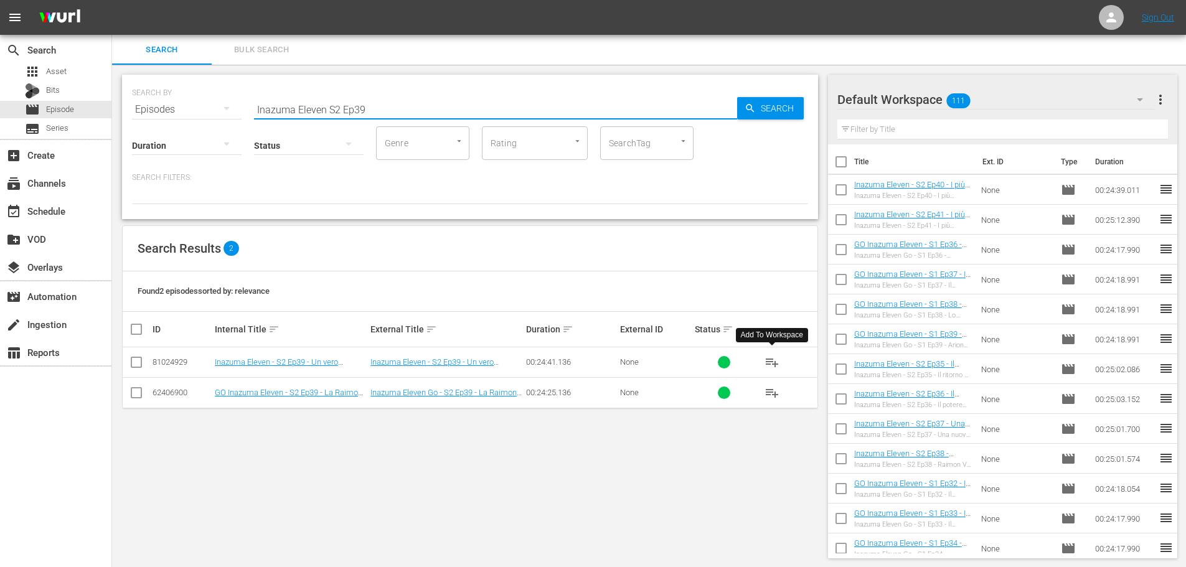
type input "Inazuma Eleven S2 Ep39"
click at [766, 360] on span "playlist_add" at bounding box center [771, 362] width 15 height 15
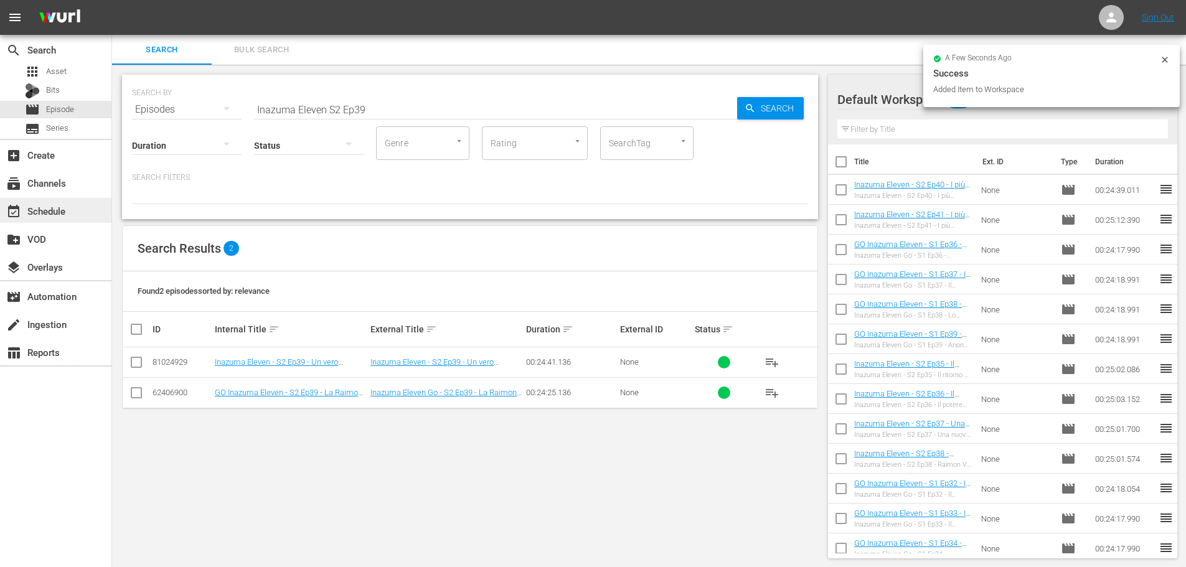
click at [37, 213] on div "event_available Schedule" at bounding box center [35, 209] width 70 height 11
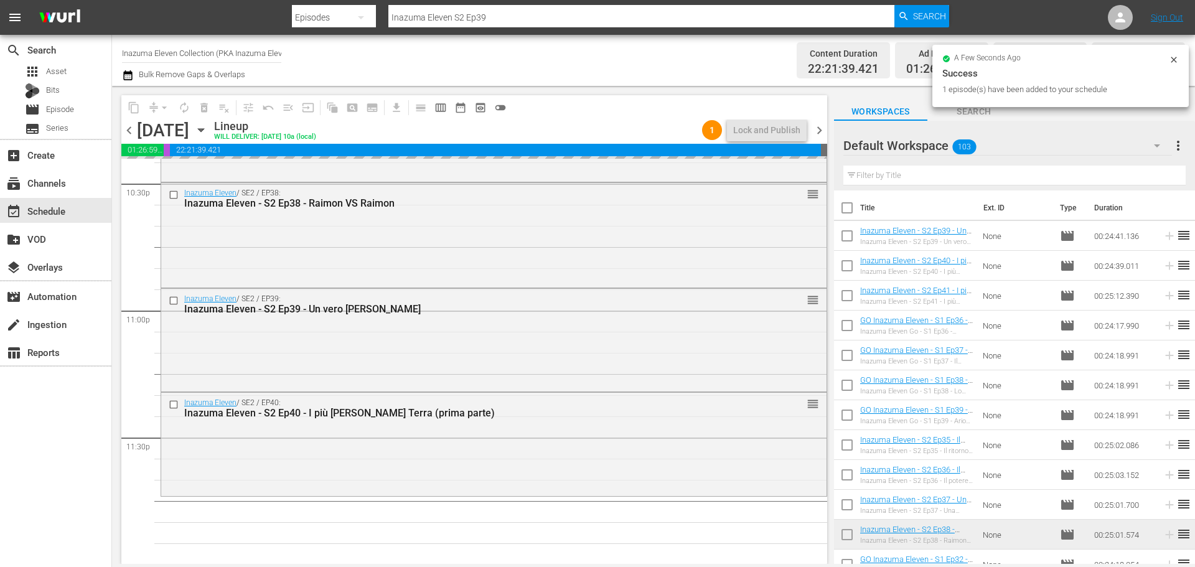
scroll to position [5690, 0]
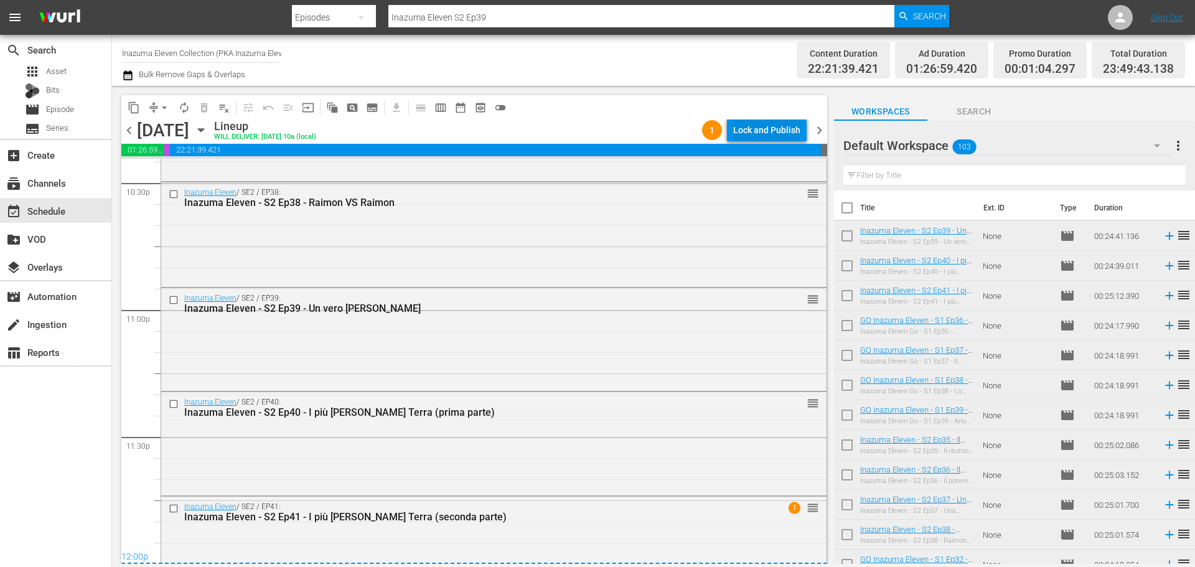
click at [769, 128] on div "Lock and Publish" at bounding box center [766, 130] width 67 height 22
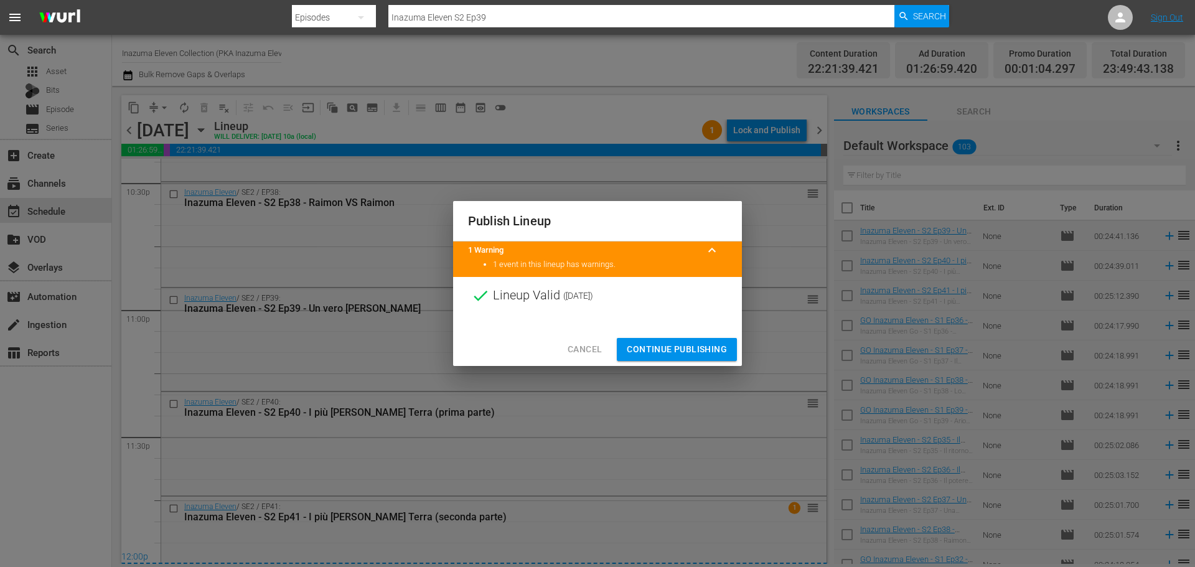
click at [708, 354] on span "Continue Publishing" at bounding box center [677, 350] width 100 height 16
